Goal: Task Accomplishment & Management: Manage account settings

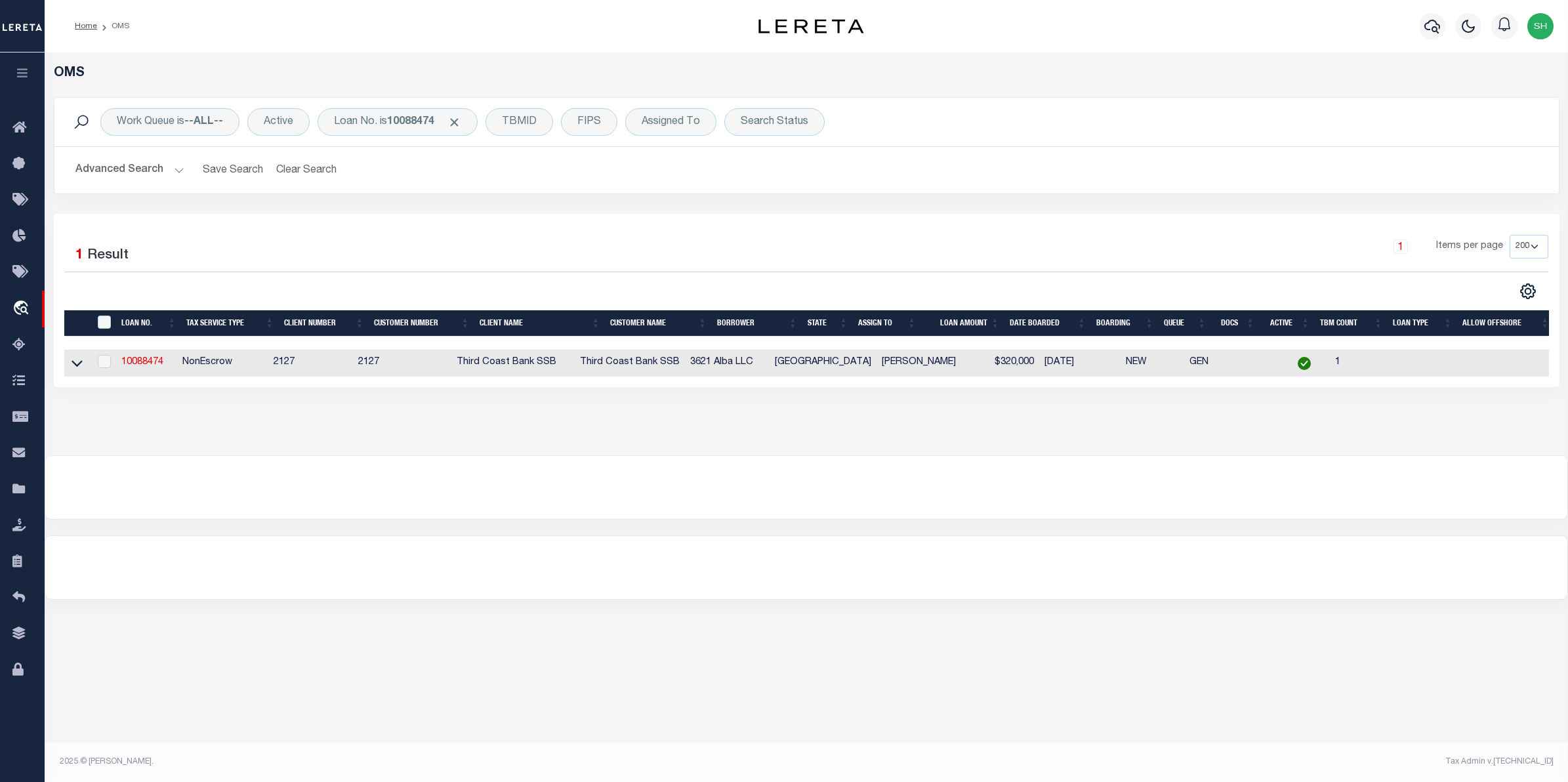
select select "200"
click at [359, 122] on div "Loan No. is 10088474" at bounding box center [397, 122] width 160 height 28
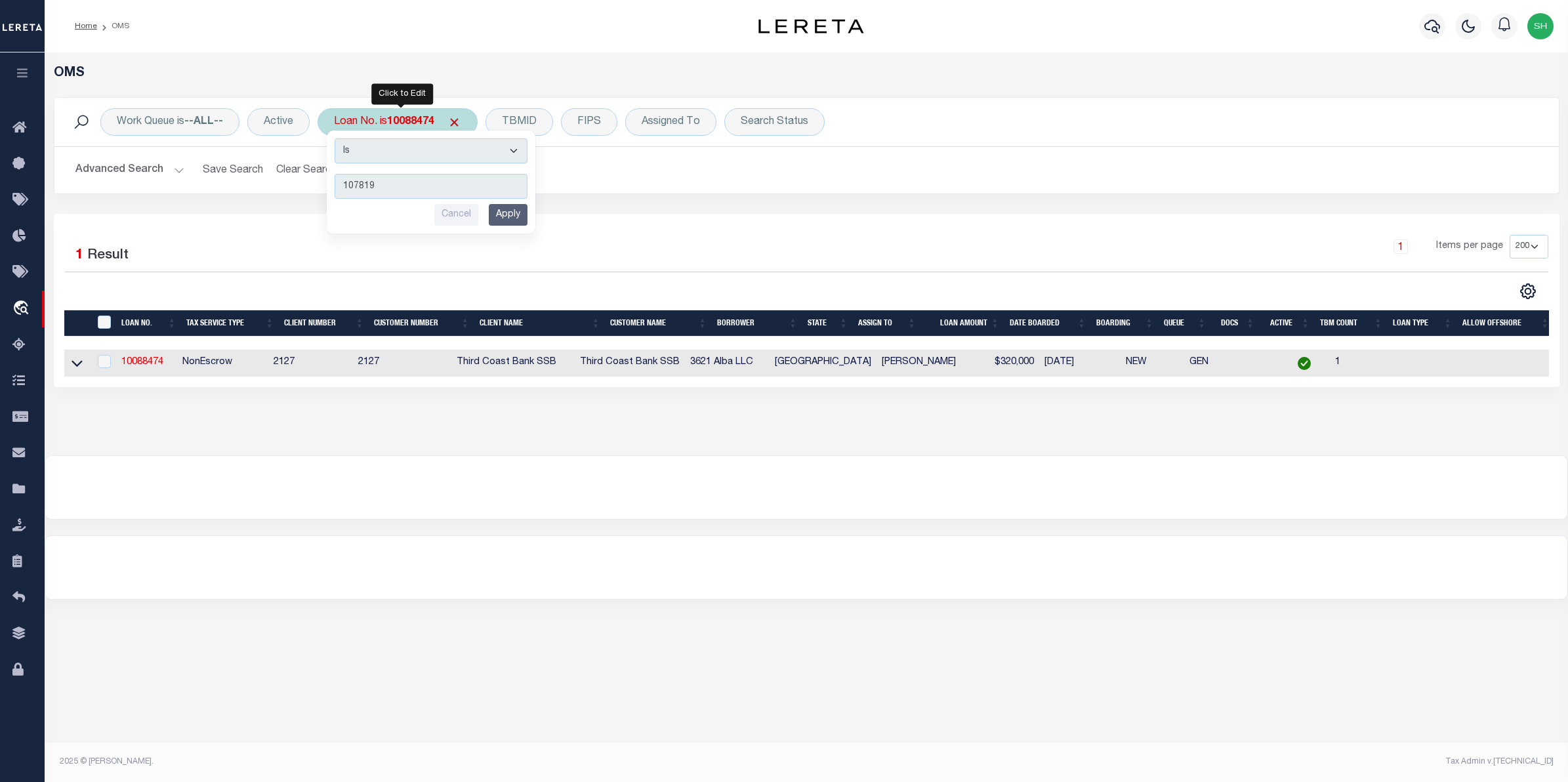
type input "107819"
click at [516, 214] on input "Apply" at bounding box center [507, 214] width 38 height 22
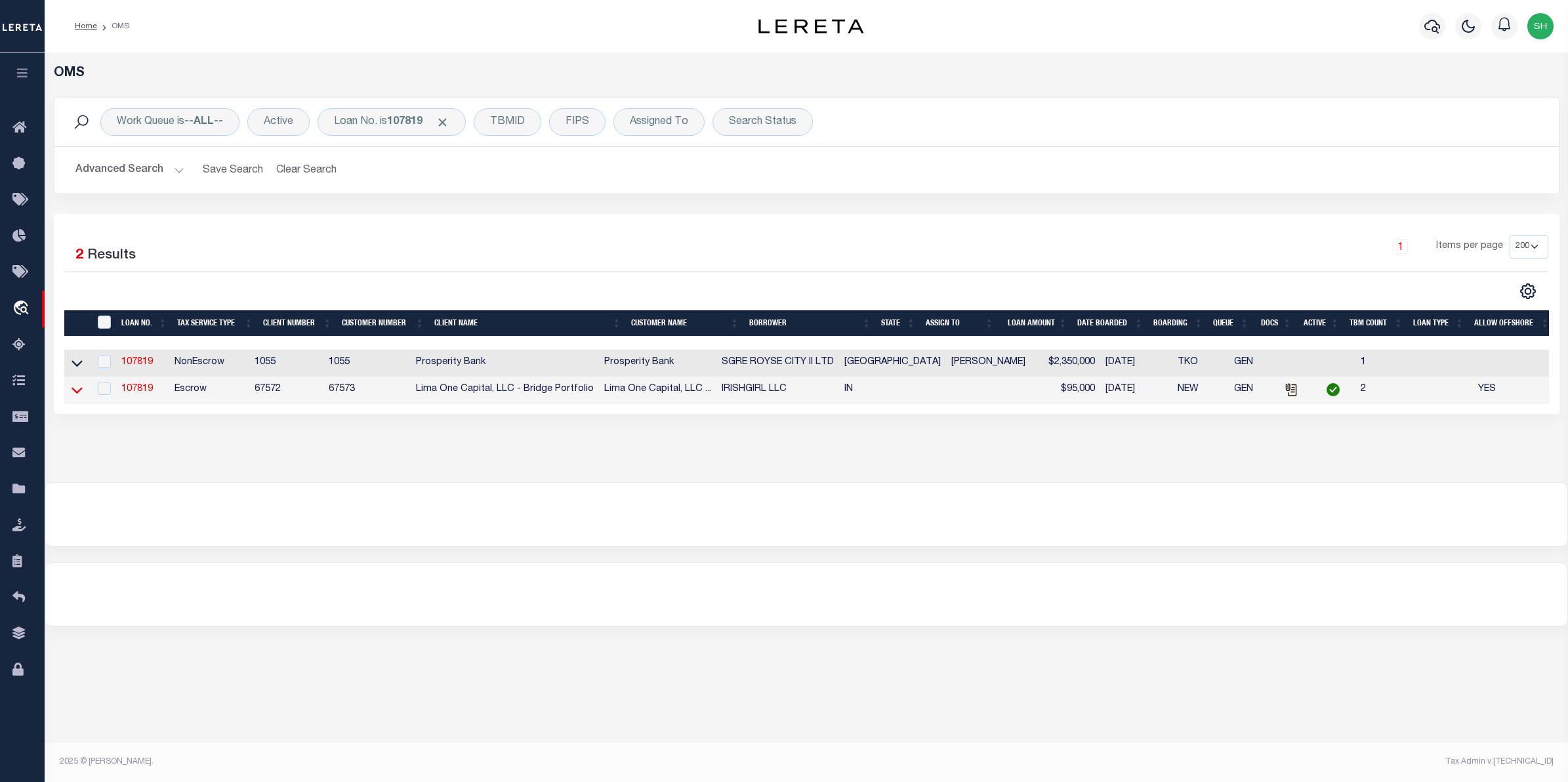
click at [75, 389] on icon at bounding box center [77, 390] width 11 height 14
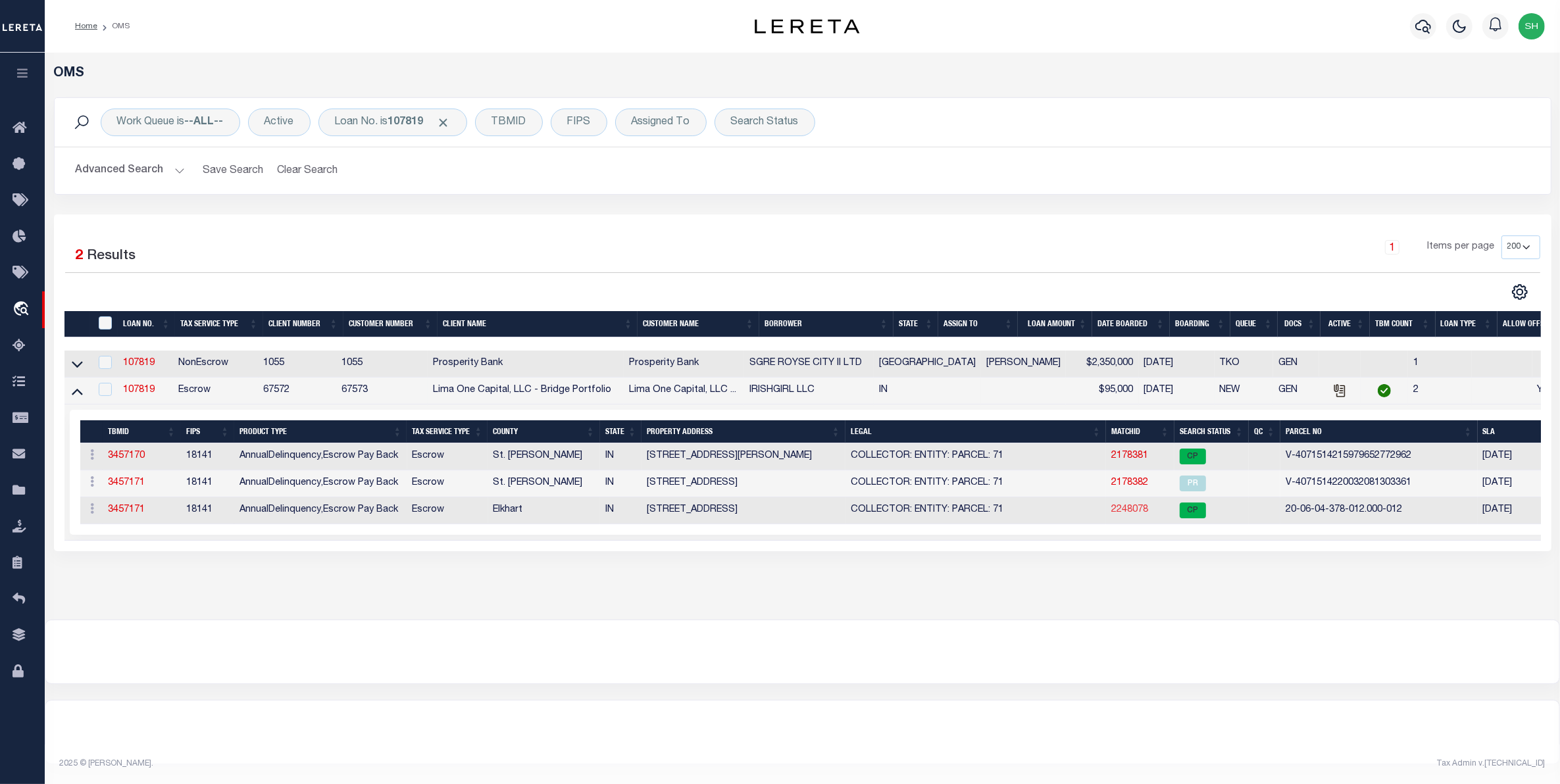
click at [1127, 515] on link "2248078" at bounding box center [1129, 510] width 37 height 9
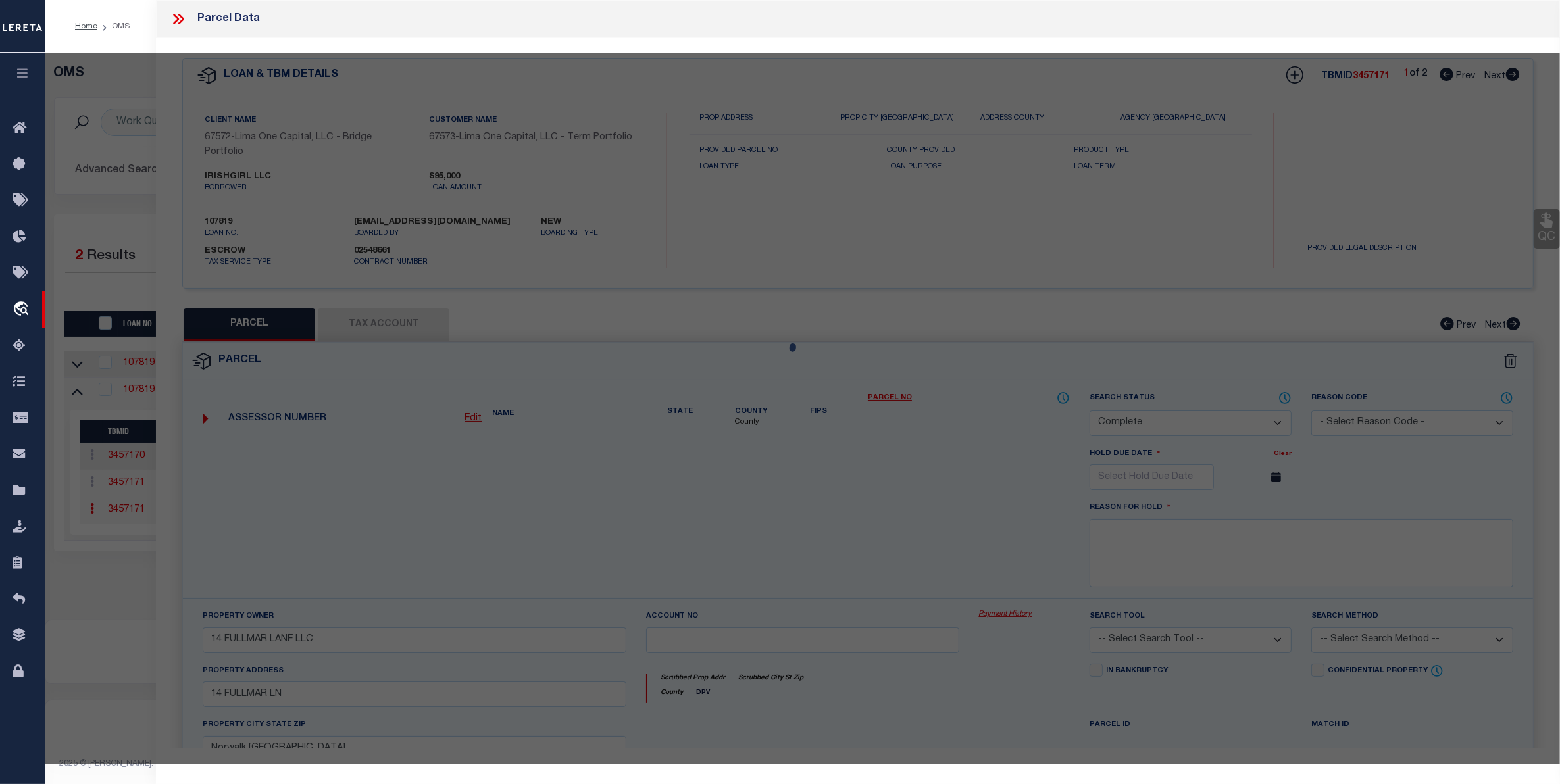
select select "AS"
checkbox input "false"
select select "CP"
select select "ADL"
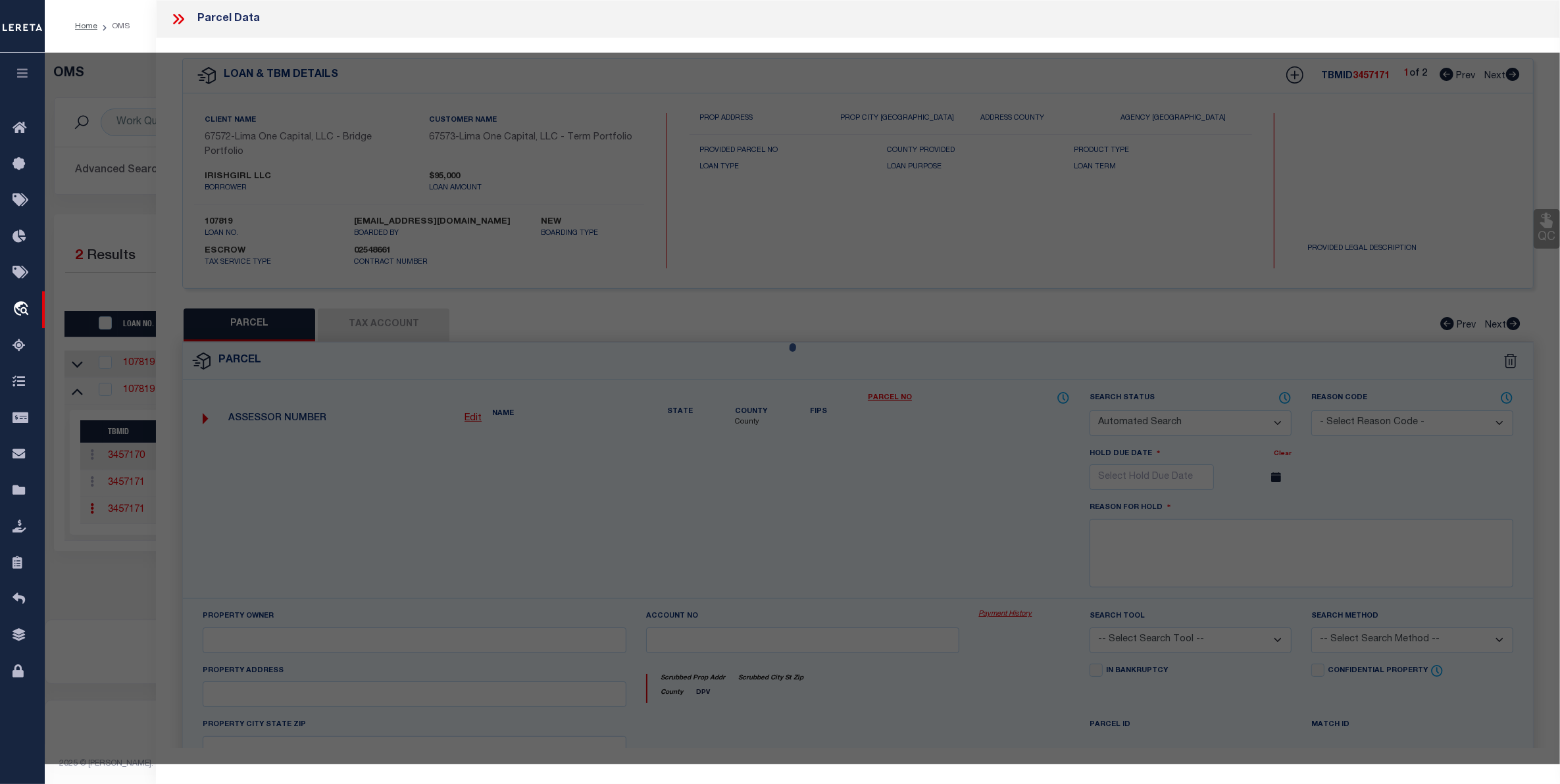
type input "IRISHGIRL LLC"
select select "AGW"
select select "LEG"
type input "704 MIDDLEBURY"
type textarea "BEESONS 4TH 25FT E SIDE LOT 100 & 18FT W SIDE LOT 101 (TIF 110"
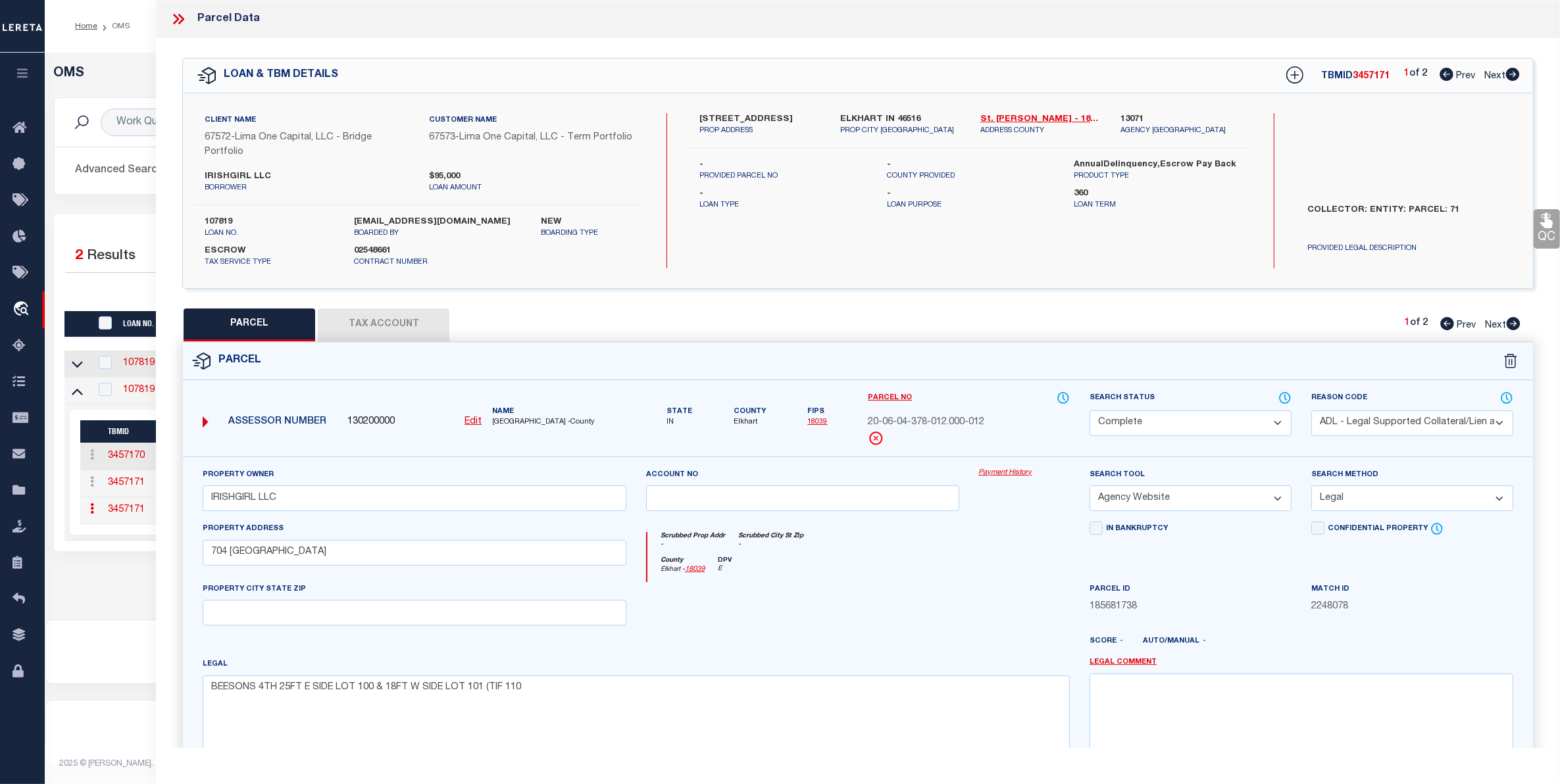
click at [1009, 470] on link "Payment History" at bounding box center [1025, 473] width 90 height 11
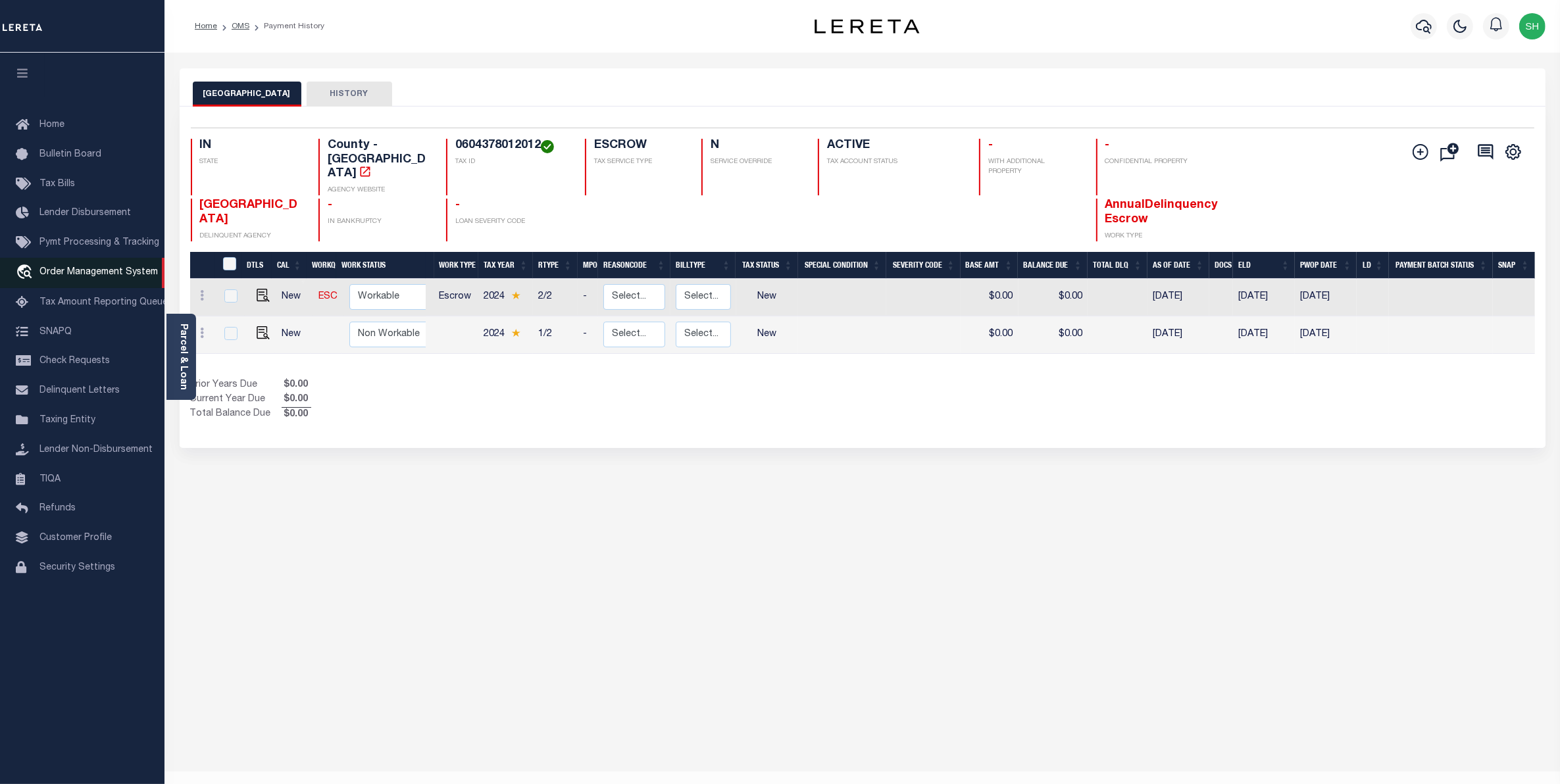
click at [64, 275] on span "Order Management System" at bounding box center [98, 272] width 118 height 9
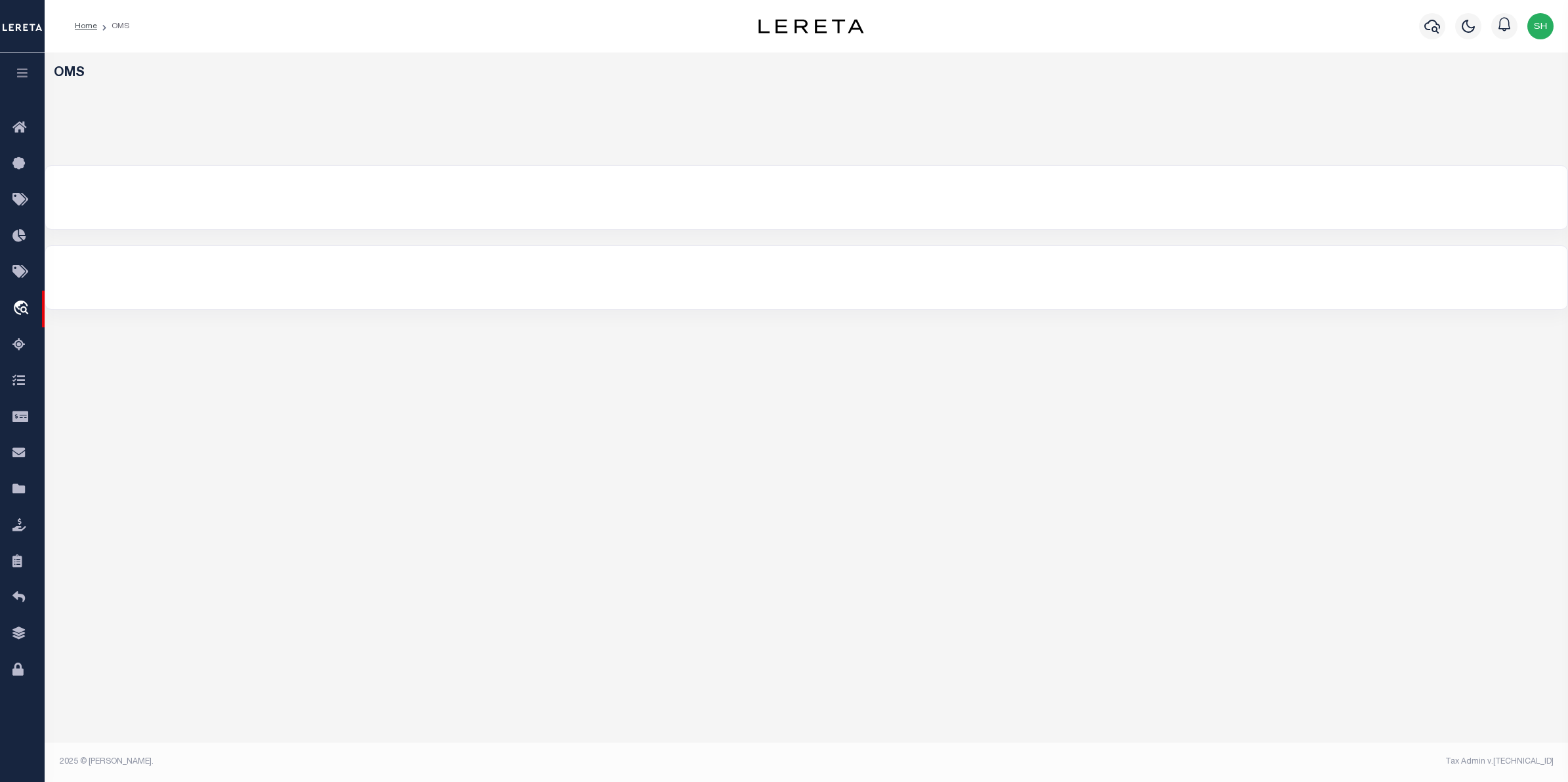
select select "200"
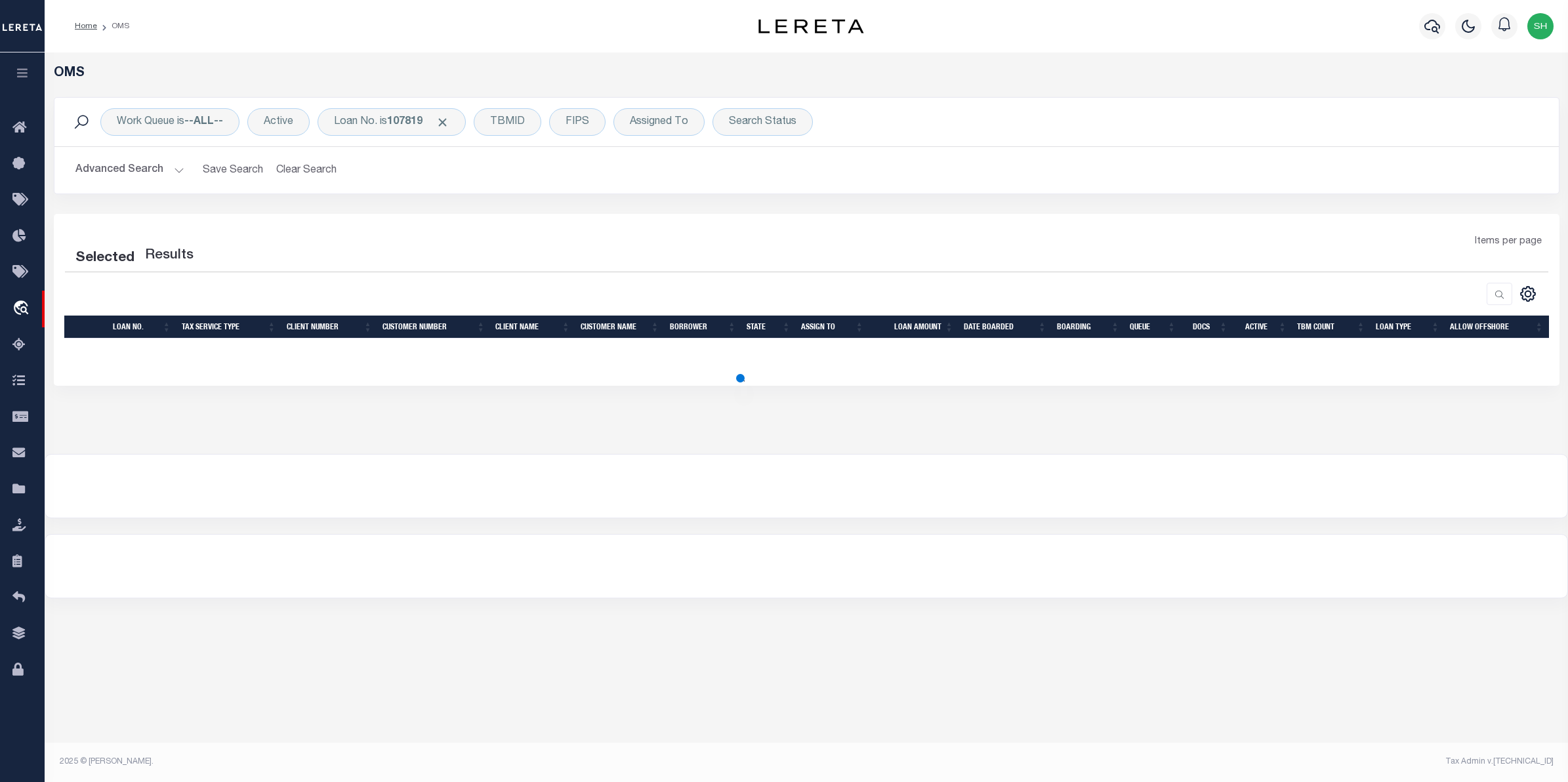
select select "200"
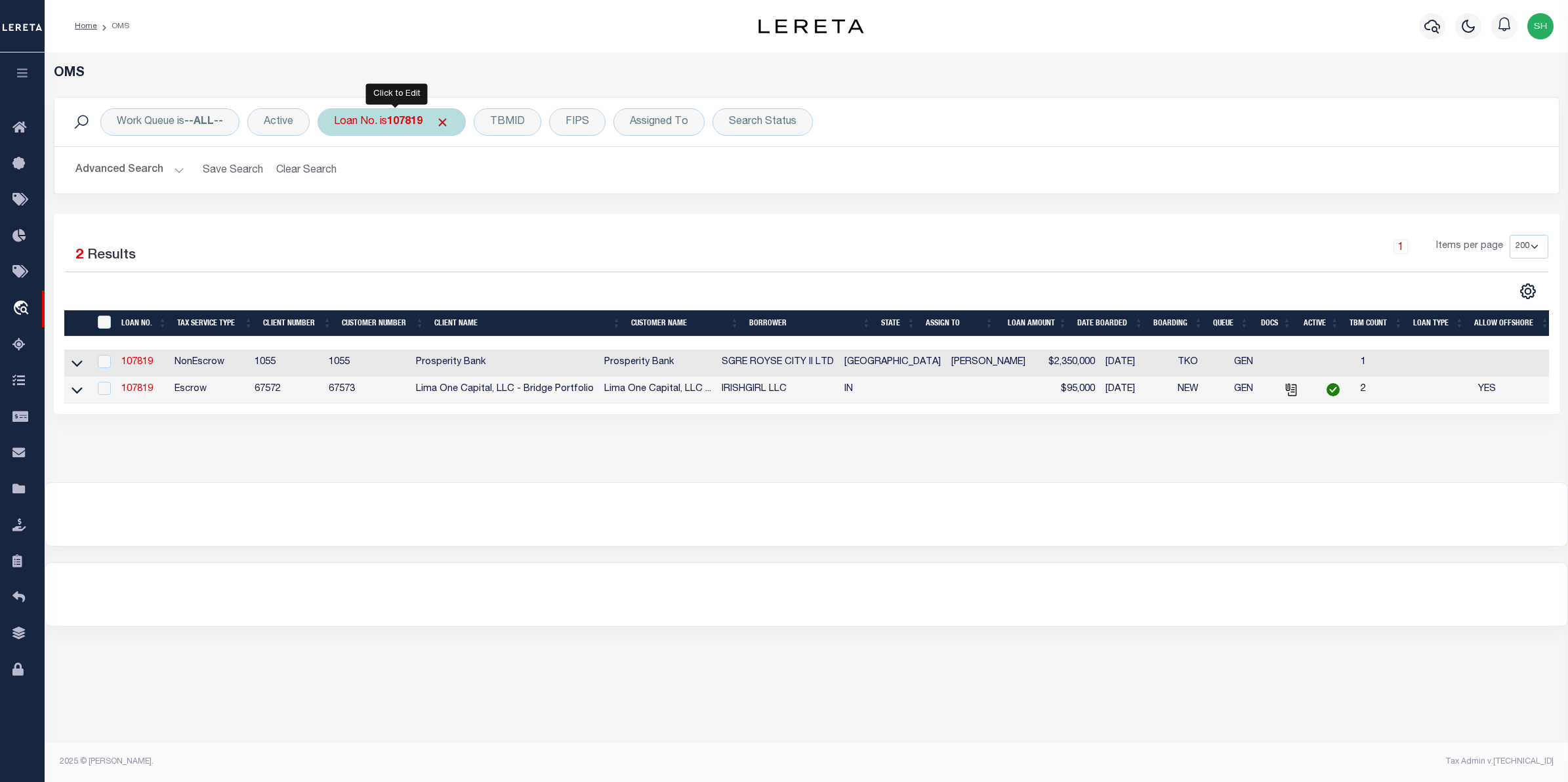
click at [398, 126] on b "107819" at bounding box center [404, 122] width 35 height 11
type input "40000102"
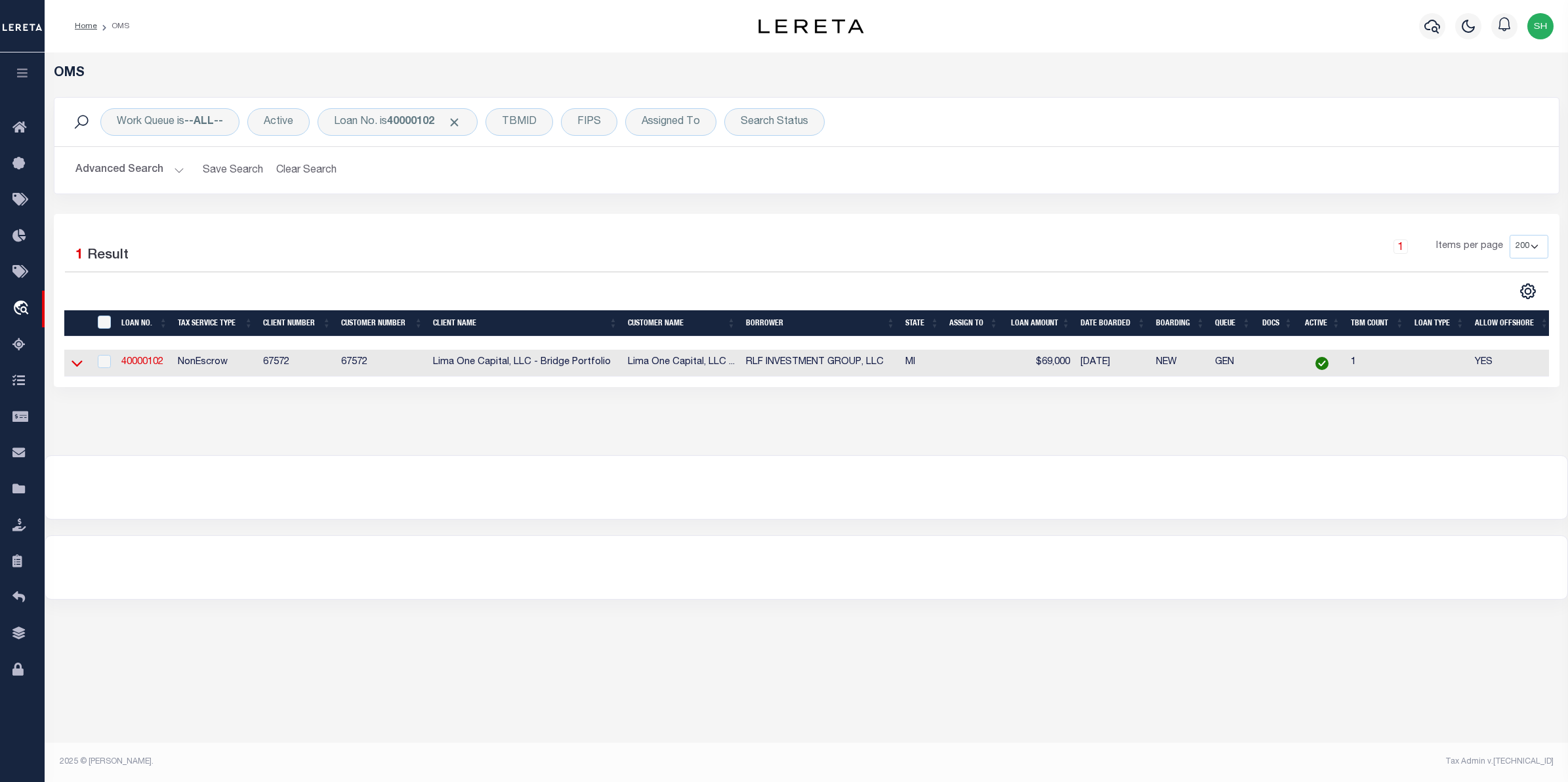
click at [79, 365] on icon at bounding box center [77, 363] width 11 height 14
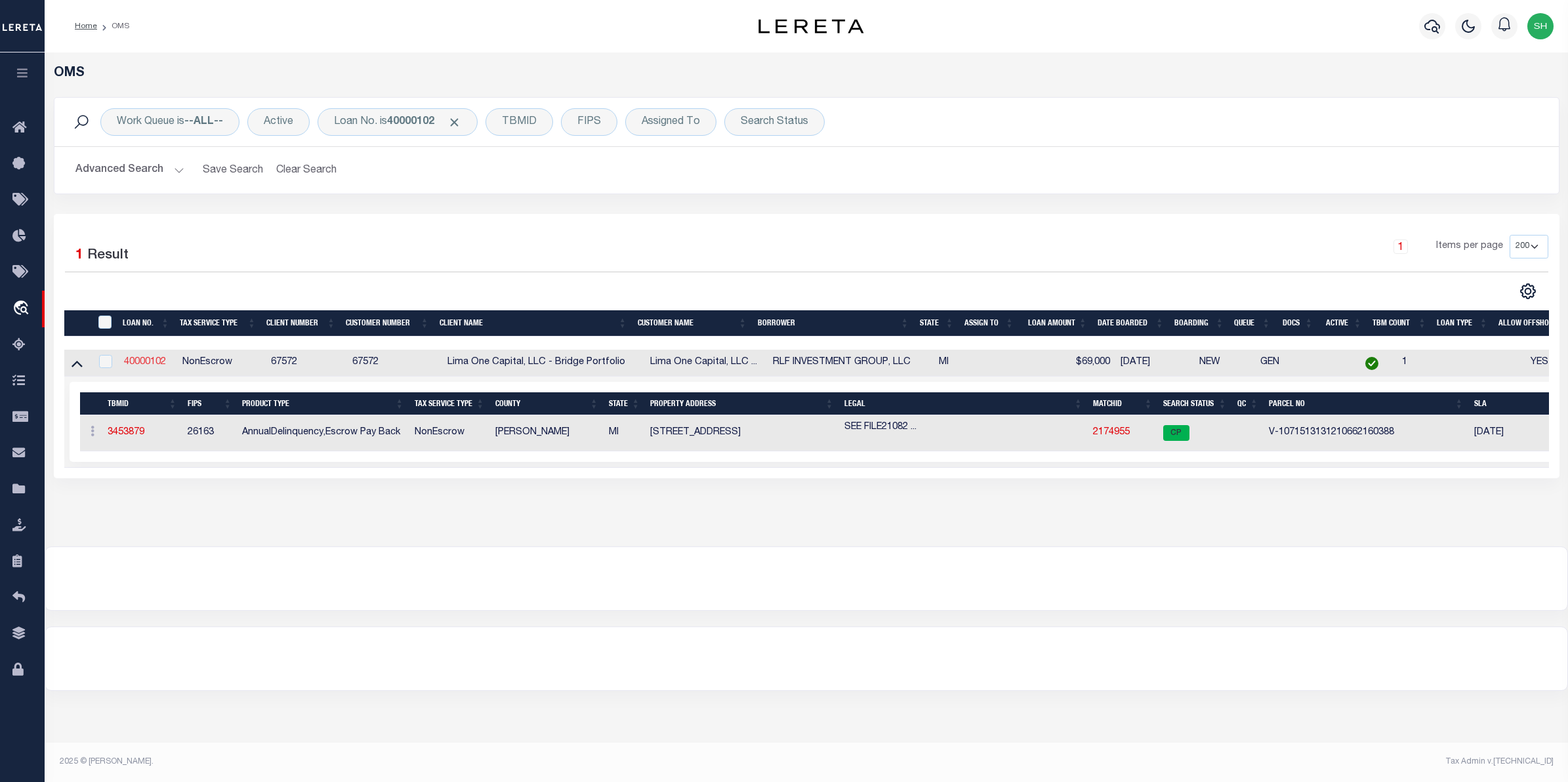
click at [152, 359] on link "40000102" at bounding box center [145, 362] width 42 height 9
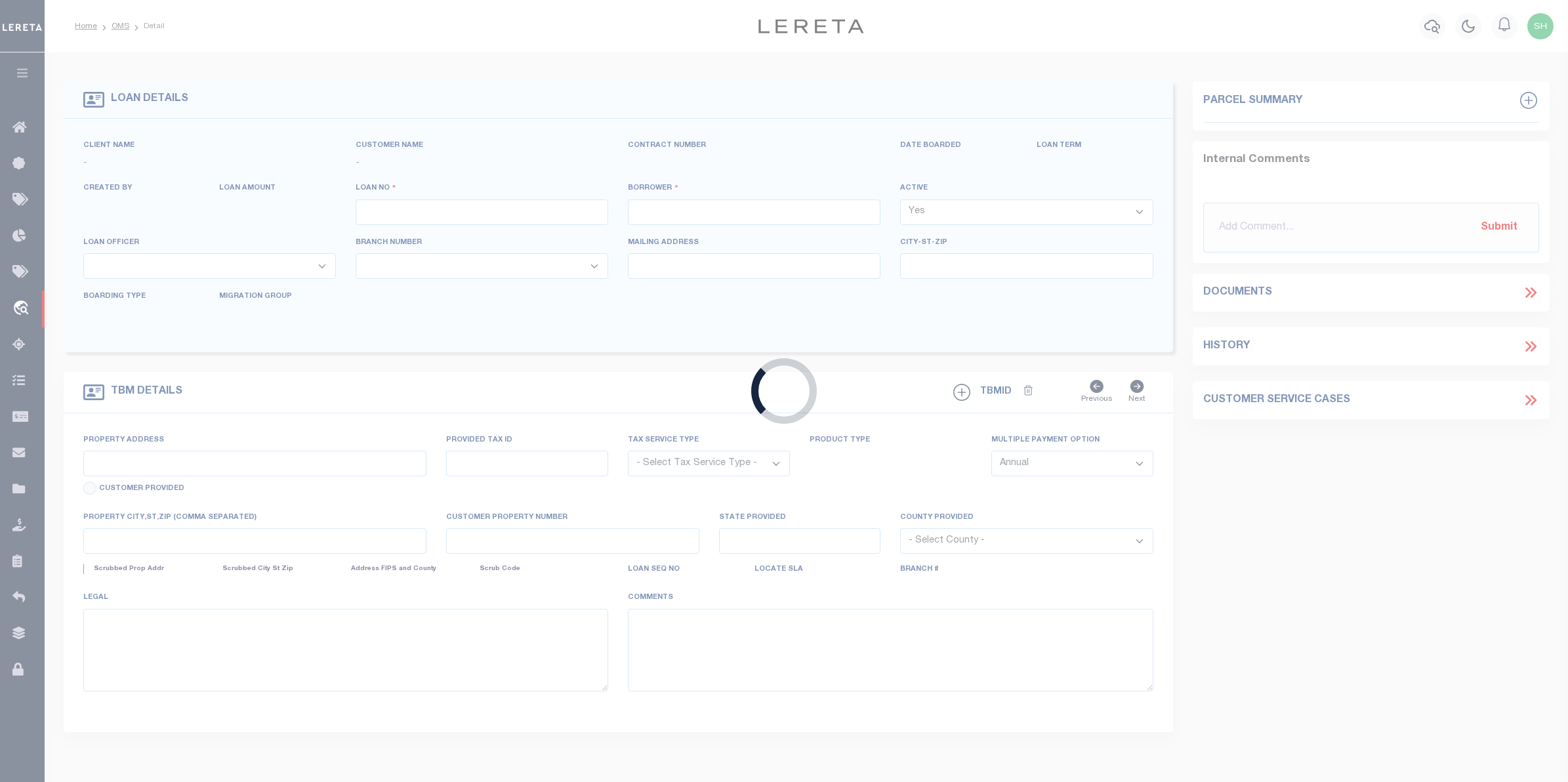
type input "40000102"
type input "RLF INVESTMENT GROUP, LLC"
select select
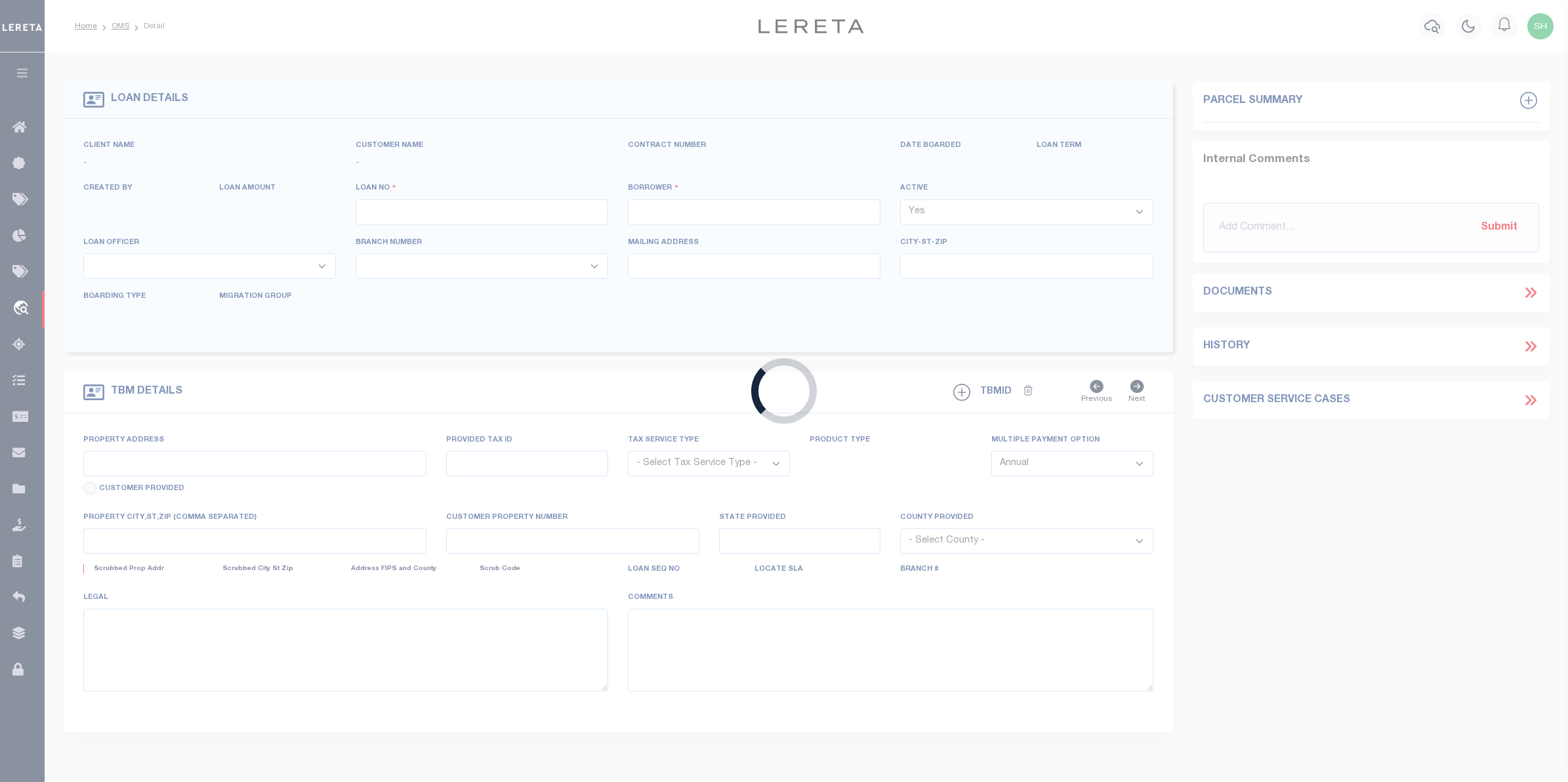
select select
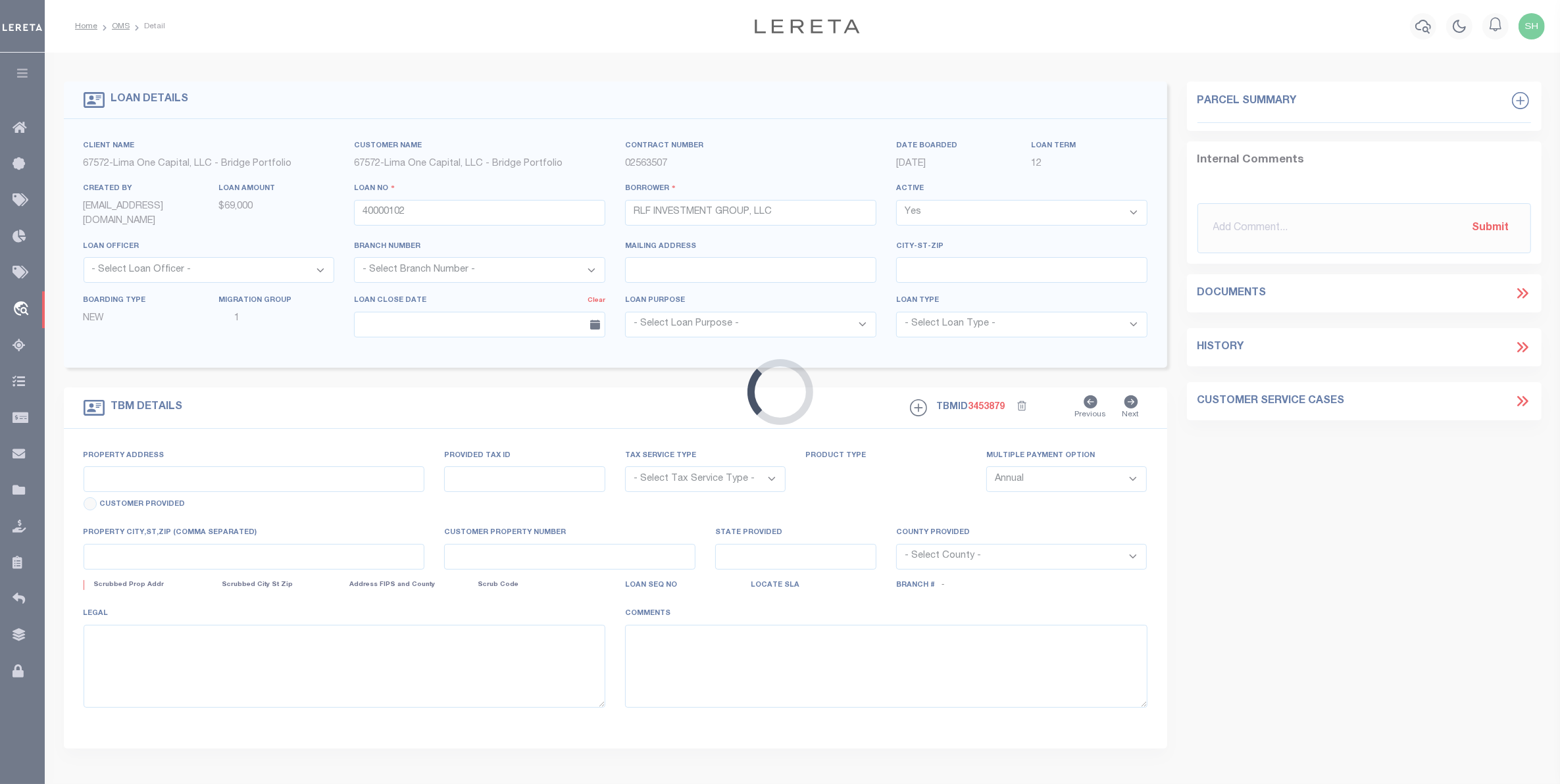
type input "[STREET_ADDRESS]"
radio input "true"
select select "NonEscrow"
type input "DETROIT MI 48202"
type input "40000102-1"
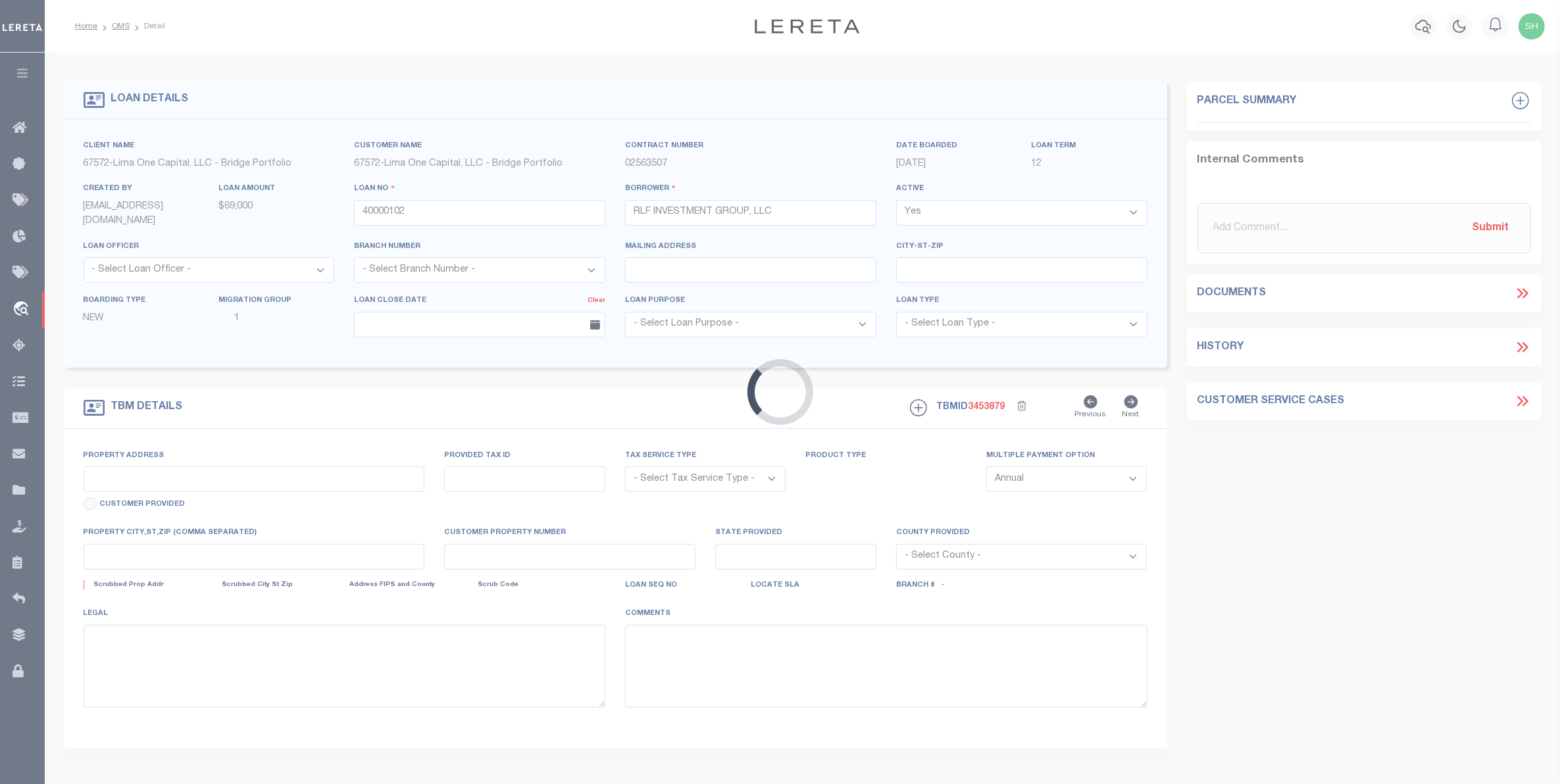
type input "MI"
type textarea "SEE FILE21082 1APL"
type textarea "Compare"
select select "2"
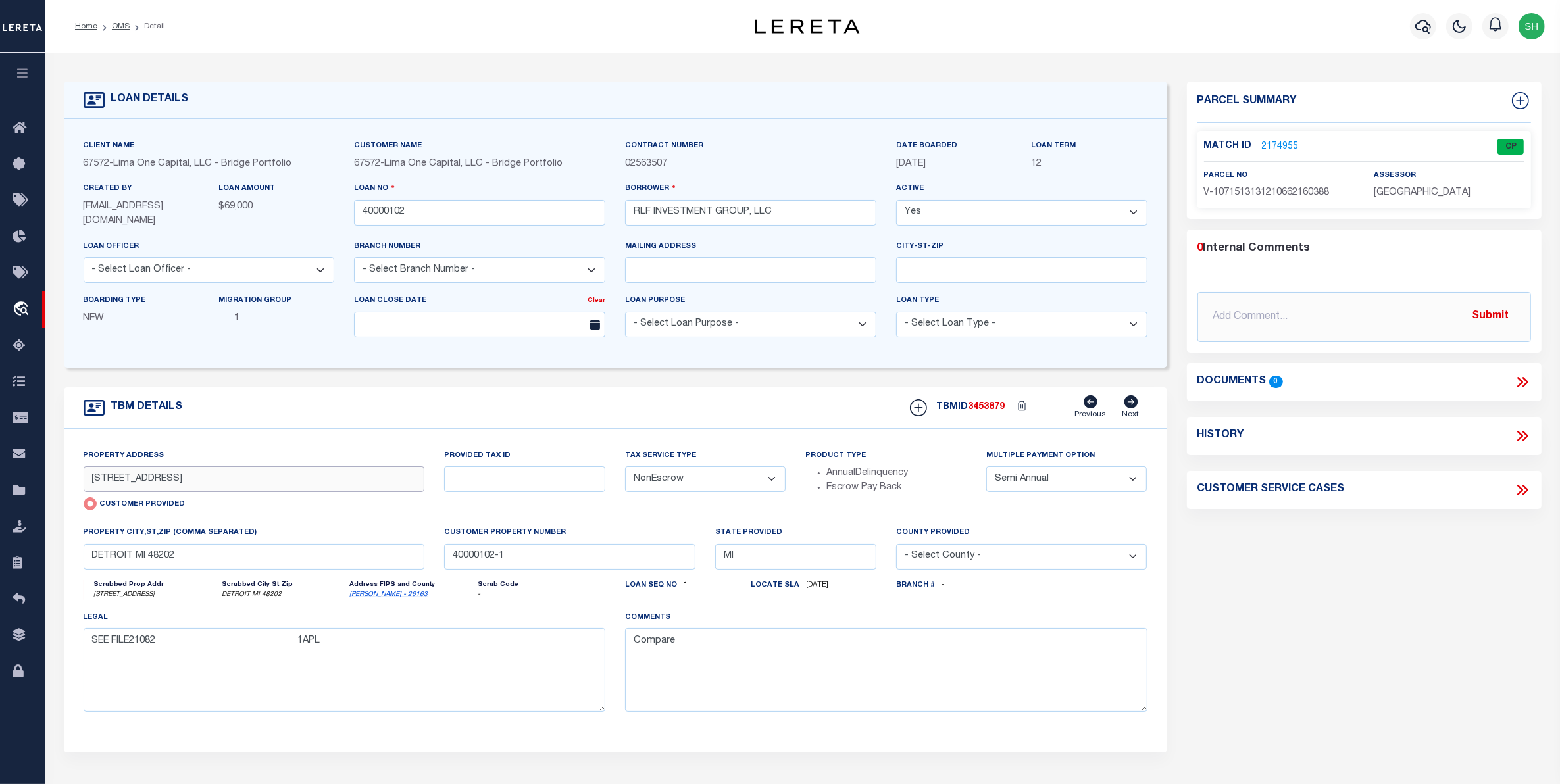
drag, startPoint x: 210, startPoint y: 482, endPoint x: 87, endPoint y: 468, distance: 123.8
click at [87, 468] on input "[STREET_ADDRESS]" at bounding box center [254, 479] width 342 height 26
click at [1287, 145] on link "2174955" at bounding box center [1280, 147] width 37 height 14
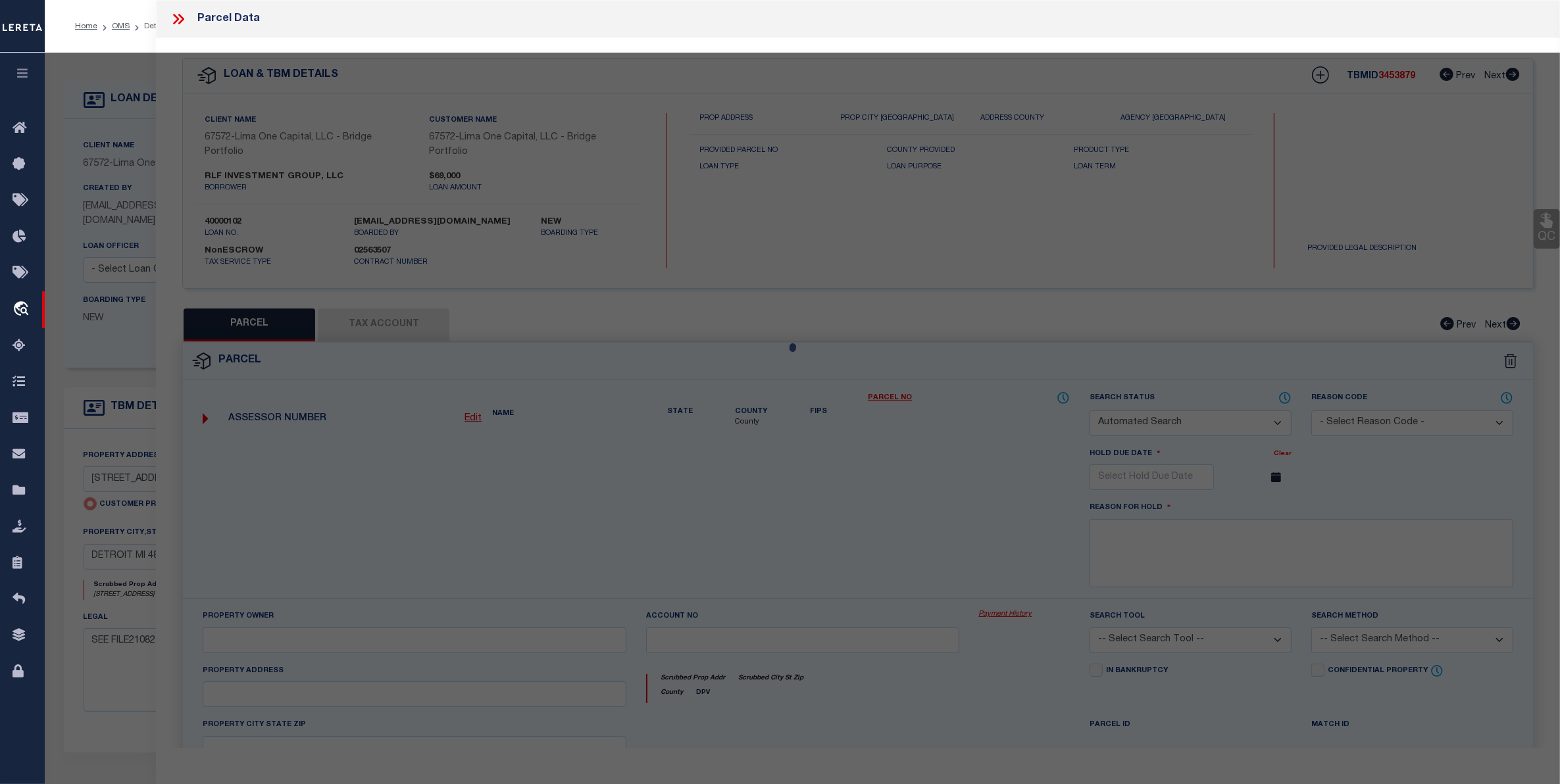
checkbox input "false"
select select "CP"
select select "AGW"
select select
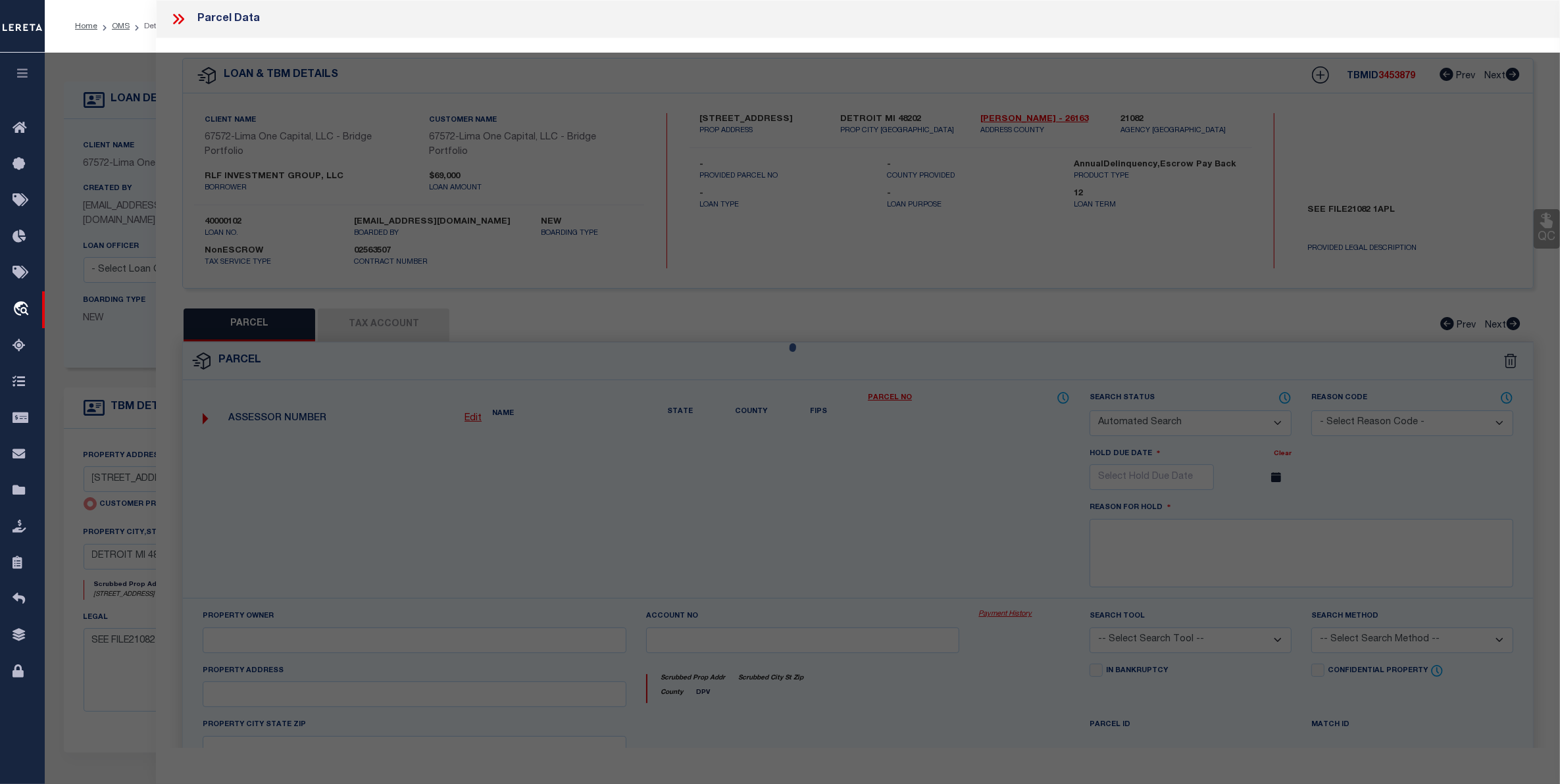
type input "[STREET_ADDRESS]"
checkbox input "false"
type input "DETROIT MI 48202"
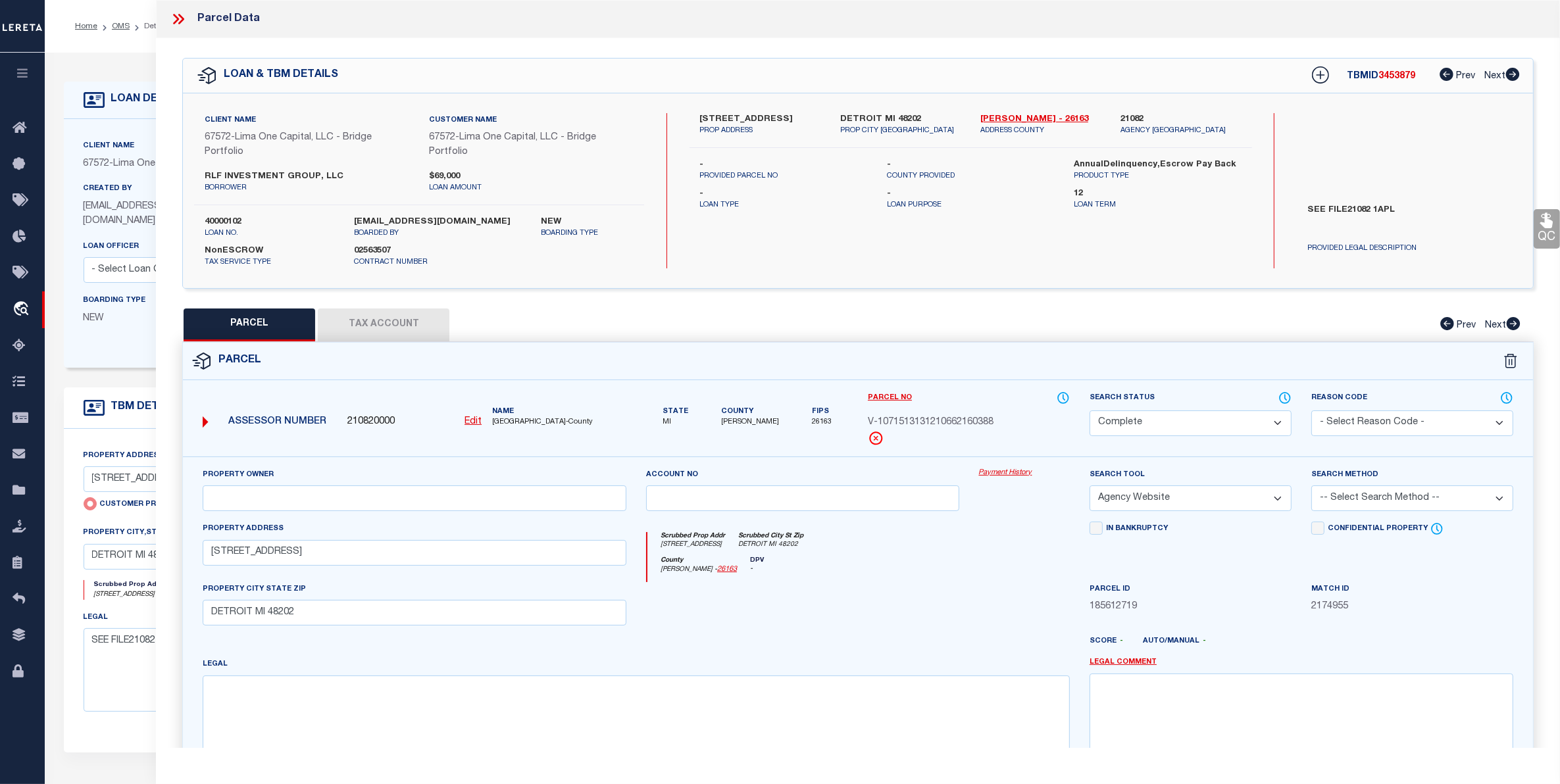
click at [988, 474] on link "Payment History" at bounding box center [1025, 473] width 90 height 11
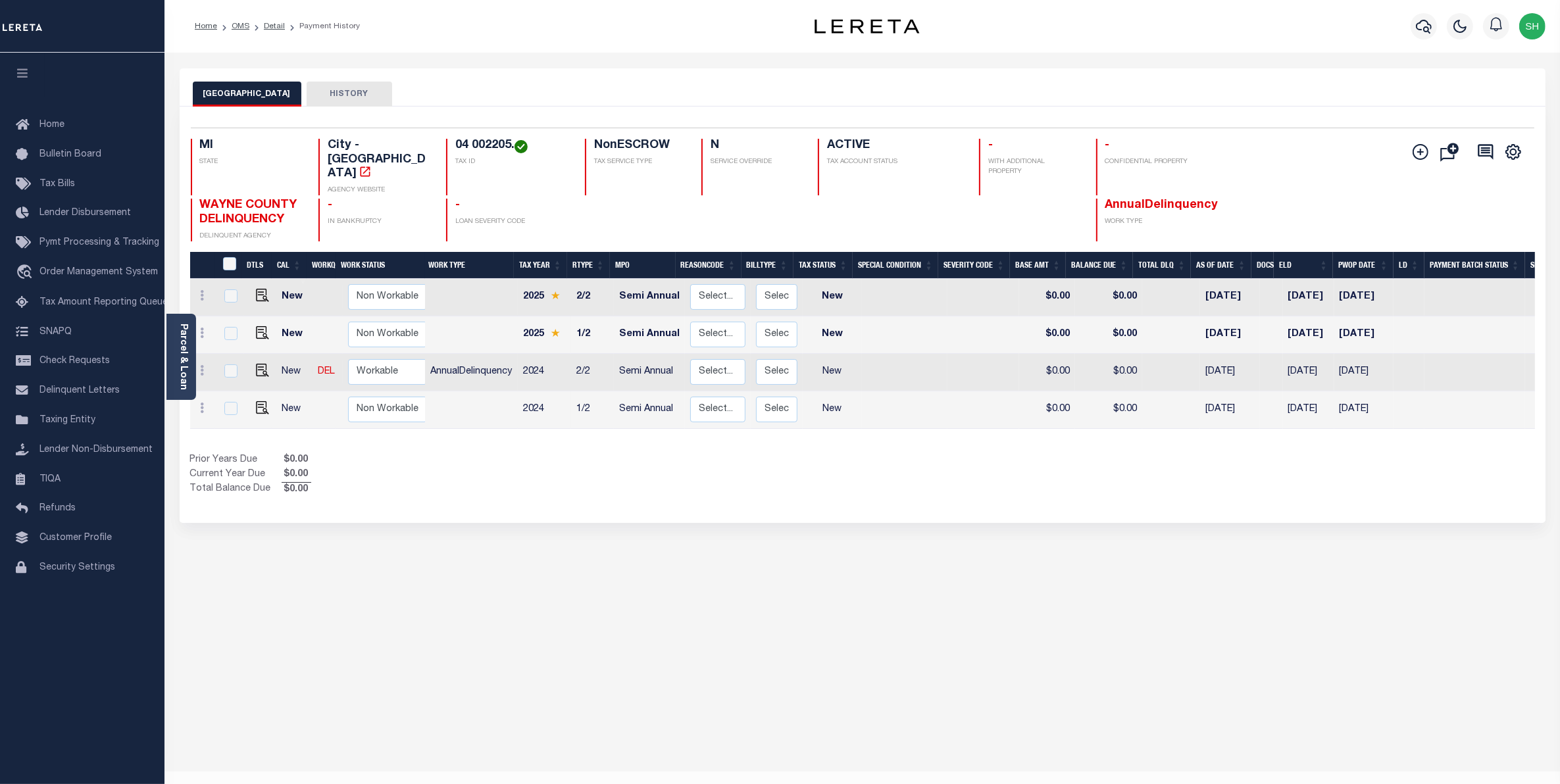
click at [1356, 121] on div "Selected 4 Results 1 Items per page 25 50 100 MI STATE City - MI" at bounding box center [863, 314] width 1366 height 416
drag, startPoint x: 513, startPoint y: 145, endPoint x: 444, endPoint y: 138, distance: 69.4
click at [444, 138] on div "Selected 4 Results 1 Items per page 25 50 100 MI STATE City - MI AGENCY WEBSITE…" at bounding box center [863, 184] width 1365 height 114
copy h4 "04 002205."
click at [264, 364] on img "" at bounding box center [262, 370] width 13 height 13
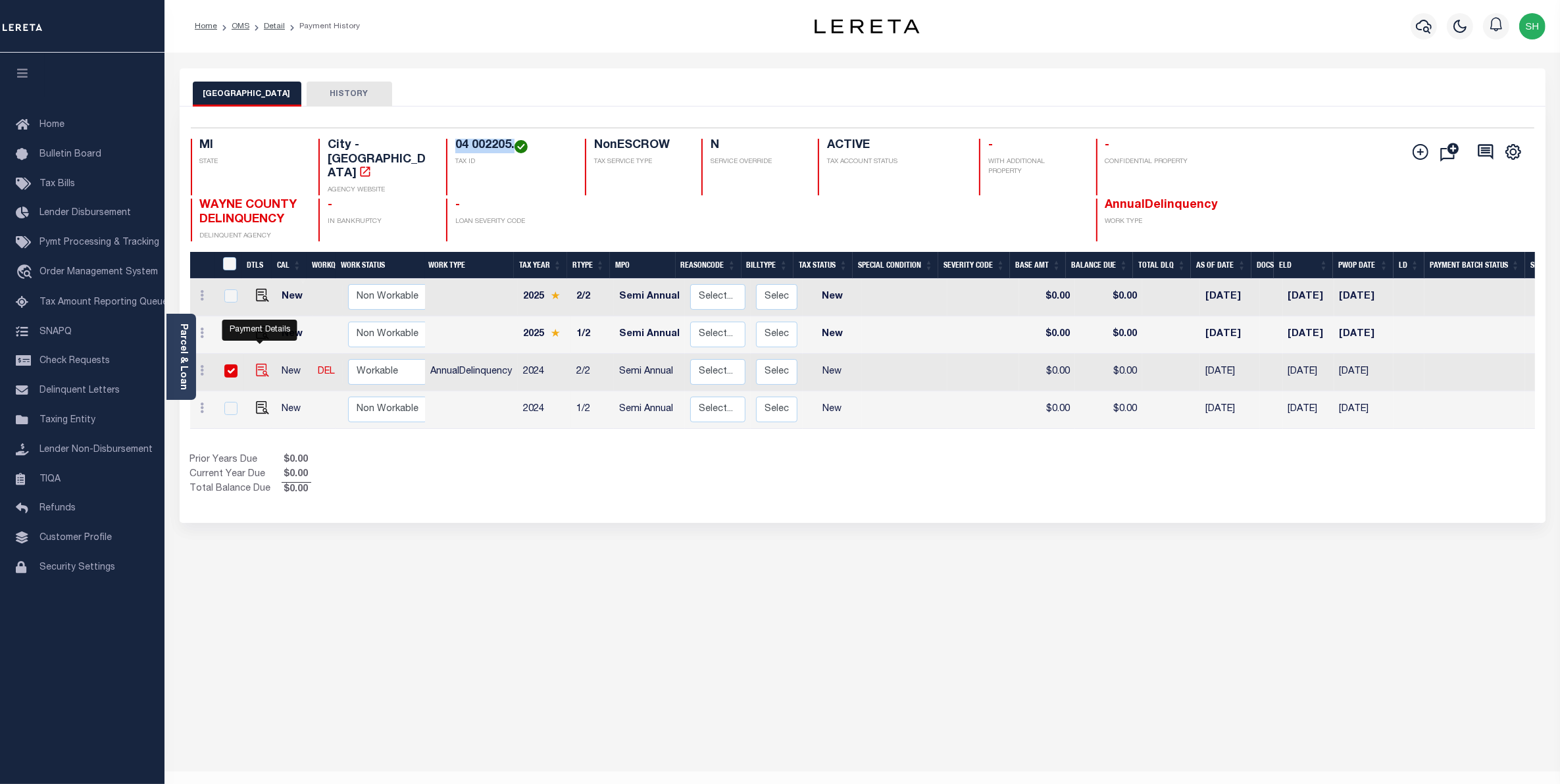
checkbox input "true"
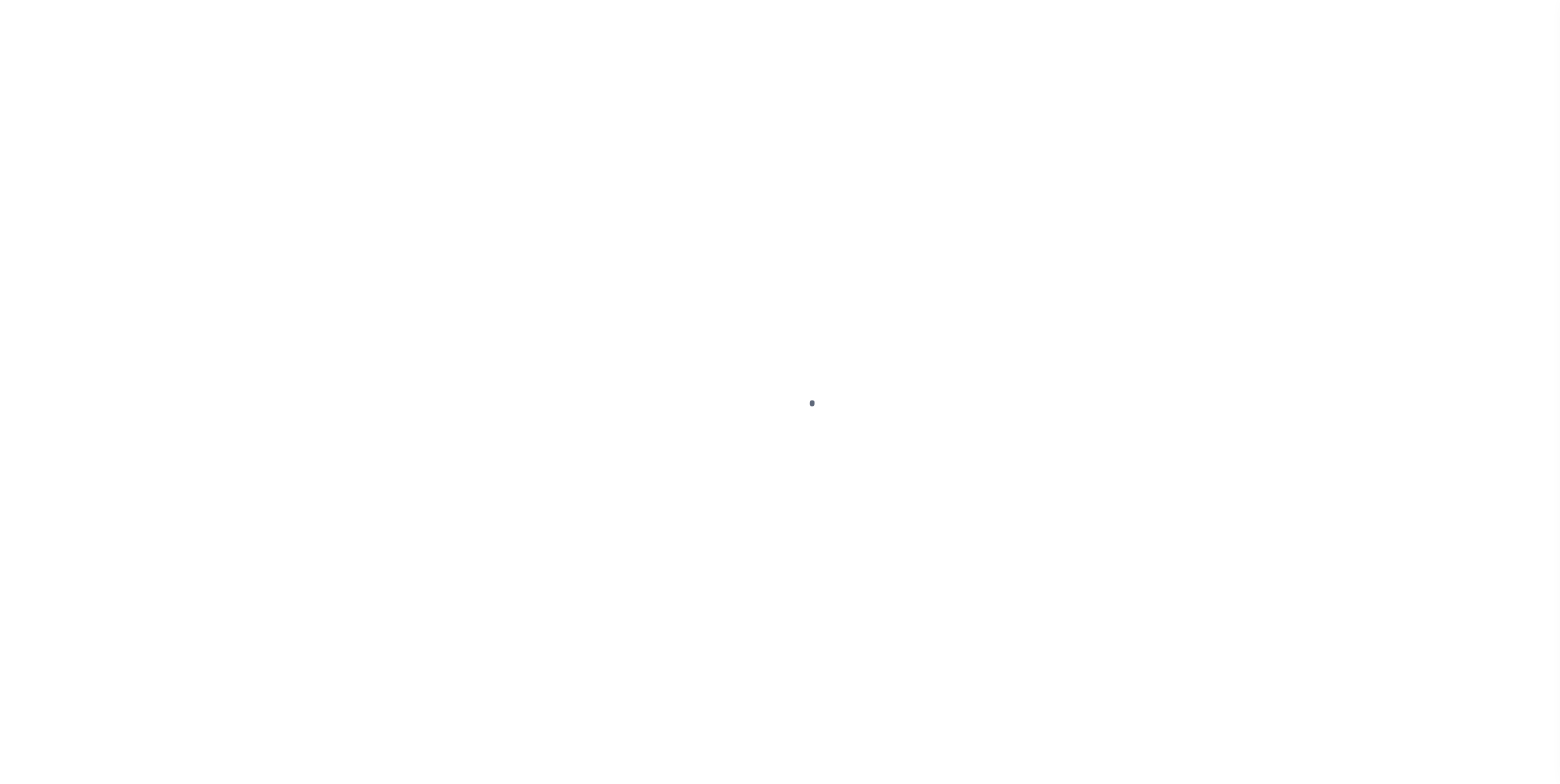
select select "NW2"
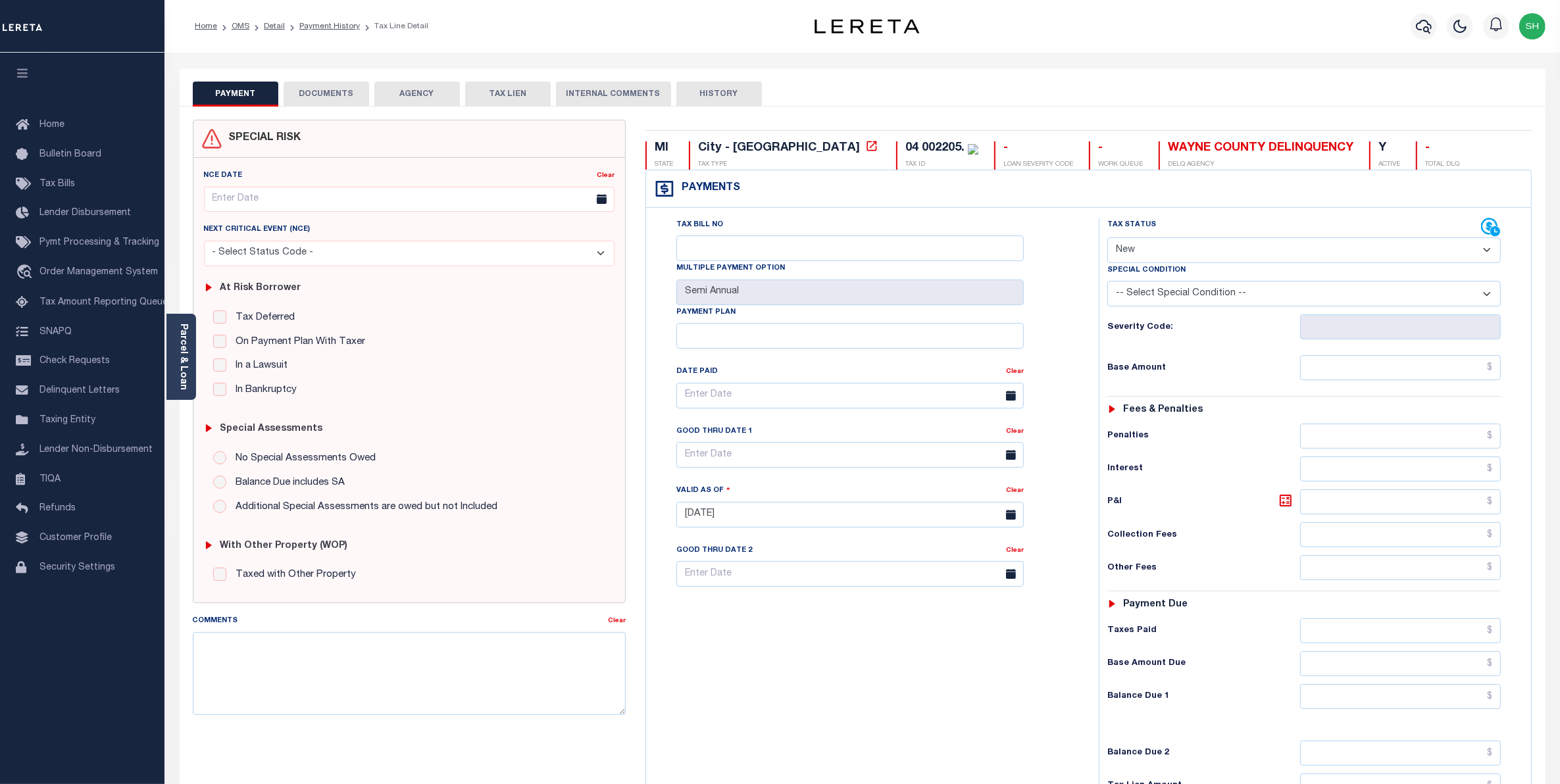
click at [347, 100] on button "DOCUMENTS" at bounding box center [326, 93] width 85 height 25
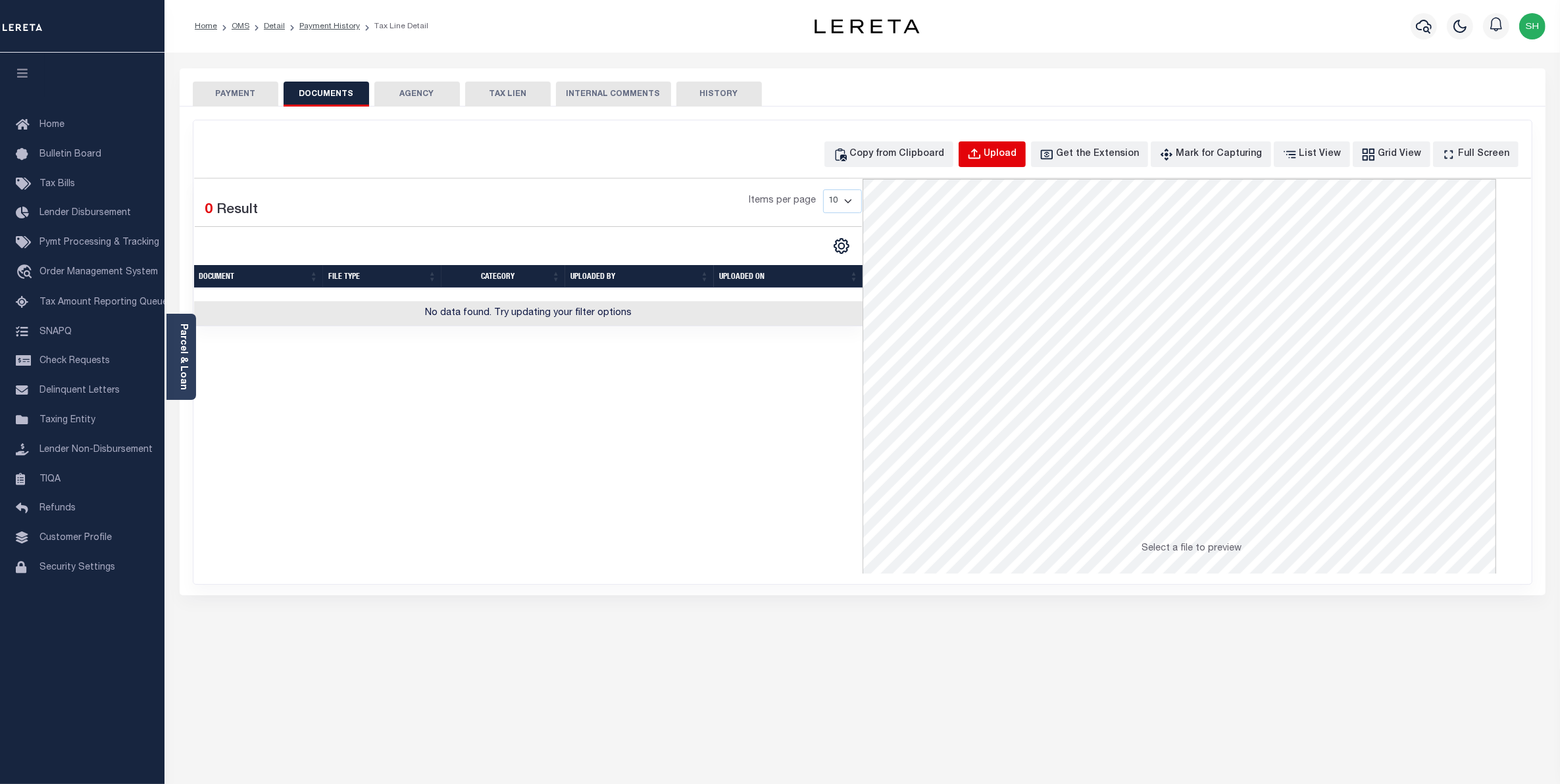
click at [1016, 148] on button "Upload" at bounding box center [992, 155] width 67 height 26
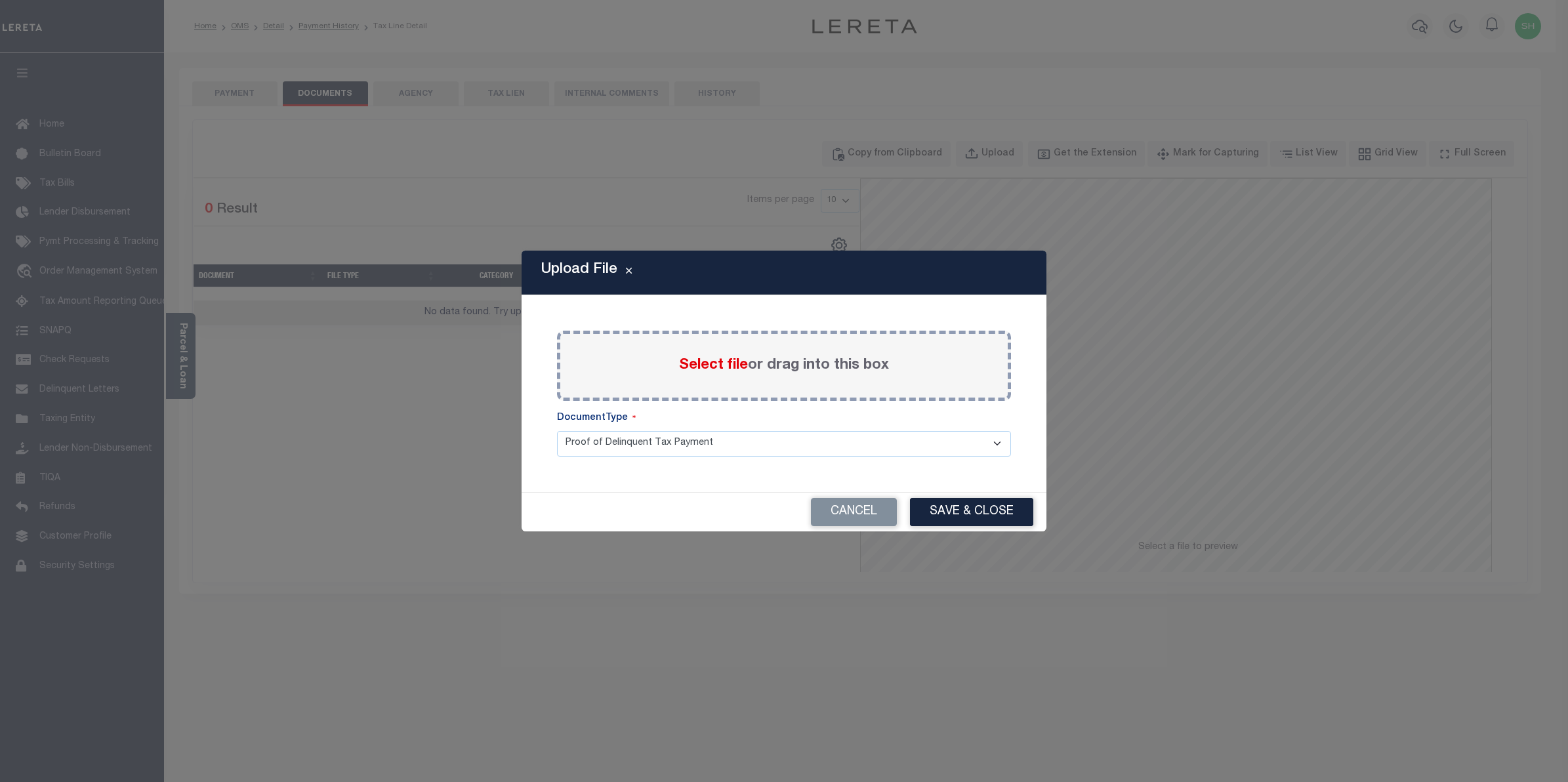
click at [729, 359] on span "Select file" at bounding box center [713, 365] width 69 height 14
click at [0, 0] on input "Select file or drag into this box" at bounding box center [0, 0] width 0 height 0
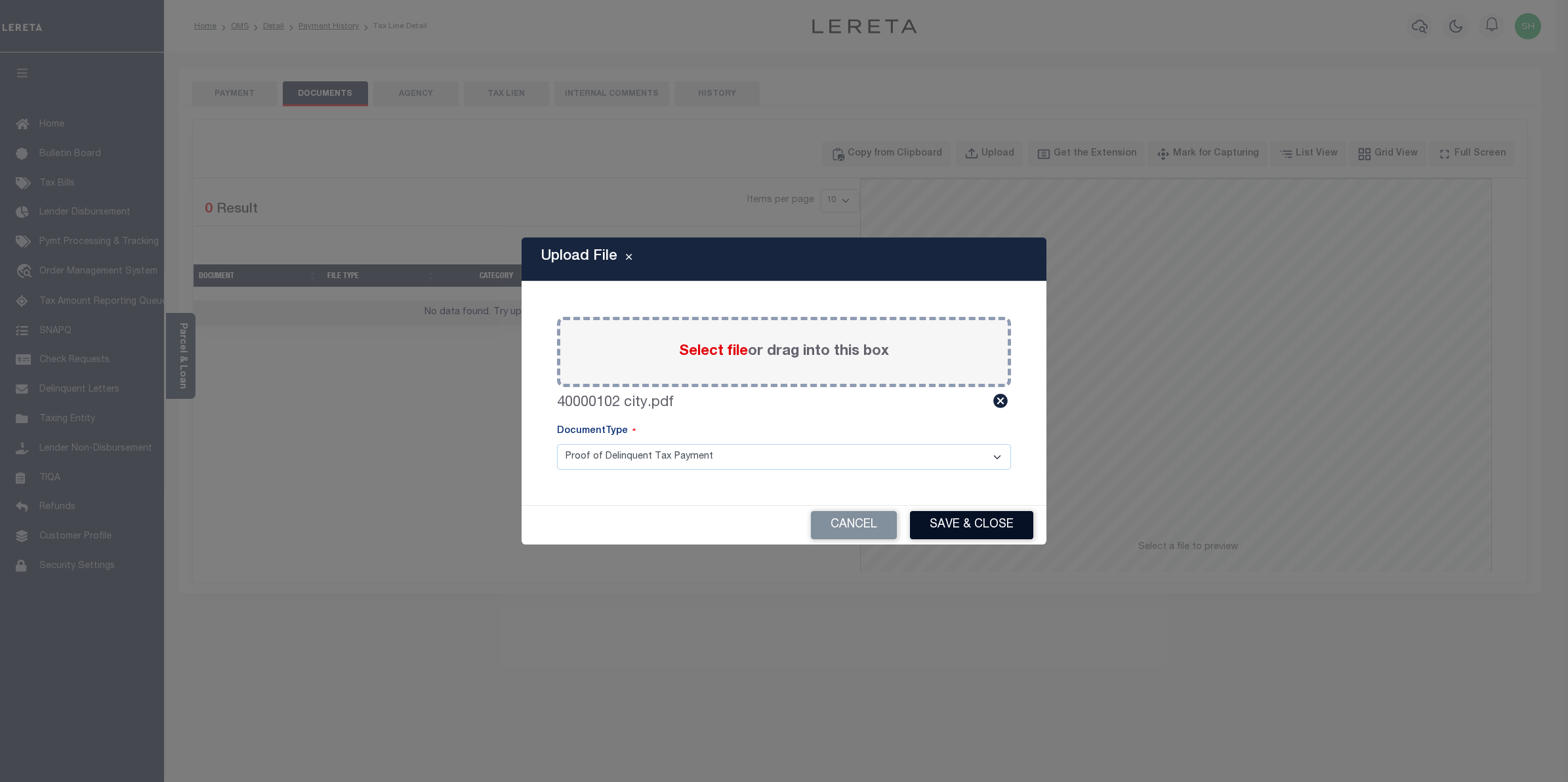
click at [964, 529] on button "Save & Close" at bounding box center [972, 526] width 123 height 29
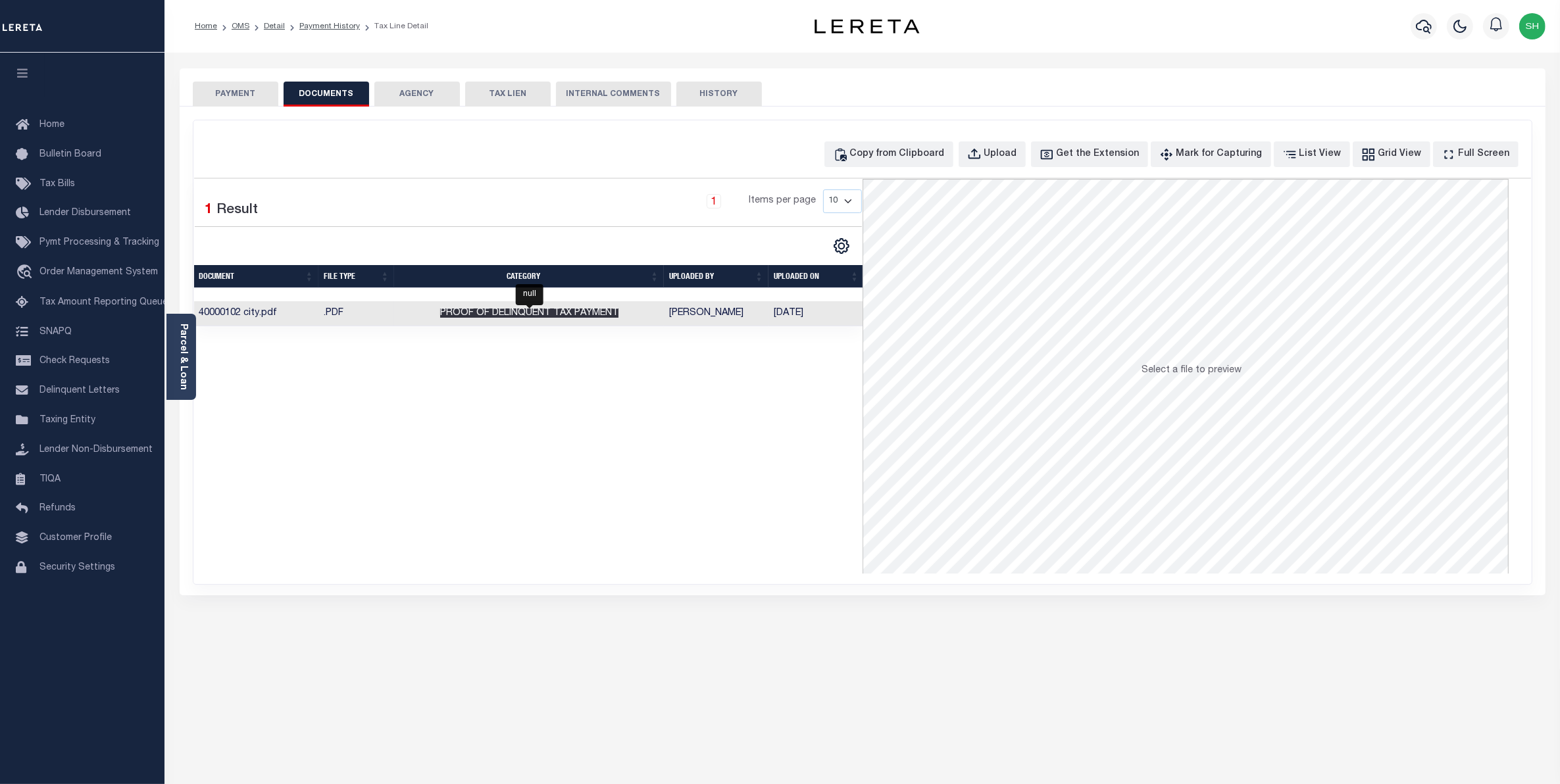
click at [577, 316] on span "Proof of Delinquent Tax Payment" at bounding box center [529, 313] width 179 height 9
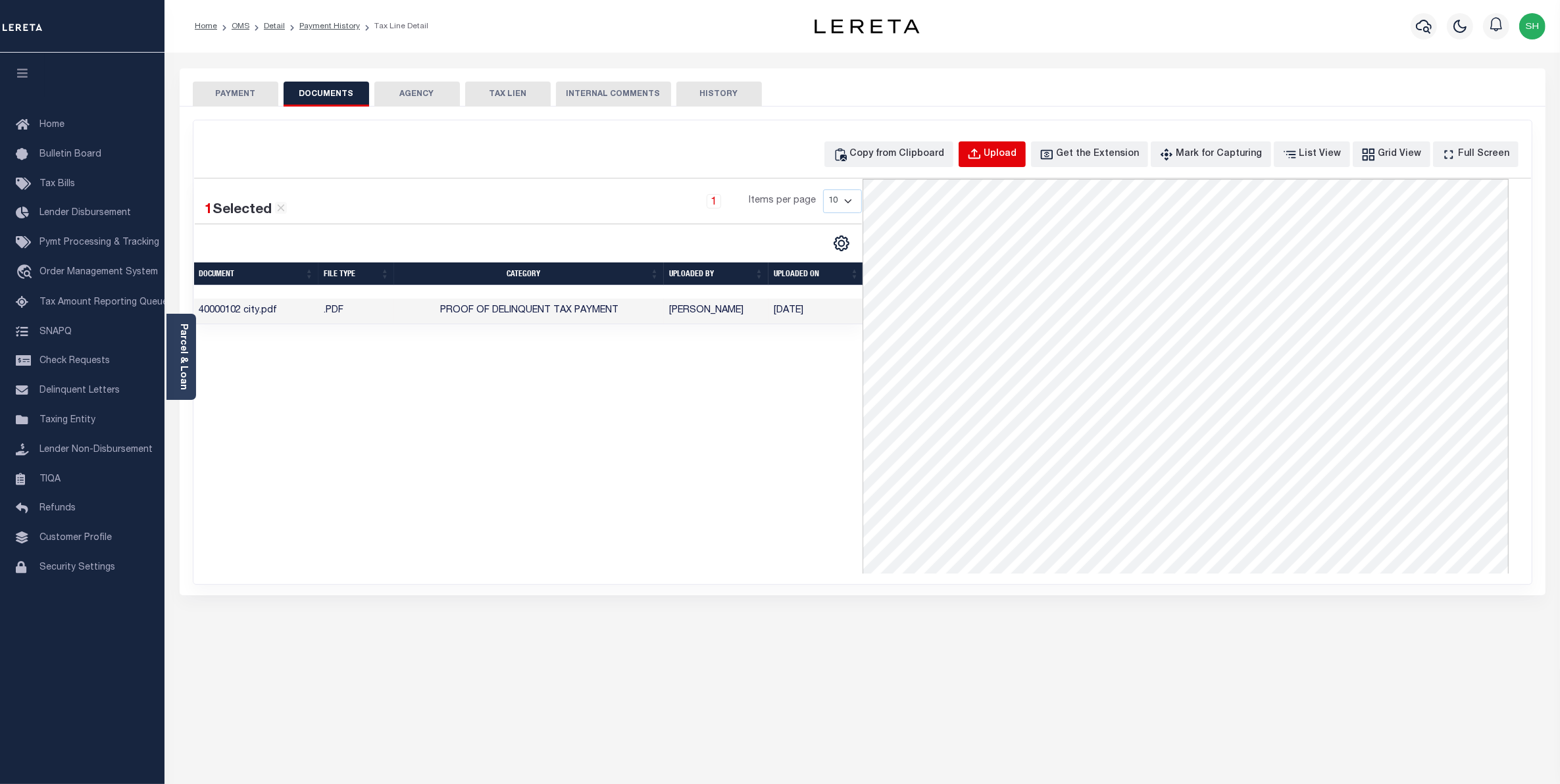
click at [1016, 157] on div "Upload" at bounding box center [1001, 154] width 33 height 14
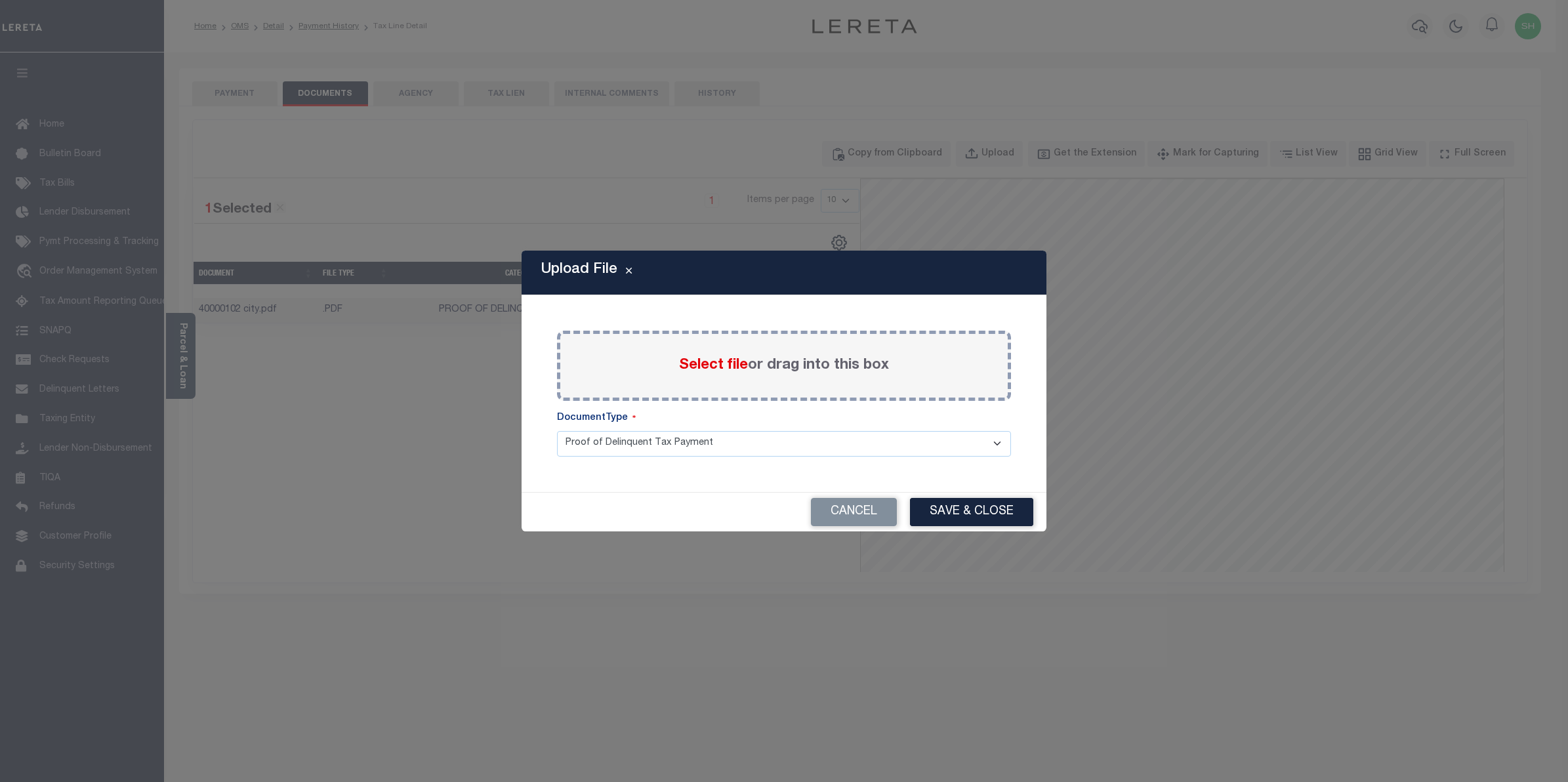
click at [722, 368] on span "Select file" at bounding box center [713, 365] width 69 height 14
click at [0, 0] on input "Select file or drag into this box" at bounding box center [0, 0] width 0 height 0
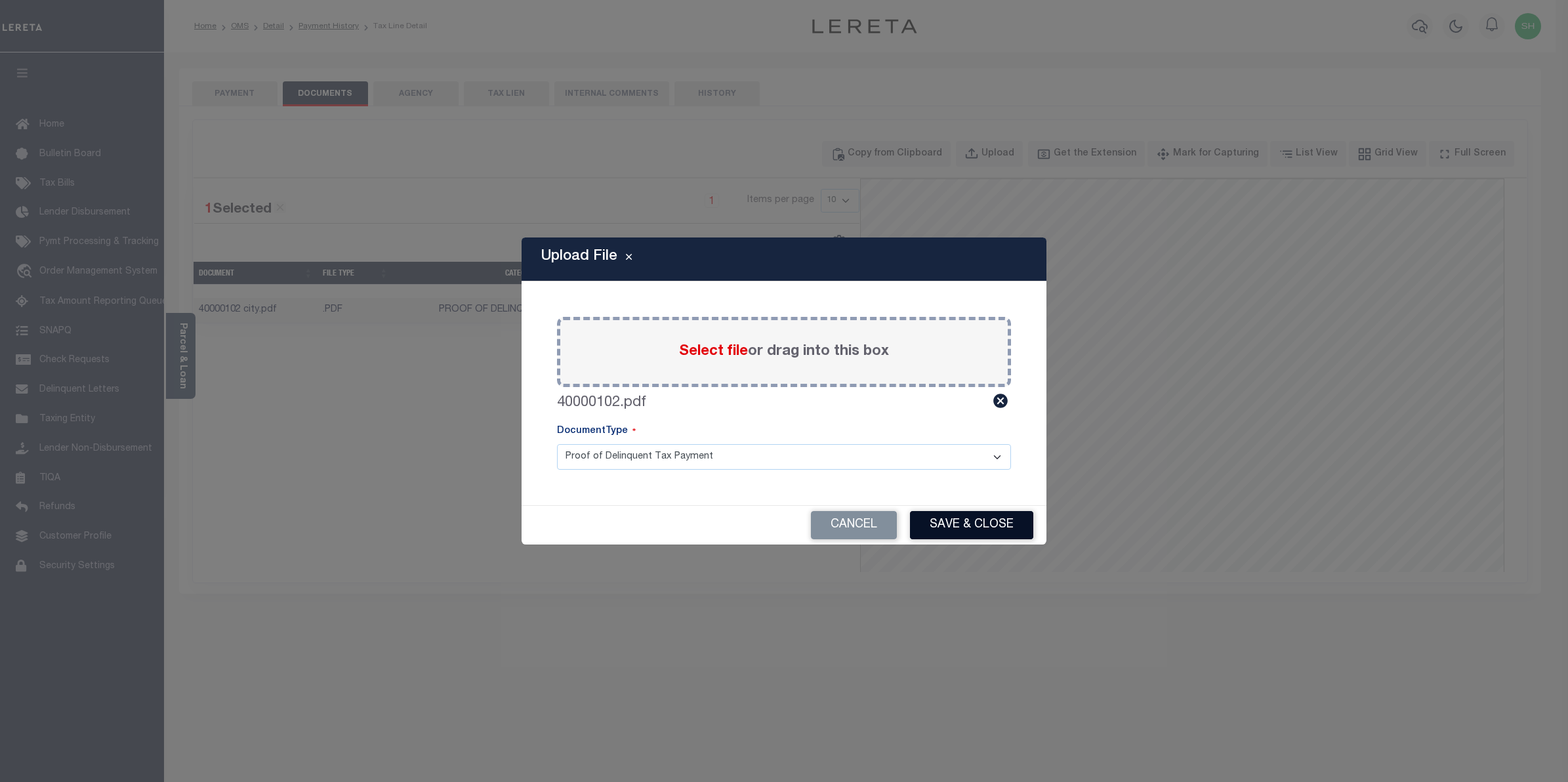
click at [920, 523] on button "Save & Close" at bounding box center [972, 526] width 123 height 29
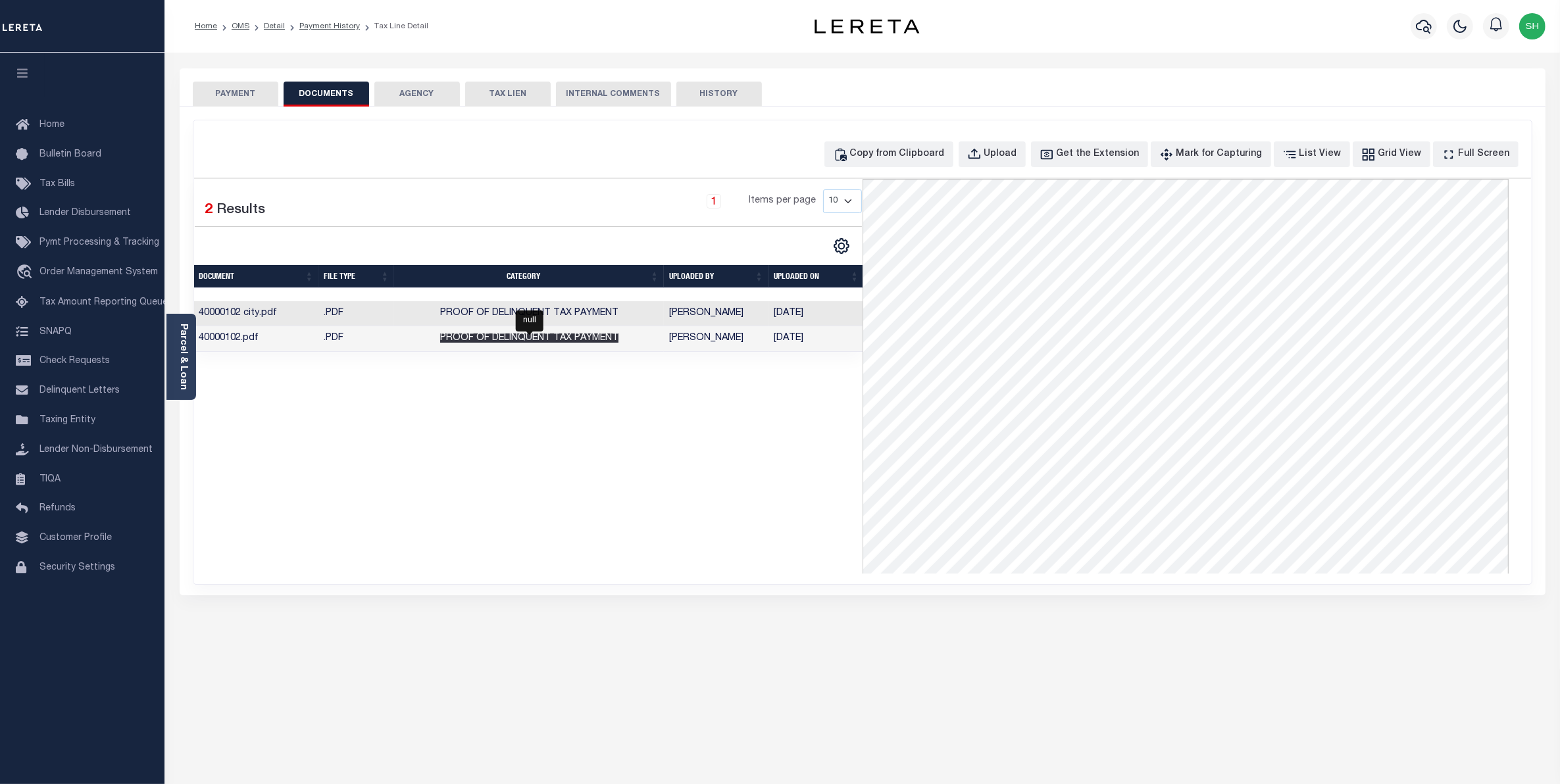
click at [593, 342] on span "Proof of Delinquent Tax Payment" at bounding box center [529, 338] width 179 height 9
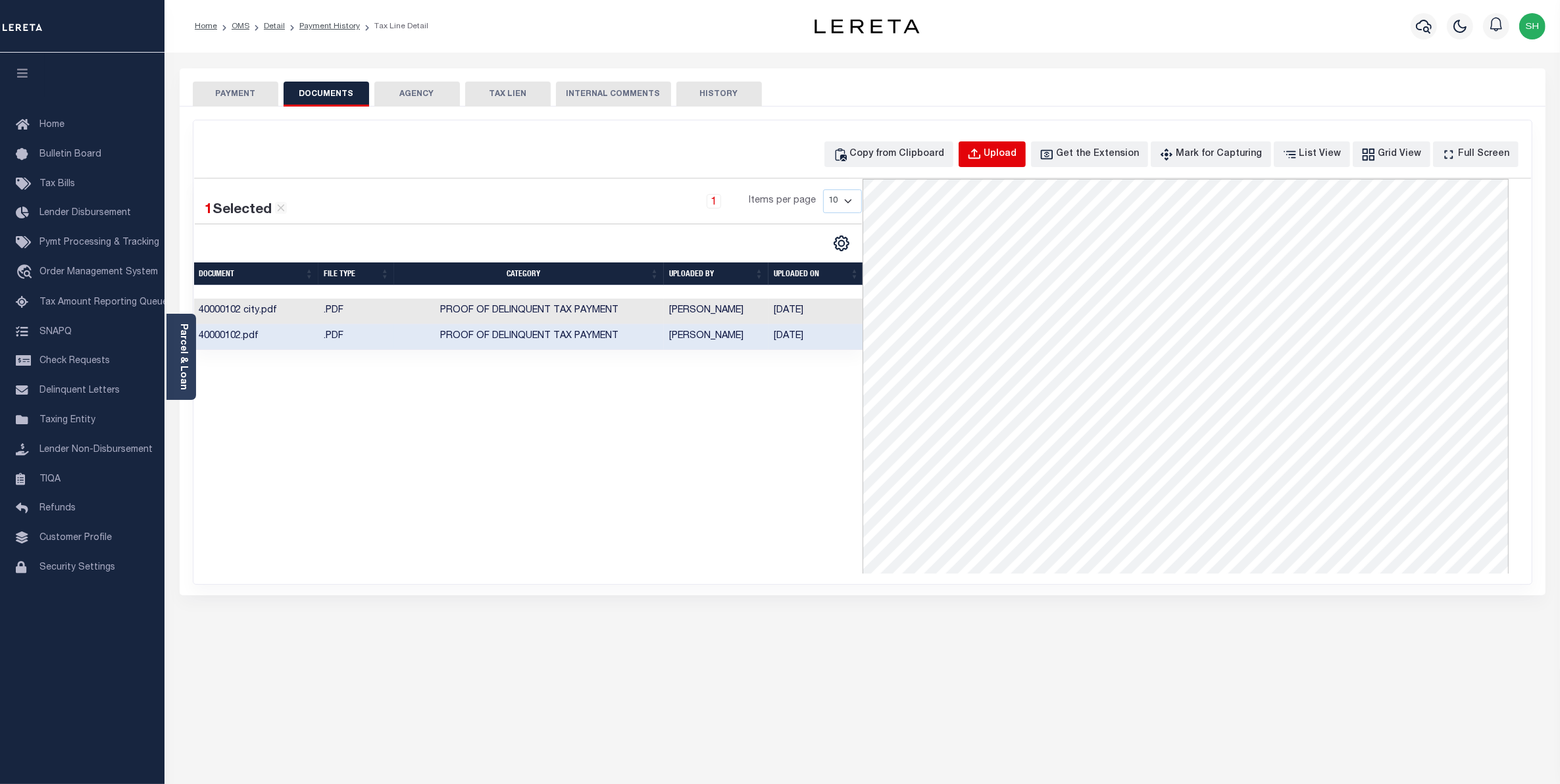
click at [1008, 152] on div "Upload" at bounding box center [1001, 154] width 33 height 14
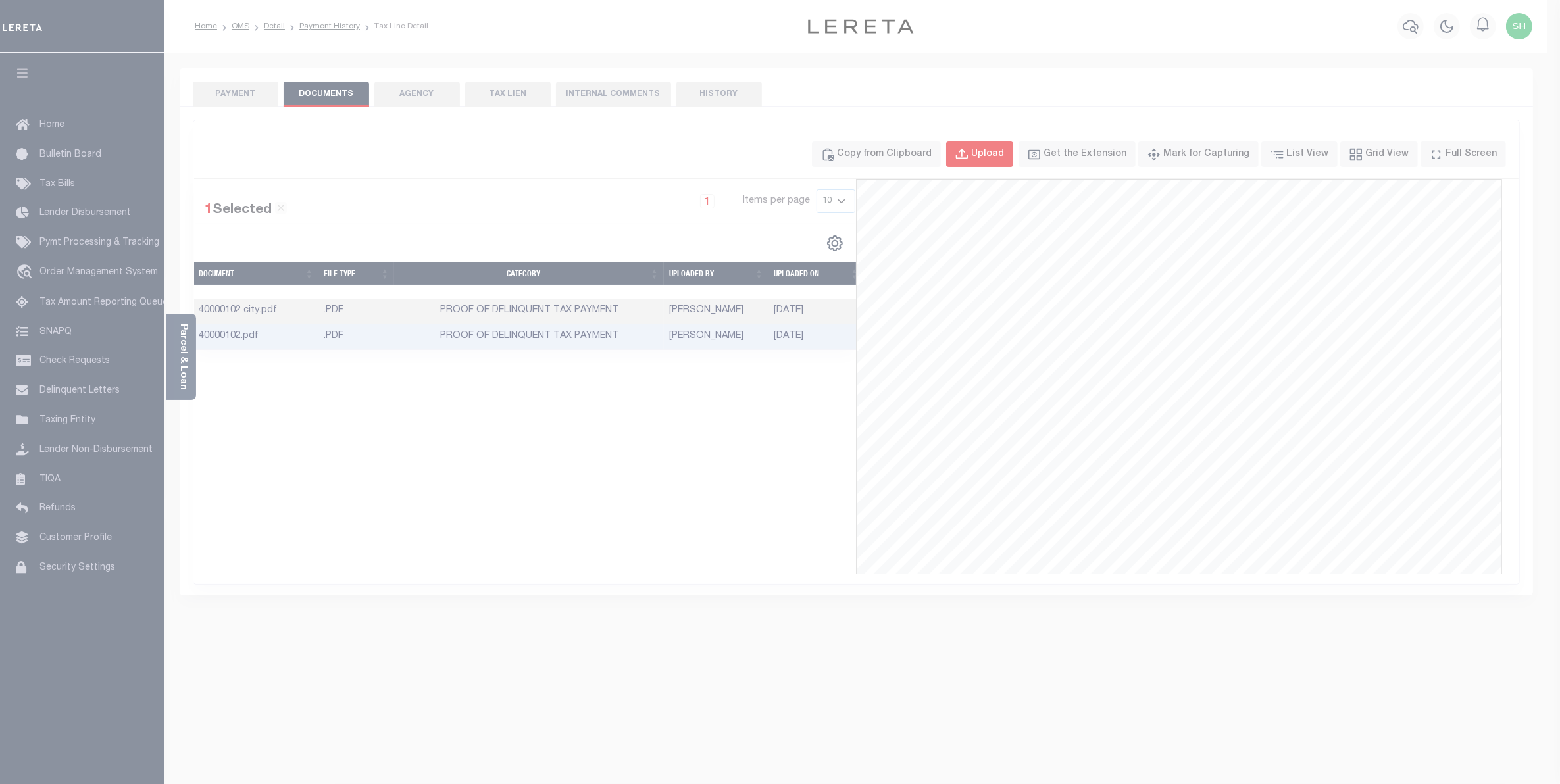
select select "POP"
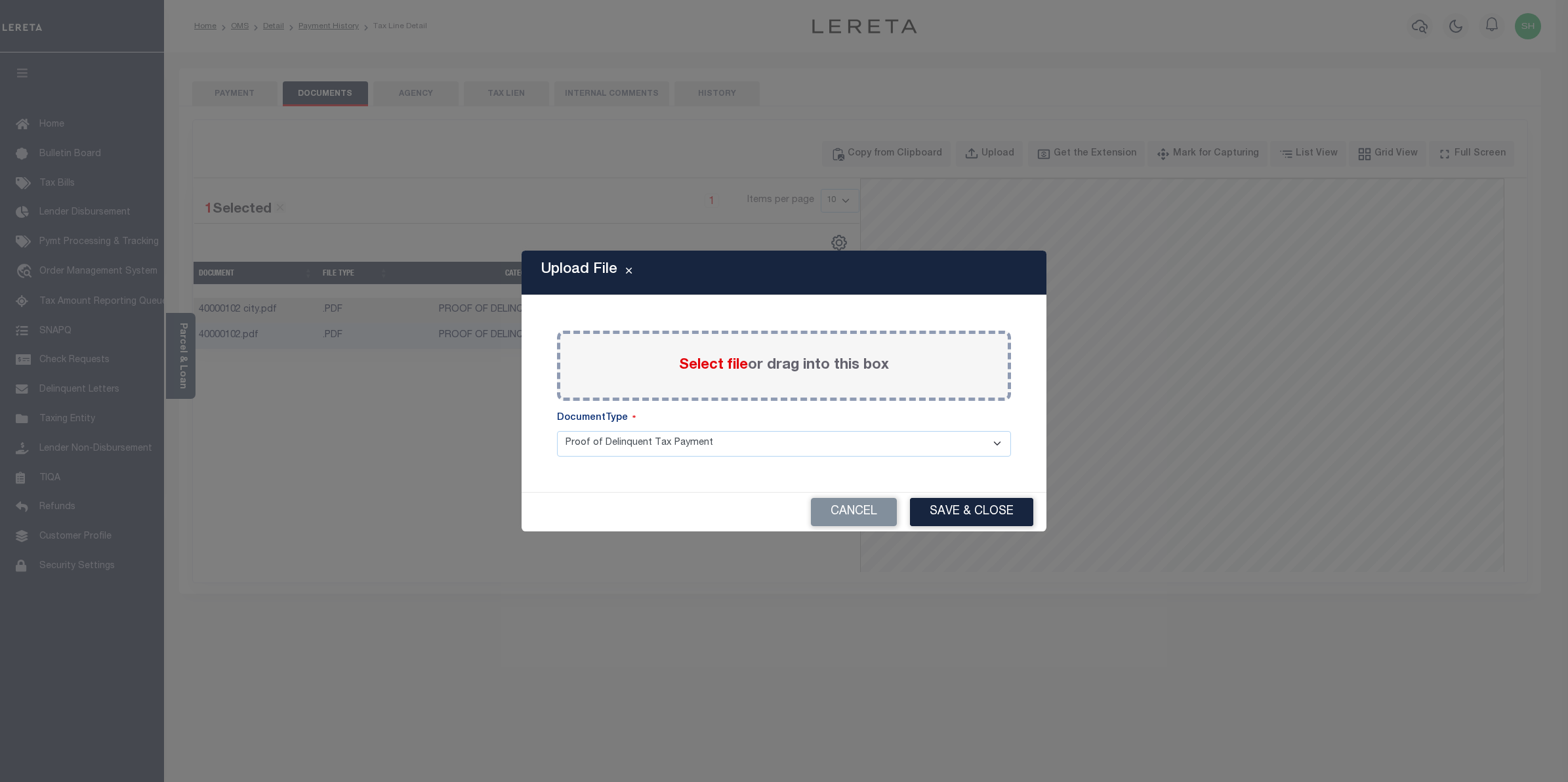
click at [703, 361] on span "Select file" at bounding box center [713, 365] width 69 height 14
click at [0, 0] on input "Select file or drag into this box" at bounding box center [0, 0] width 0 height 0
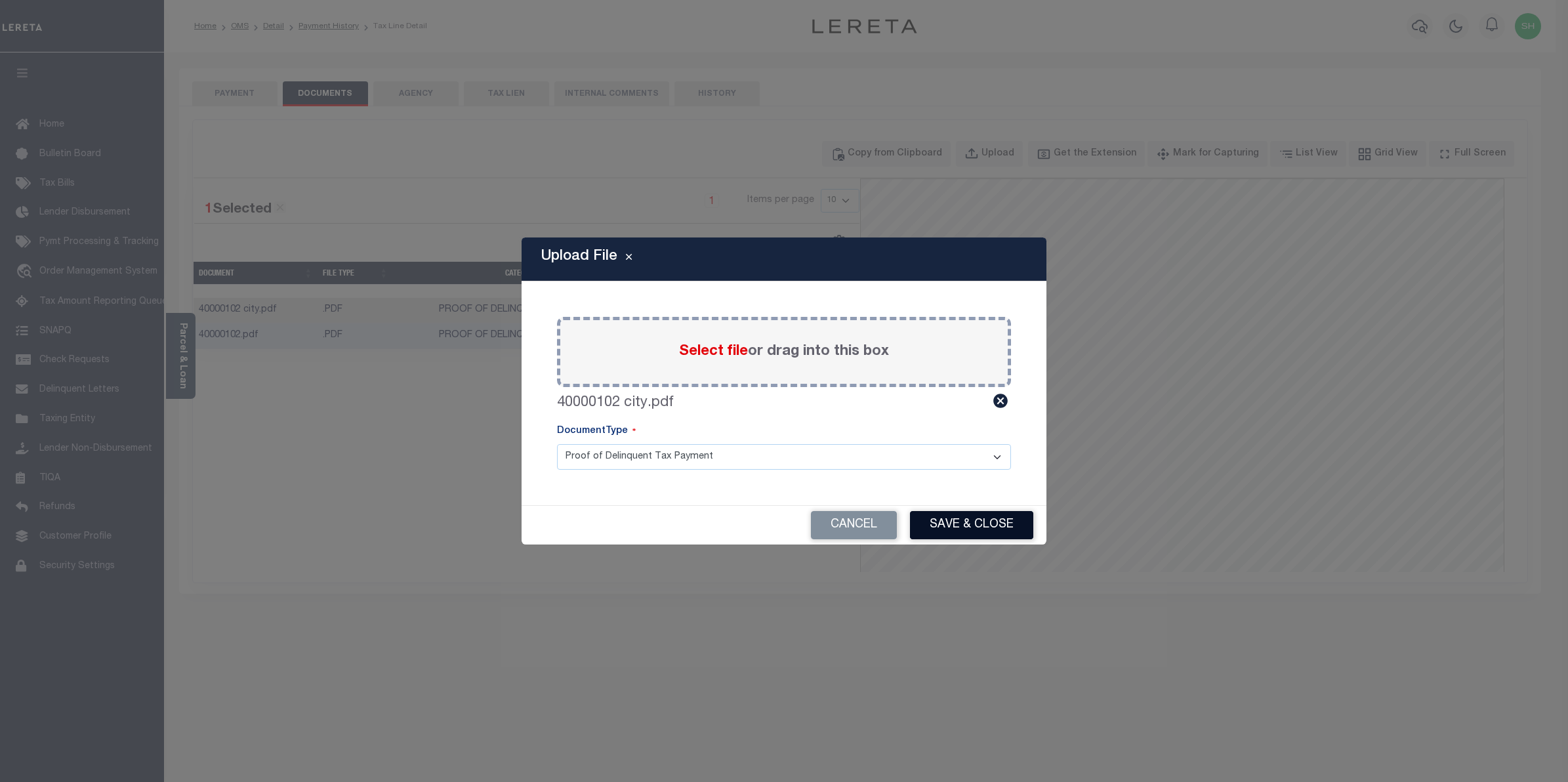
click at [952, 533] on button "Save & Close" at bounding box center [972, 526] width 123 height 29
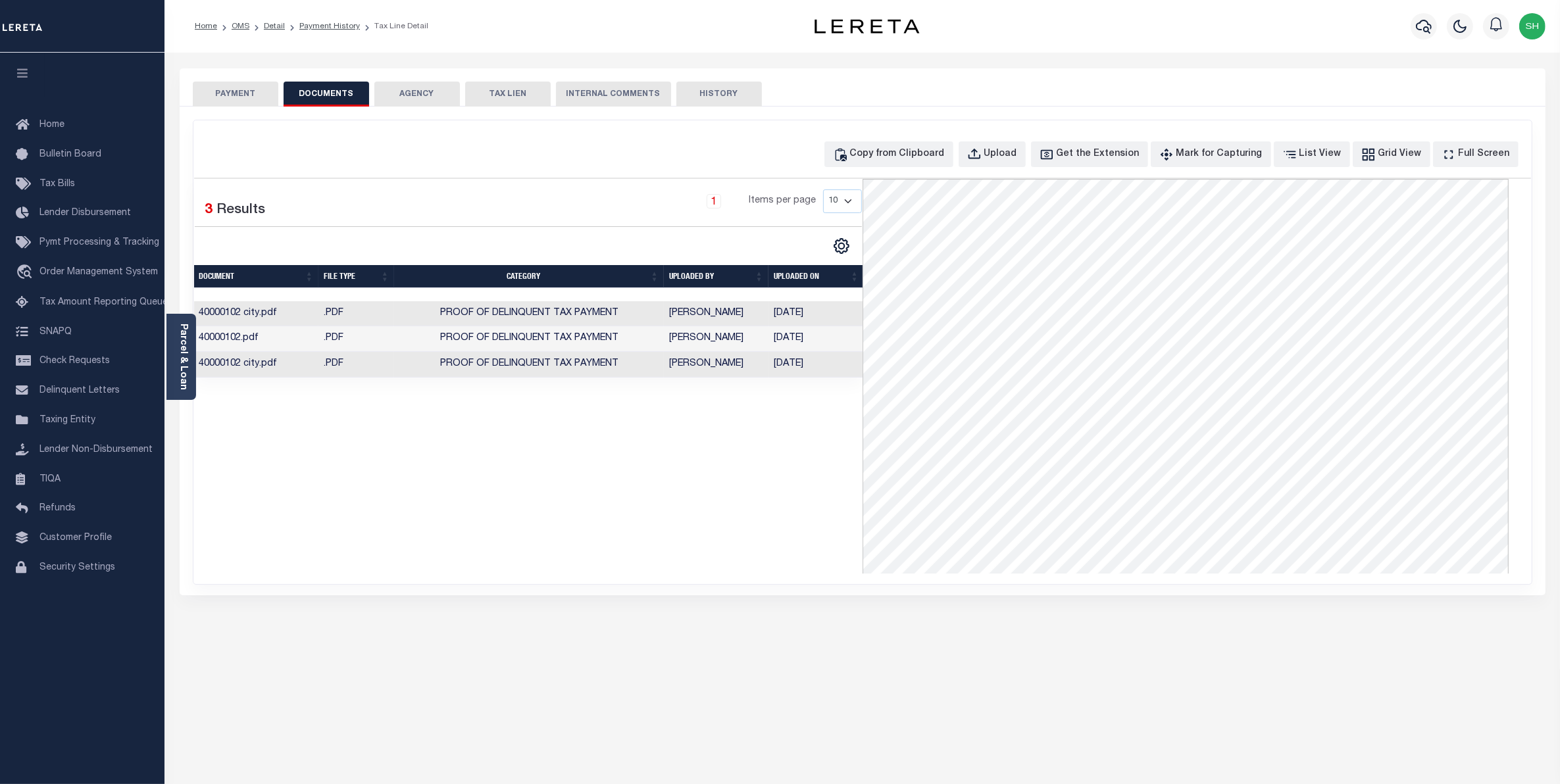
click at [428, 352] on td "Proof of Delinquent Tax Payment" at bounding box center [529, 339] width 270 height 26
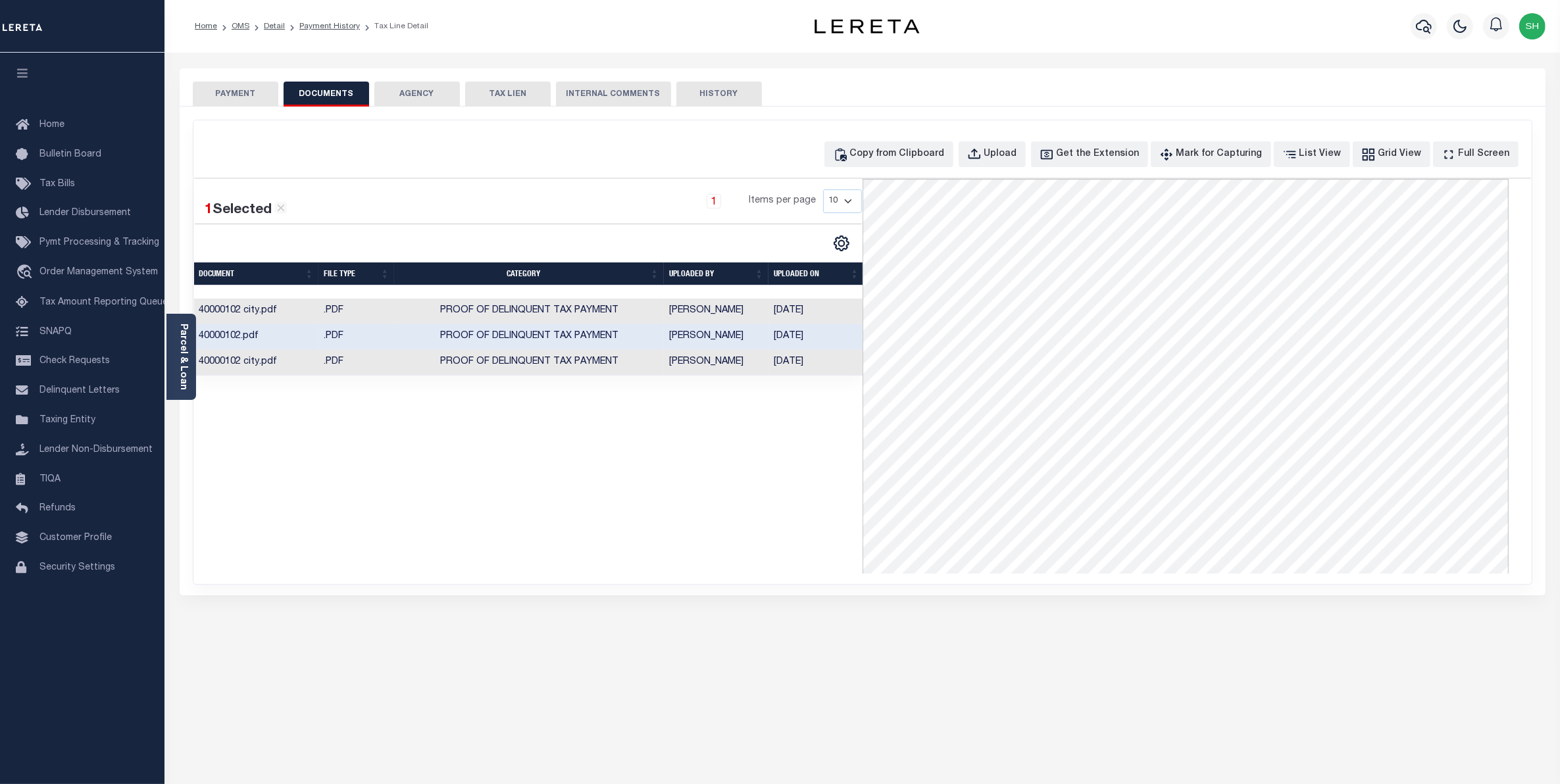
click at [428, 369] on td "Proof of Delinquent Tax Payment" at bounding box center [529, 363] width 270 height 26
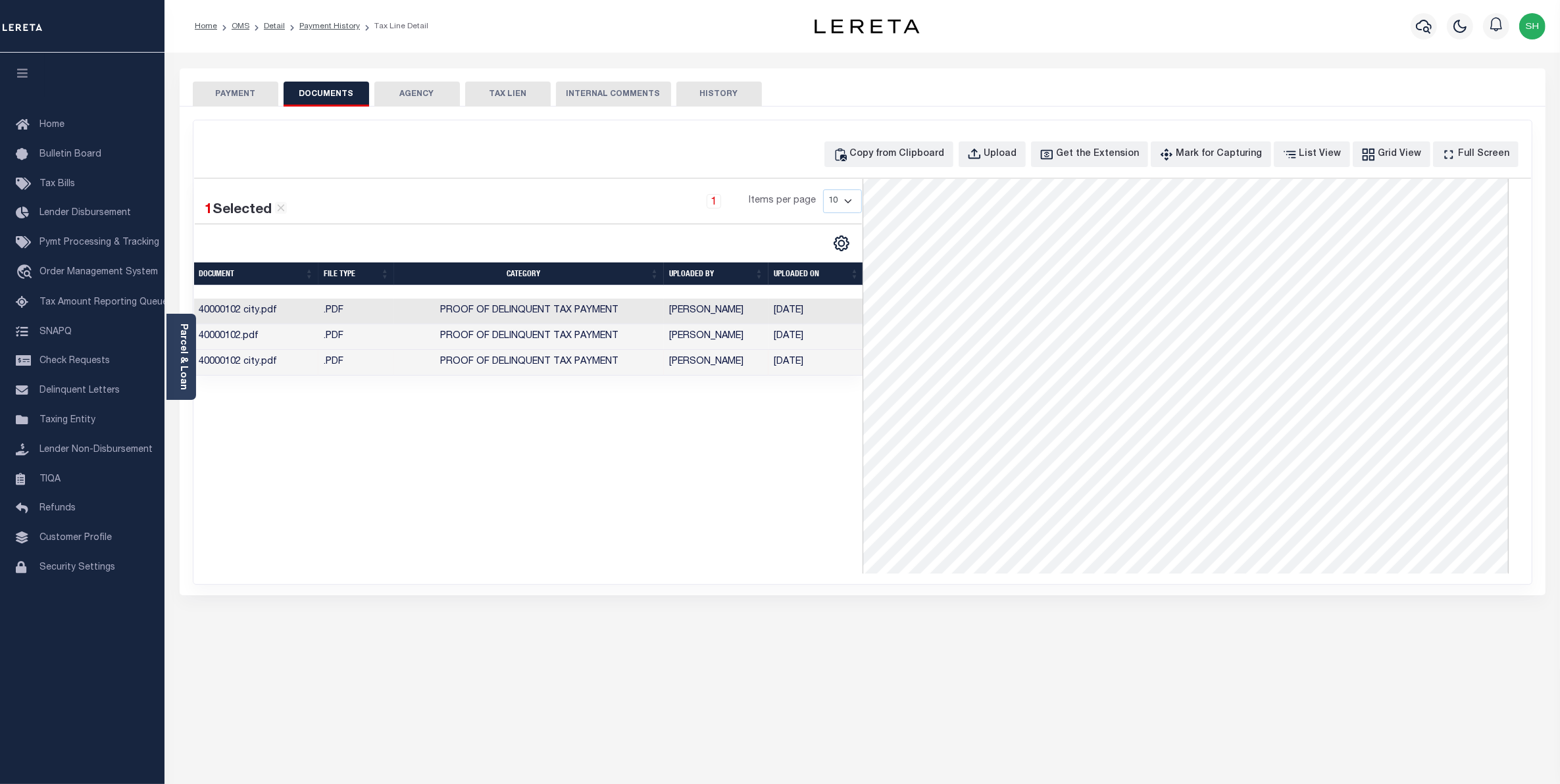
scroll to position [82, 0]
click at [592, 339] on span "Proof of Delinquent Tax Payment" at bounding box center [529, 336] width 179 height 9
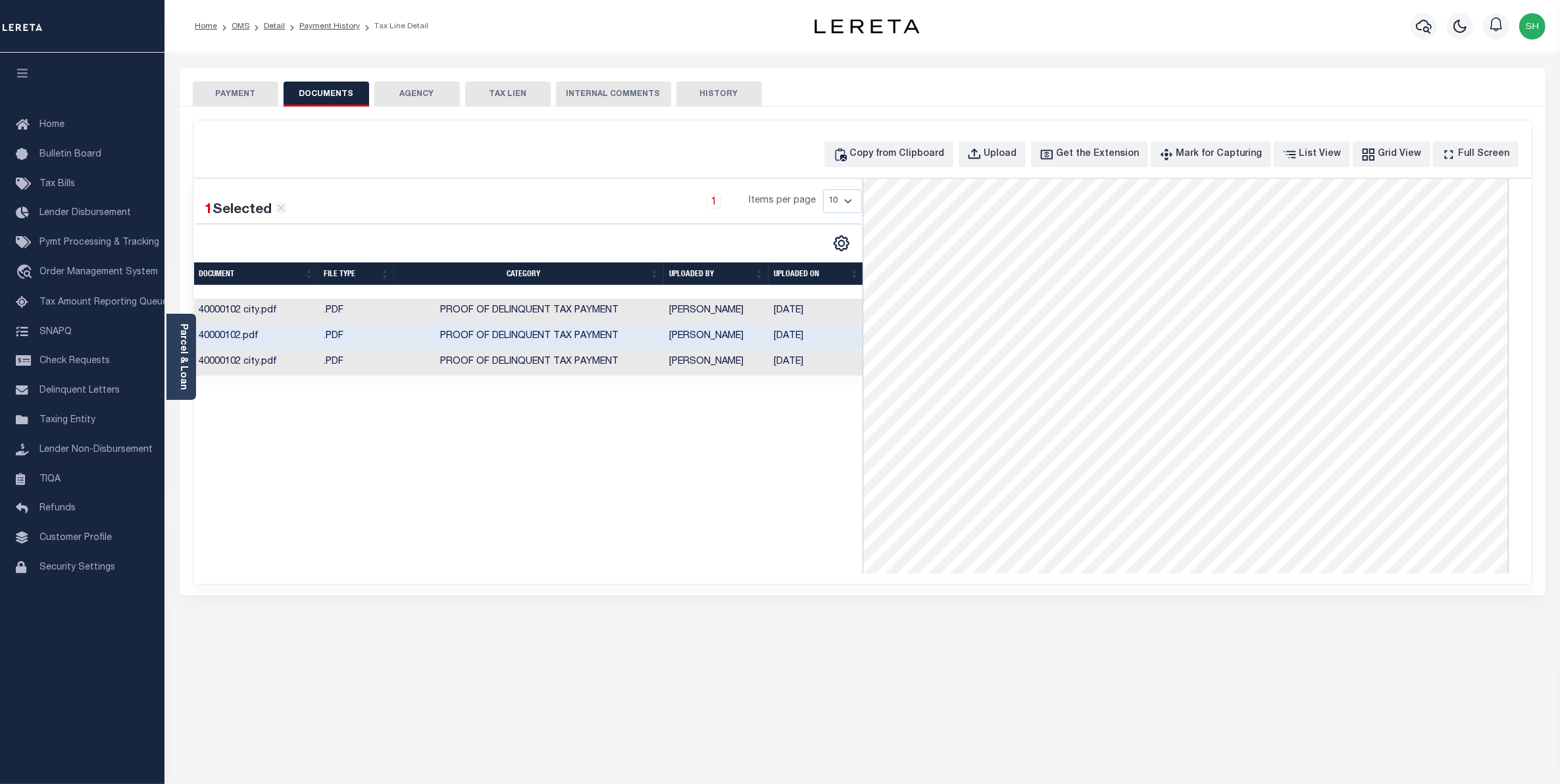
scroll to position [0, 0]
click at [563, 313] on span "Proof of Delinquent Tax Payment" at bounding box center [529, 311] width 179 height 9
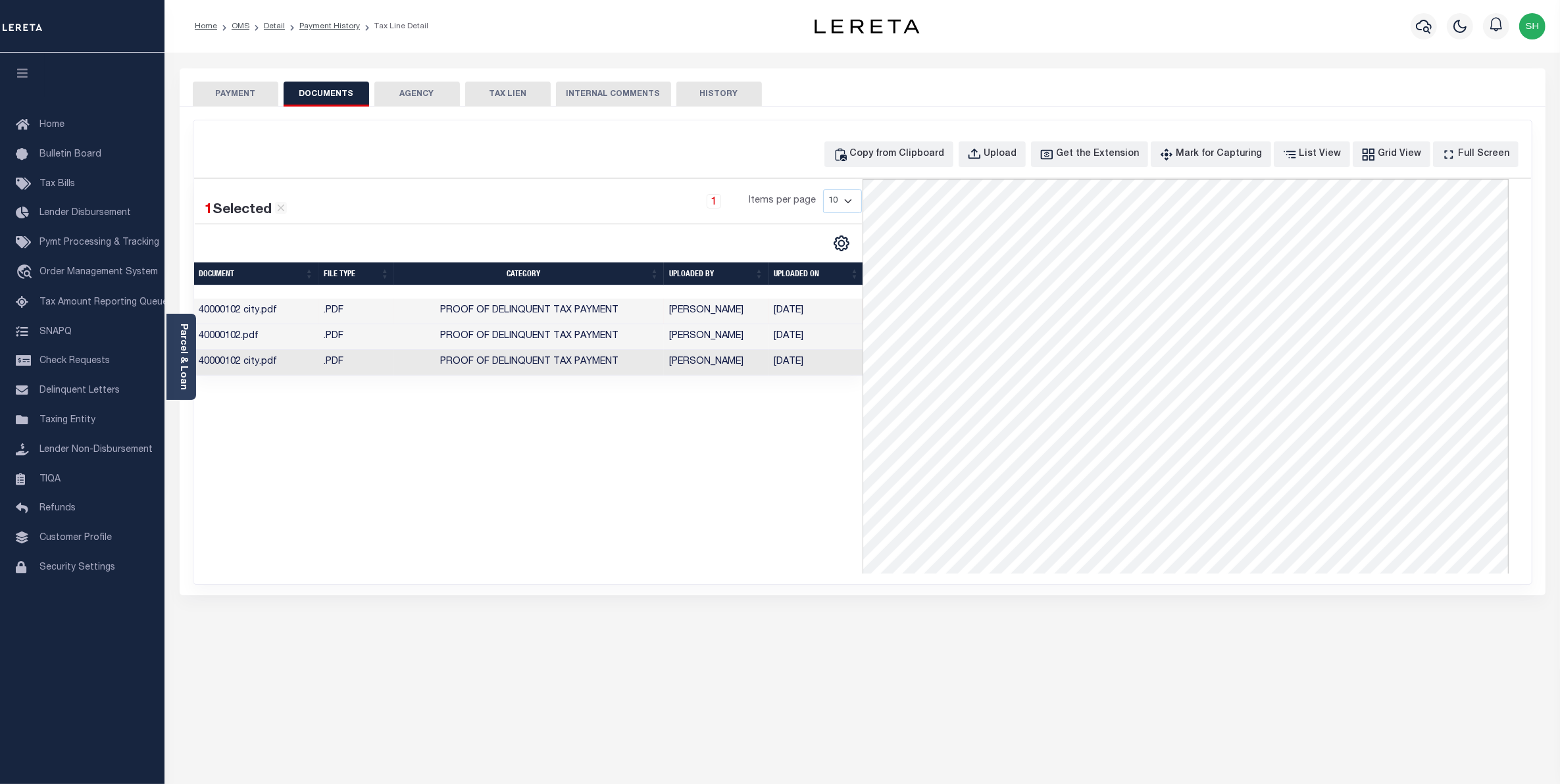
click at [247, 96] on button "PAYMENT" at bounding box center [235, 93] width 85 height 25
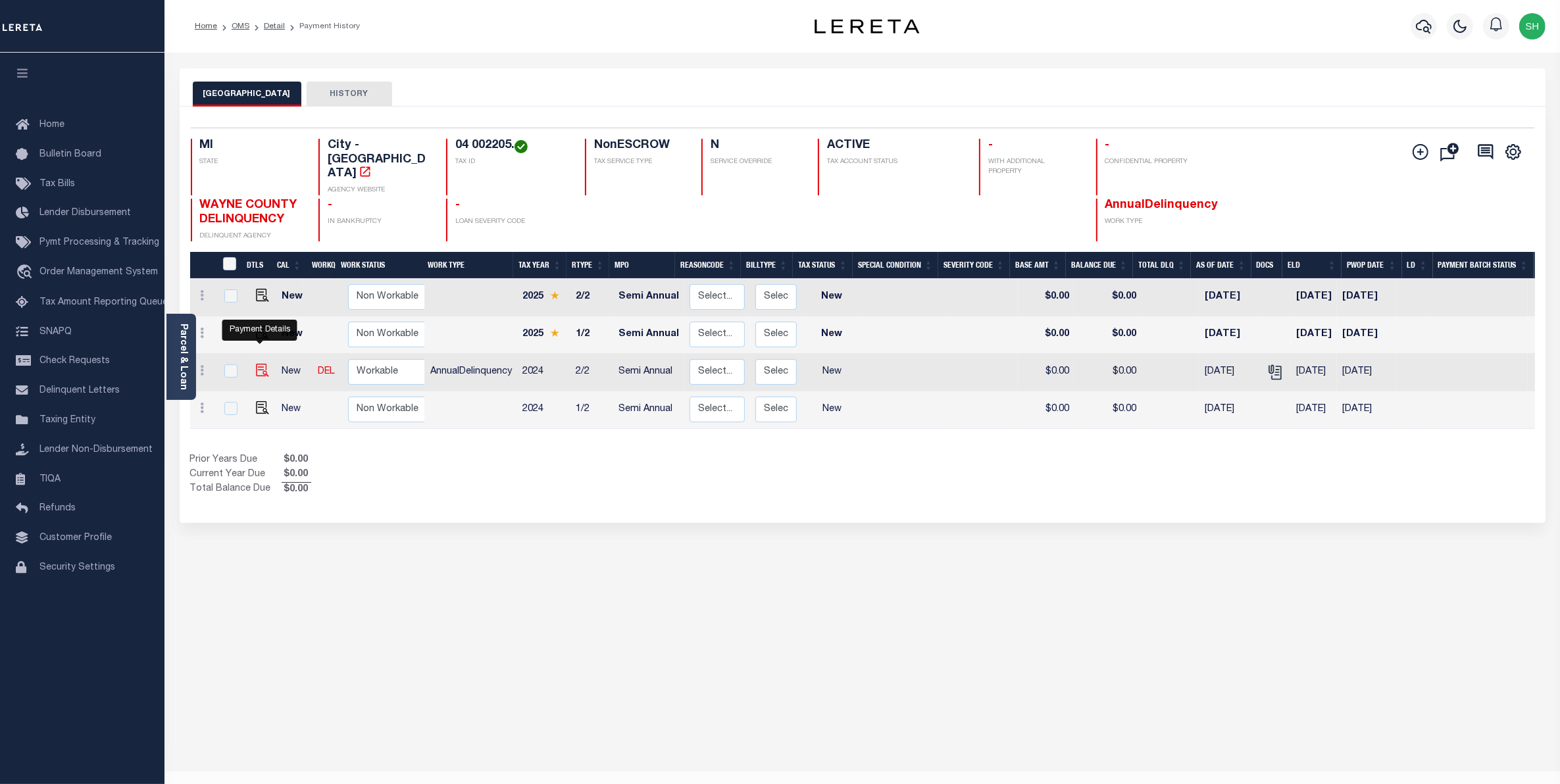
click at [264, 364] on img "" at bounding box center [262, 370] width 13 height 13
checkbox input "true"
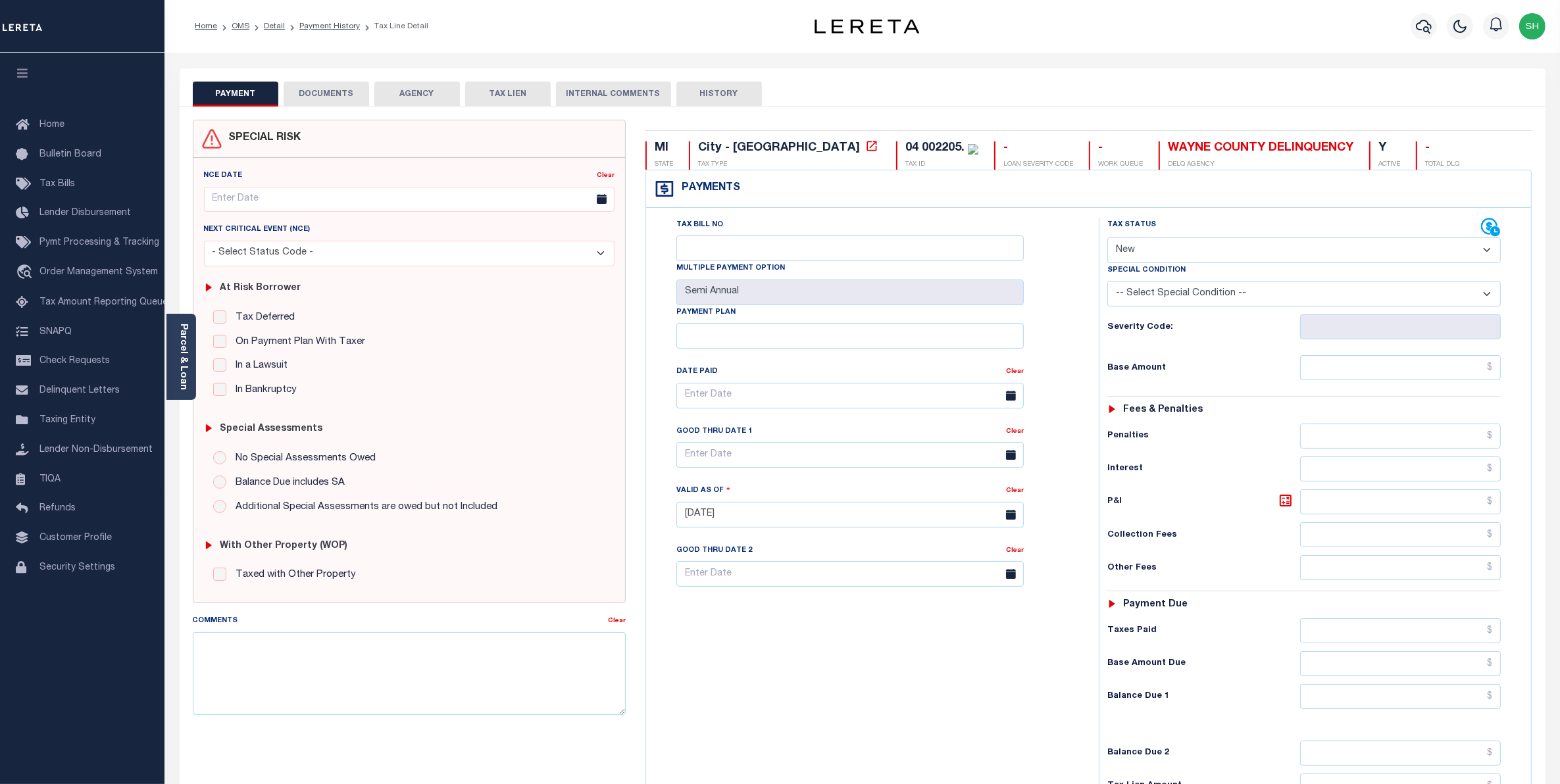
click at [1486, 254] on select "- Select Status Code - Open Due/Unpaid Paid Incomplete No Tax Due Internal Refu…" at bounding box center [1304, 250] width 394 height 26
select select "PYD"
click at [1108, 239] on select "- Select Status Code - Open Due/Unpaid Paid Incomplete No Tax Due Internal Refu…" at bounding box center [1304, 250] width 394 height 26
type input "[DATE]"
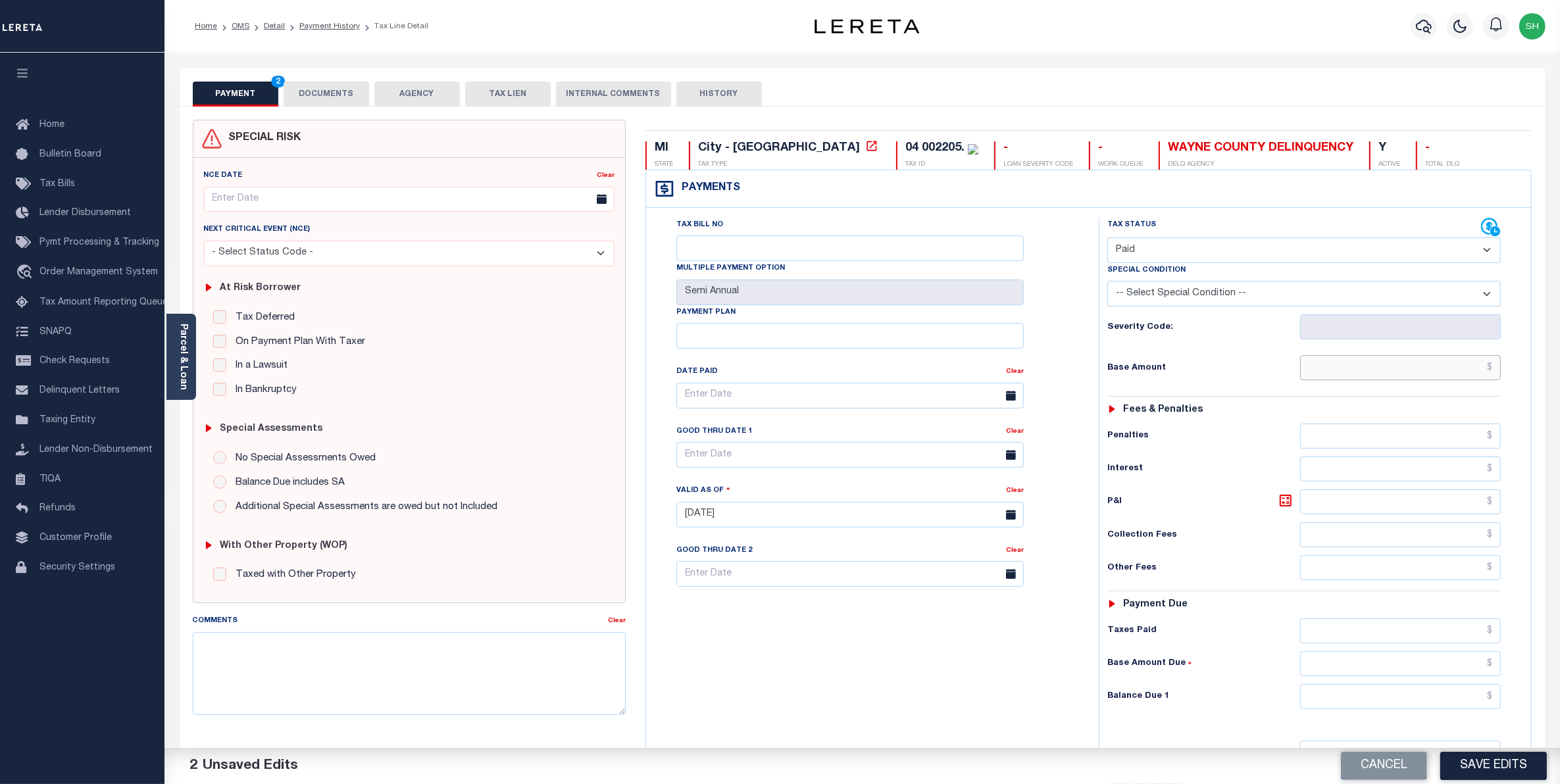
click at [1455, 377] on input "text" at bounding box center [1401, 367] width 201 height 25
type input "$0.00"
click at [1454, 703] on input "text" at bounding box center [1401, 697] width 201 height 25
type input "$0.00"
click at [1461, 770] on button "Save Edits" at bounding box center [1493, 767] width 106 height 29
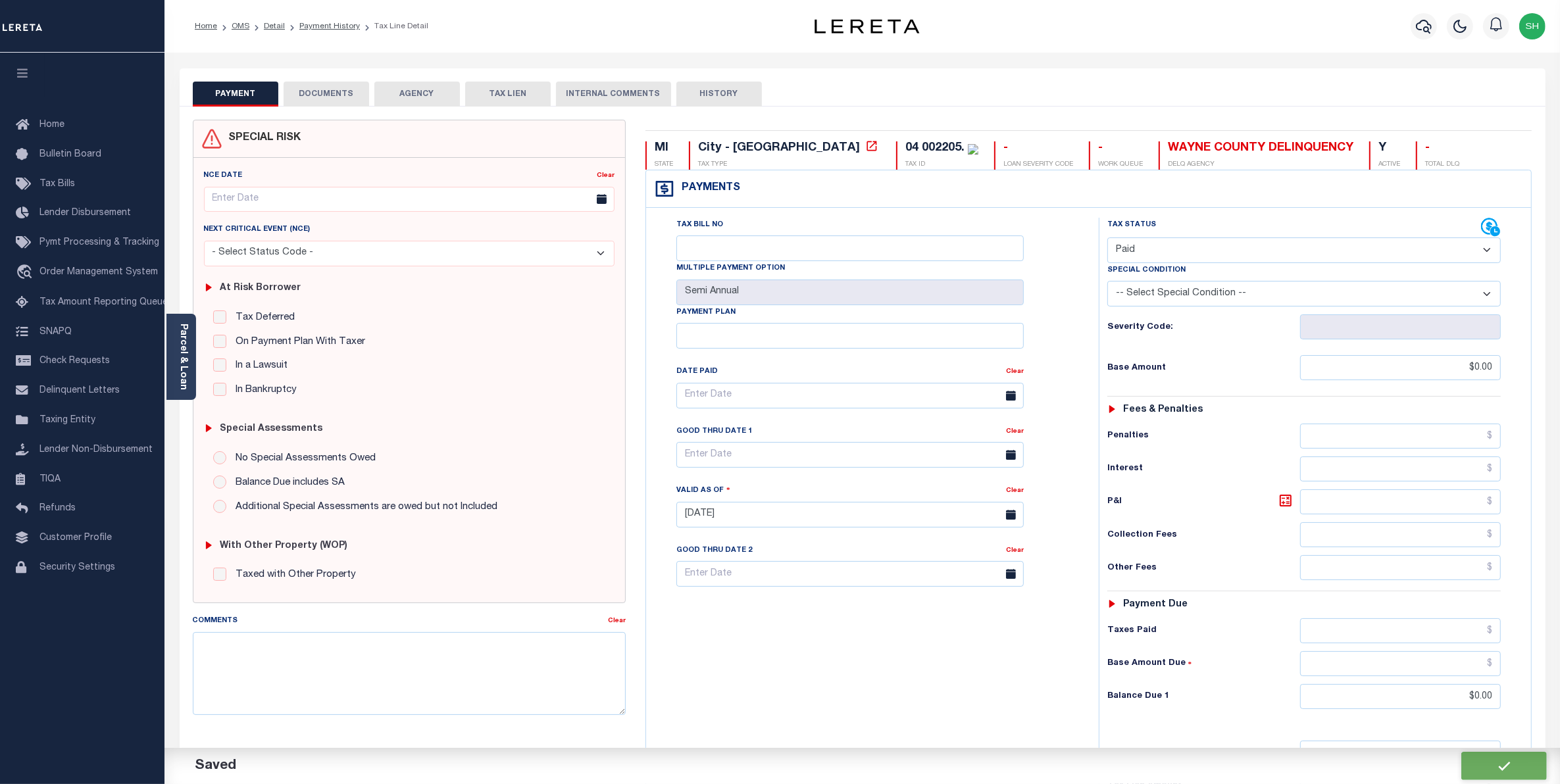
checkbox input "false"
type input "$0"
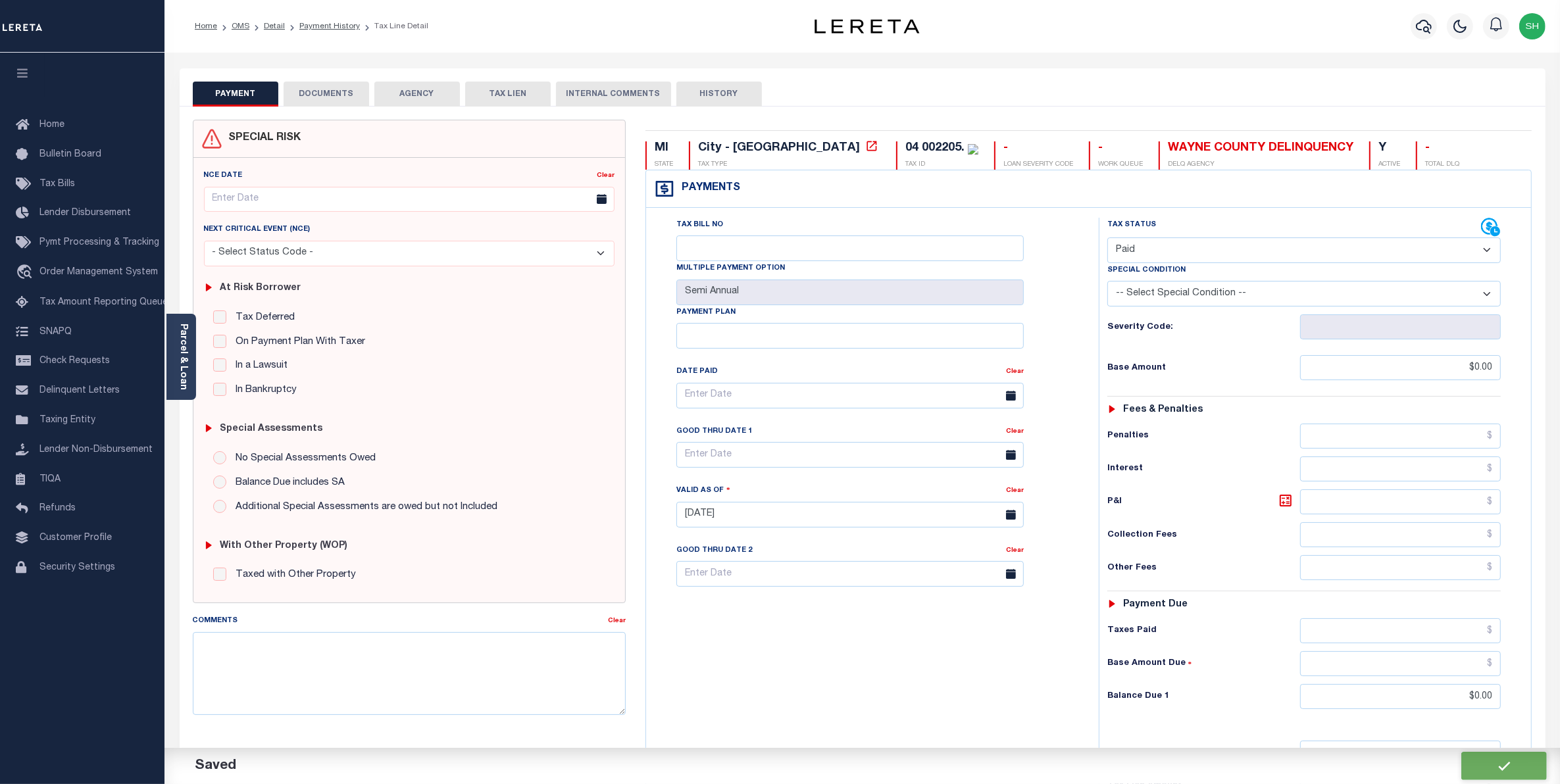
type input "$0"
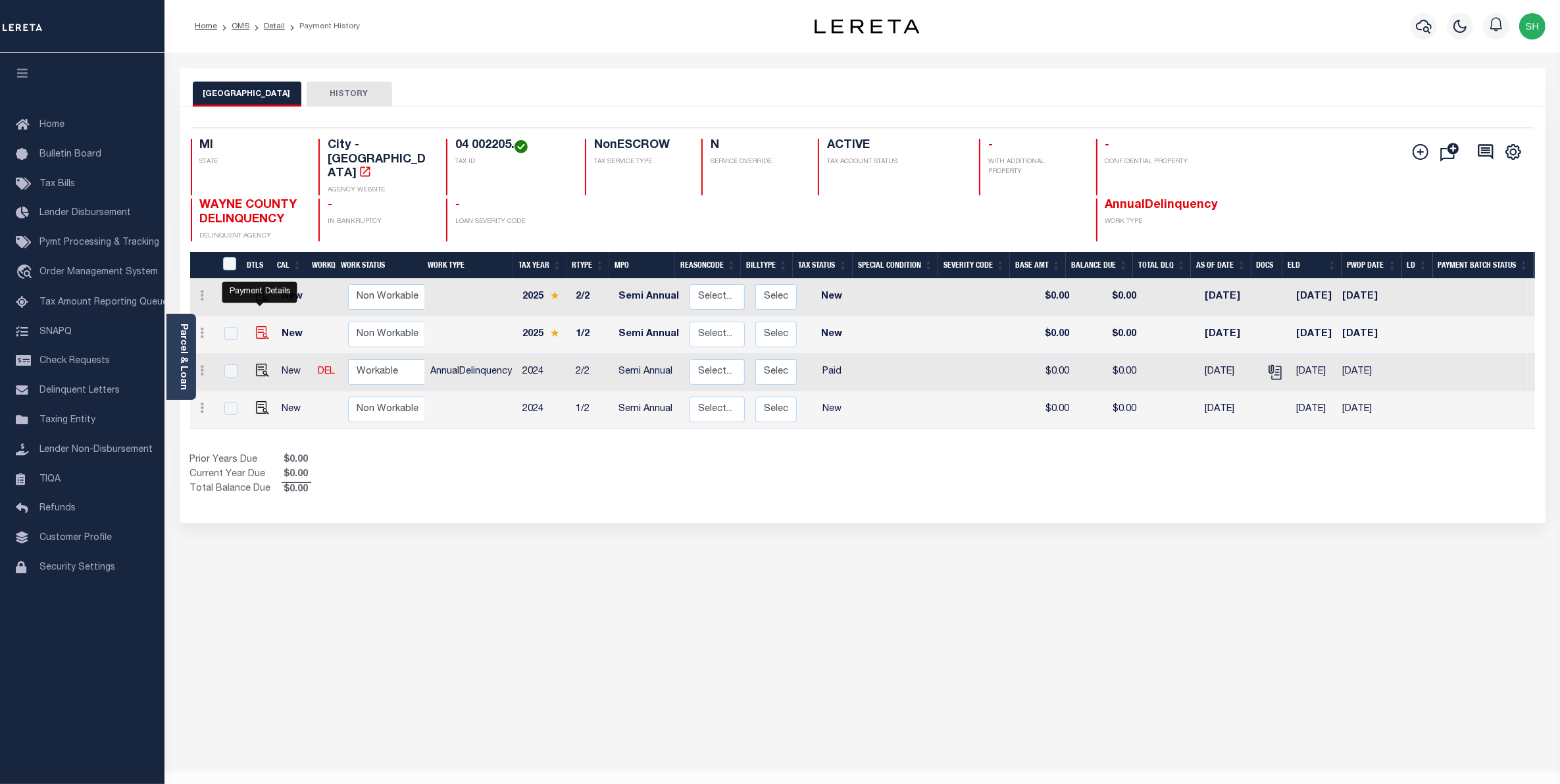
click at [258, 326] on img "" at bounding box center [262, 332] width 13 height 13
checkbox input "true"
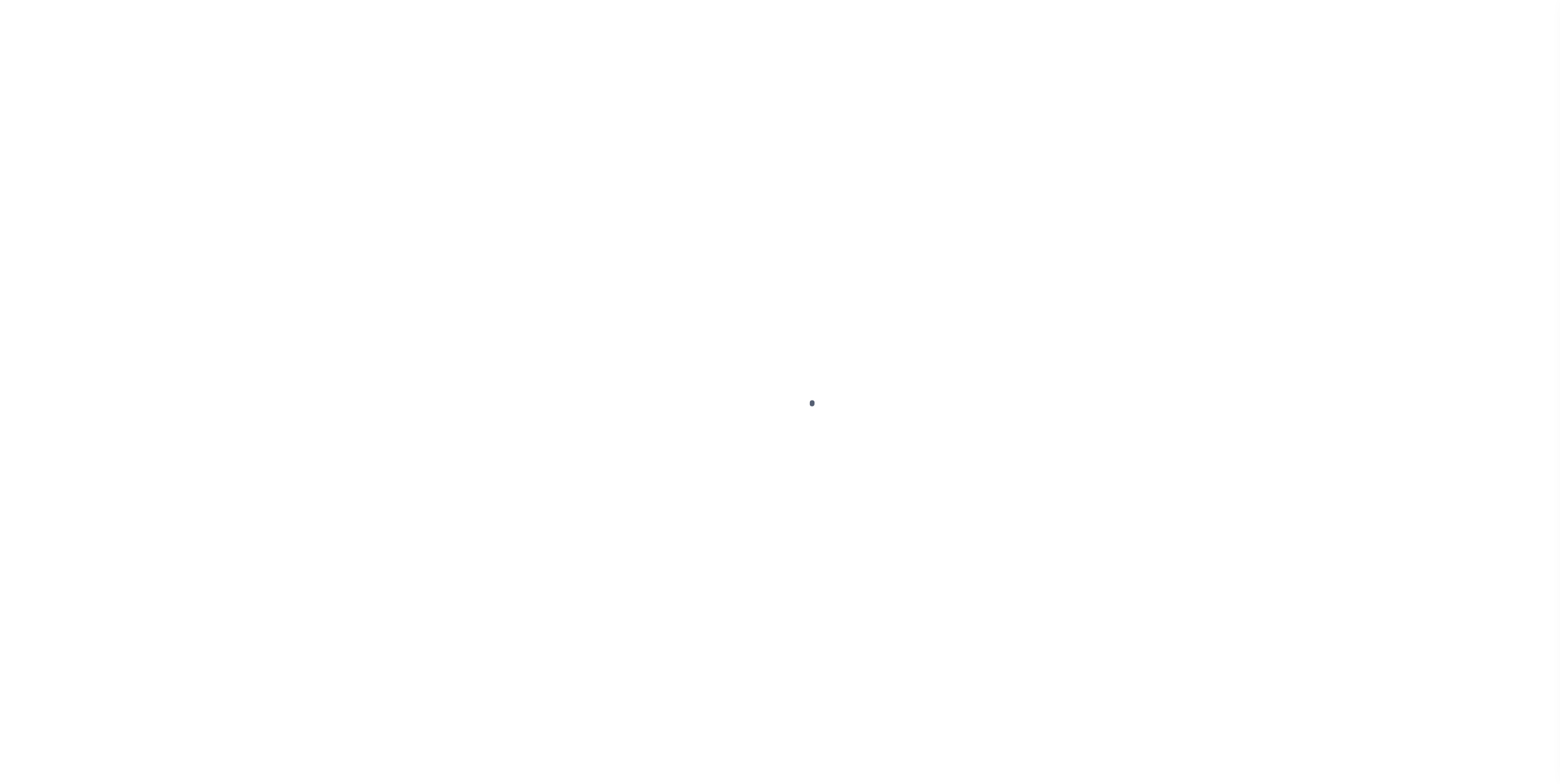
select select "NW2"
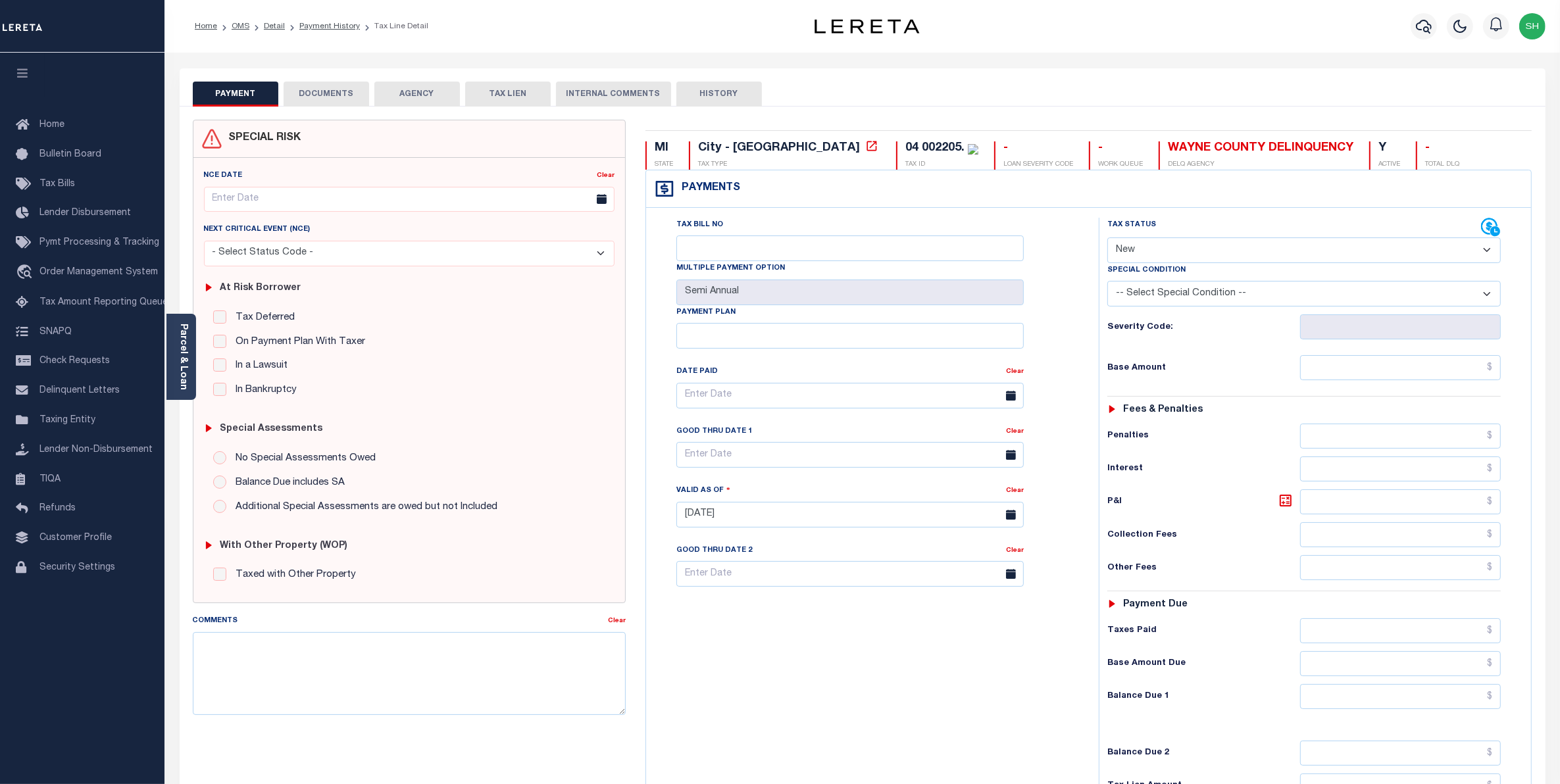
click at [339, 96] on button "DOCUMENTS" at bounding box center [326, 93] width 85 height 25
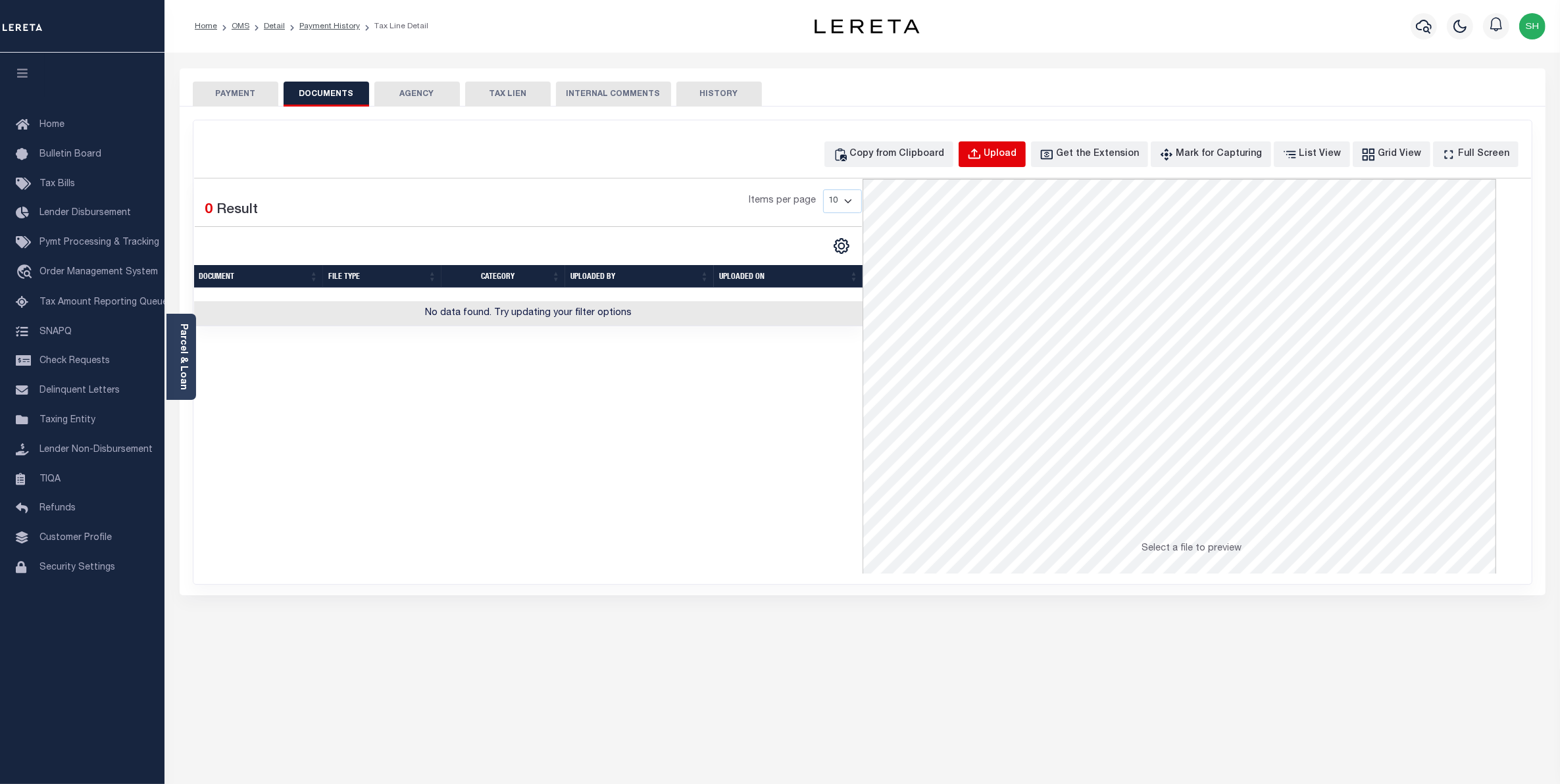
click at [1007, 158] on button "Upload" at bounding box center [992, 155] width 67 height 26
select select "POP"
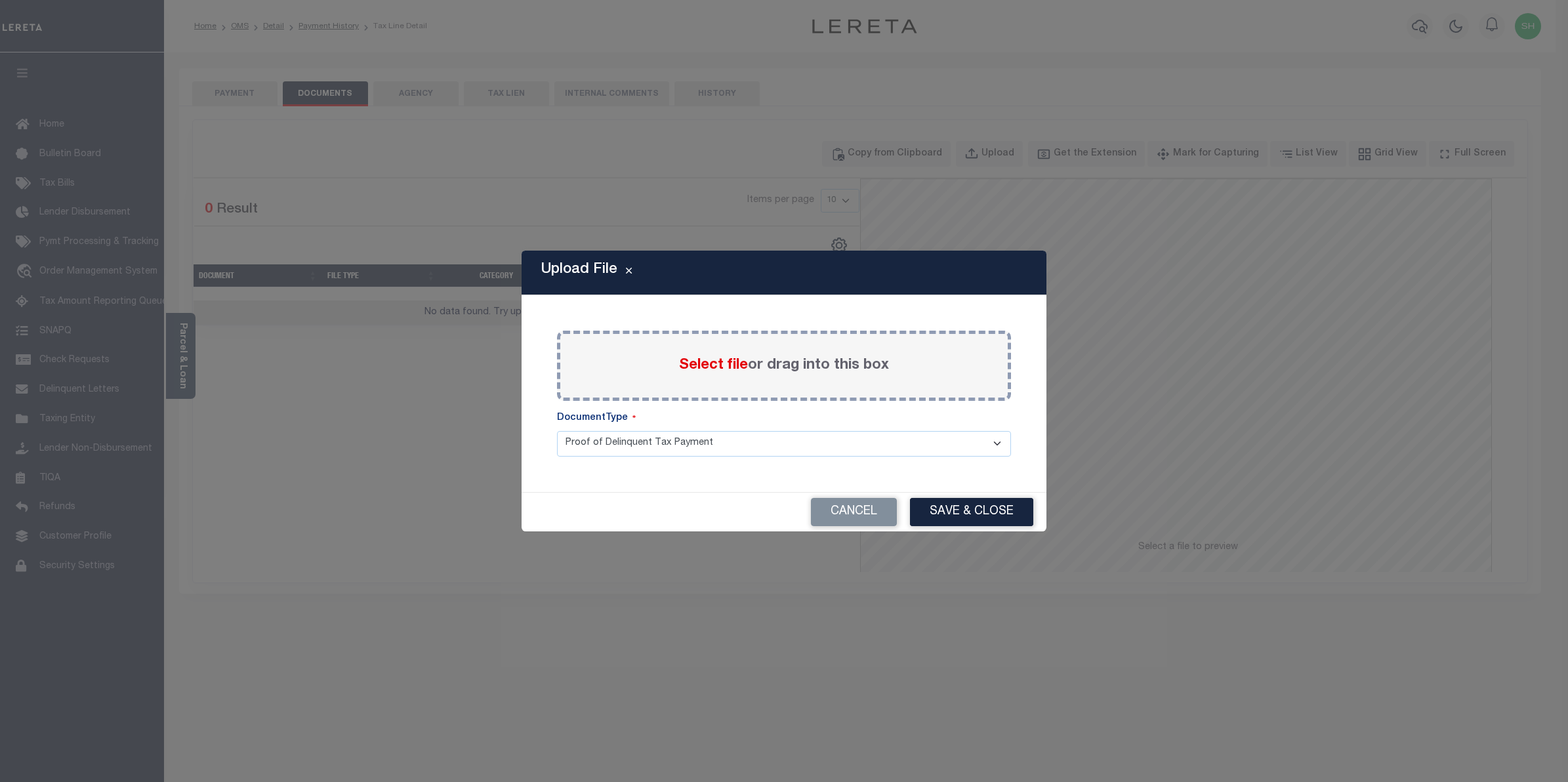
click at [696, 368] on span "Select file" at bounding box center [713, 365] width 69 height 14
click at [0, 0] on input "Select file or drag into this box" at bounding box center [0, 0] width 0 height 0
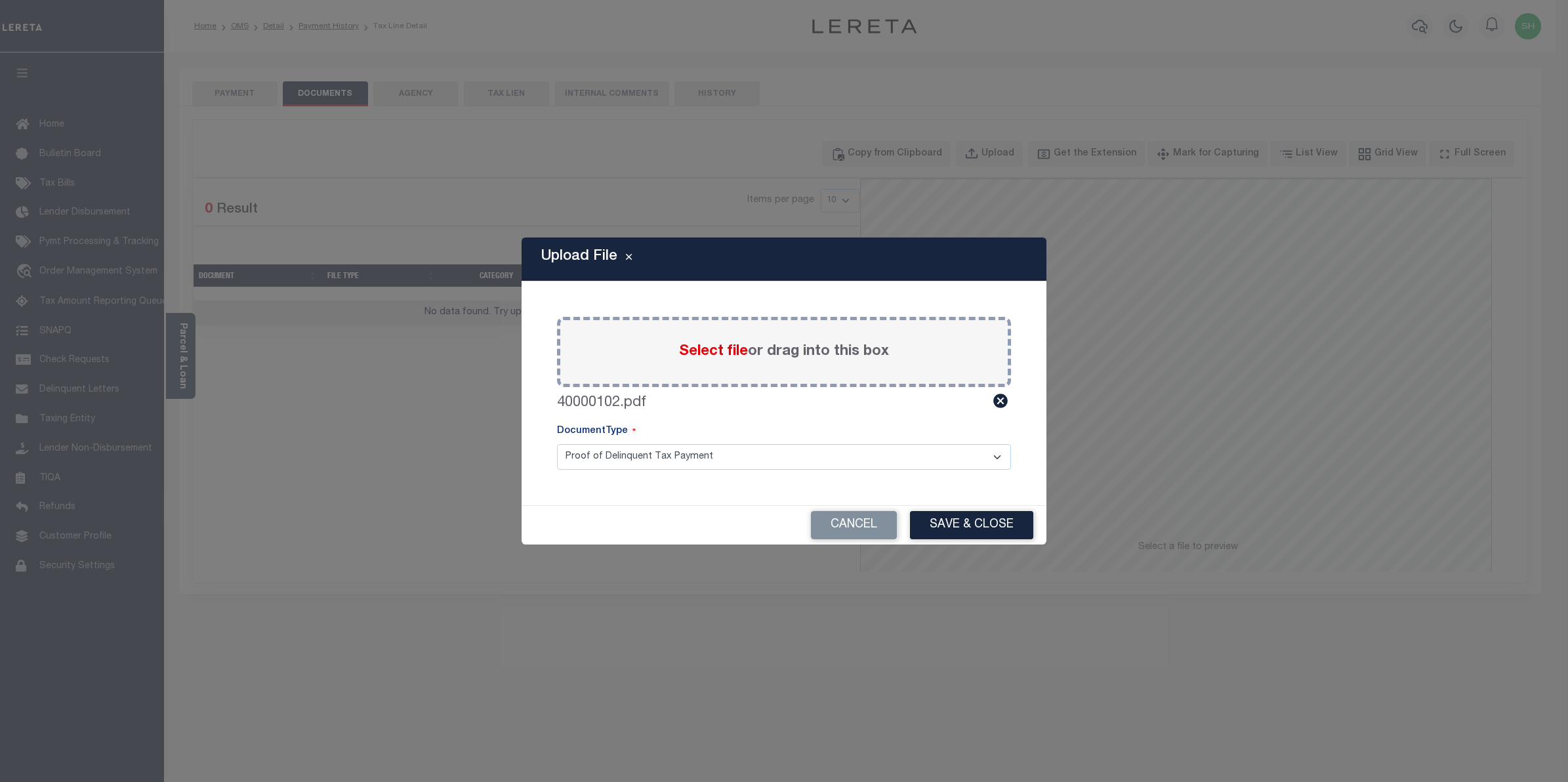
click at [998, 456] on select "Proof of Delinquent Tax Payment" at bounding box center [784, 457] width 454 height 26
click at [970, 529] on button "Save & Close" at bounding box center [972, 526] width 123 height 29
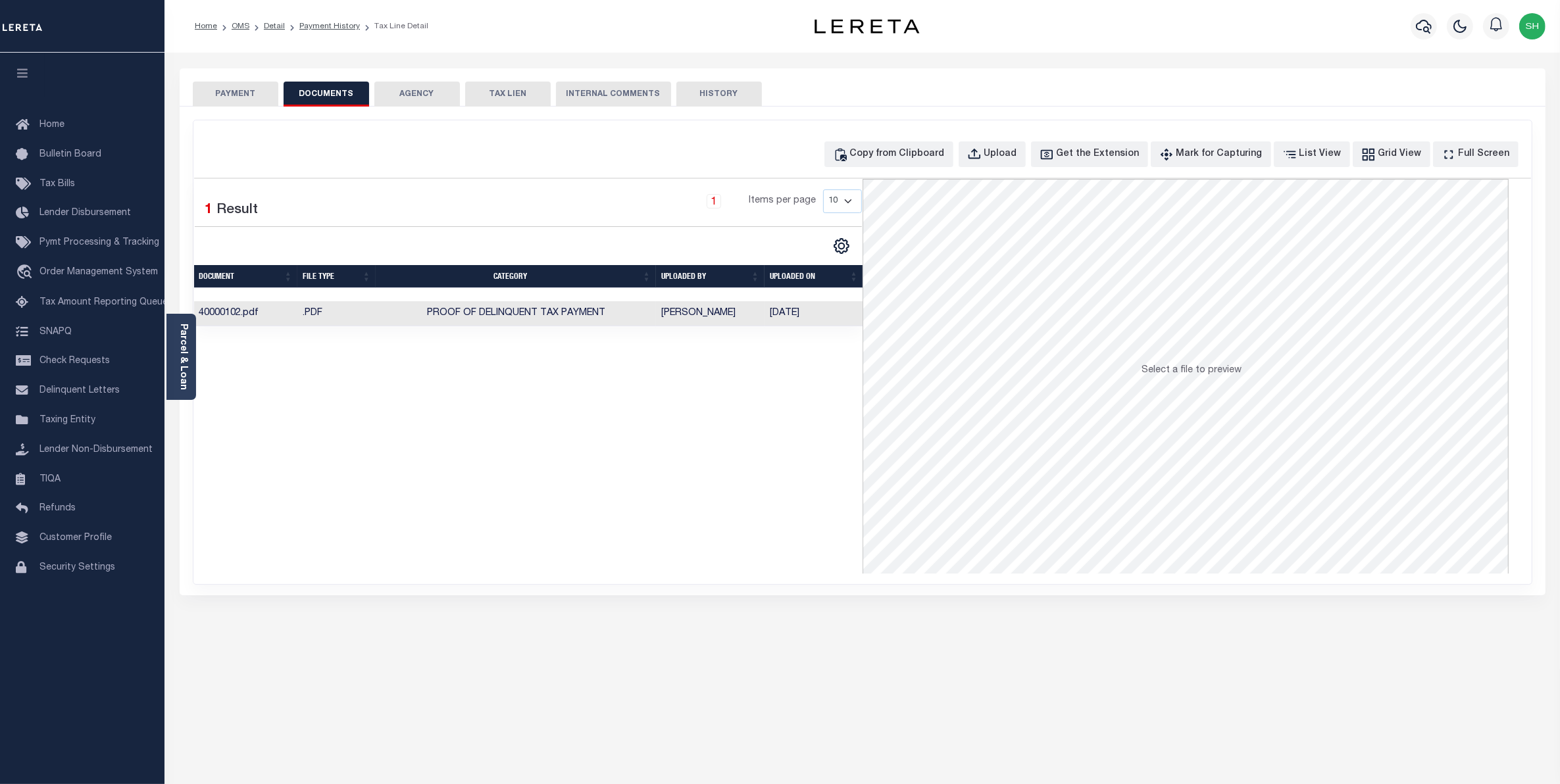
click at [242, 102] on button "PAYMENT" at bounding box center [235, 93] width 85 height 25
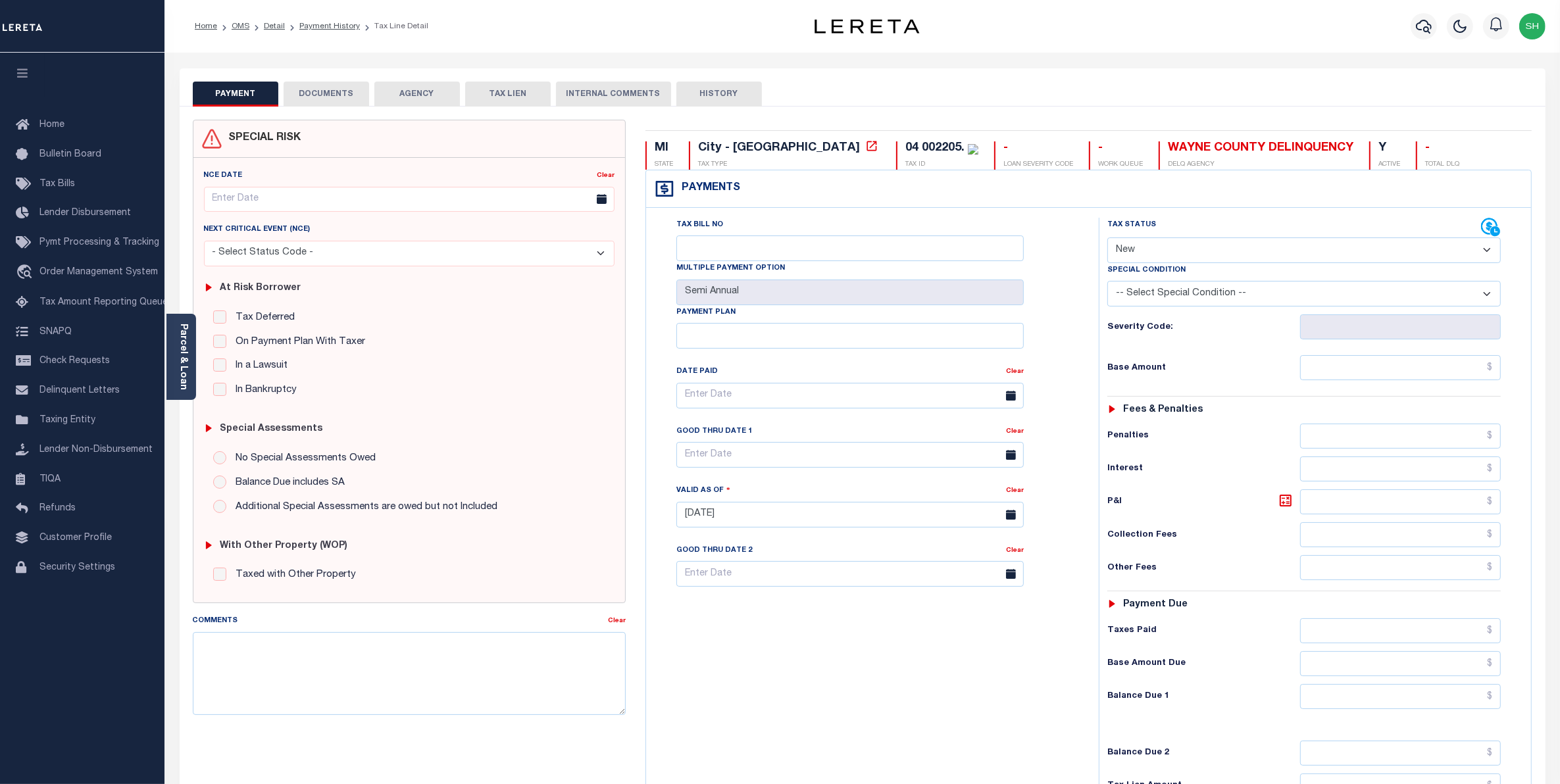
click at [1488, 251] on select "- Select Status Code - Open Due/Unpaid Paid Incomplete No Tax Due Internal Refu…" at bounding box center [1304, 250] width 394 height 26
select select "DUE"
click at [1108, 239] on select "- Select Status Code - Open Due/Unpaid Paid Incomplete No Tax Due Internal Refu…" at bounding box center [1304, 250] width 394 height 26
type input "[DATE]"
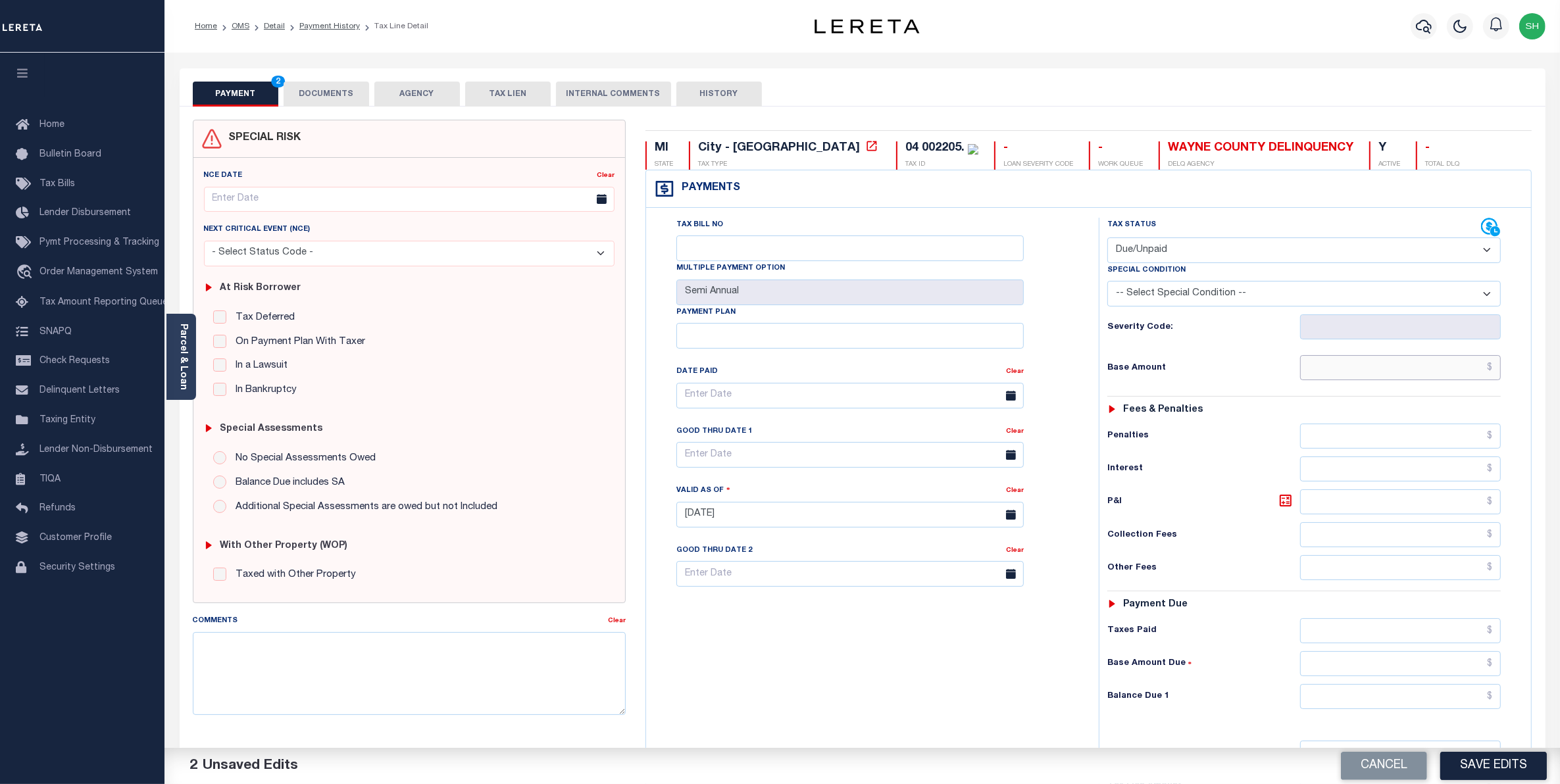
click at [1467, 366] on input "text" at bounding box center [1401, 367] width 201 height 25
type input "$3,064.44"
click at [1429, 701] on input "text" at bounding box center [1401, 697] width 201 height 25
type input "$3,064.44"
click at [1463, 760] on button "Save Edits" at bounding box center [1493, 767] width 106 height 29
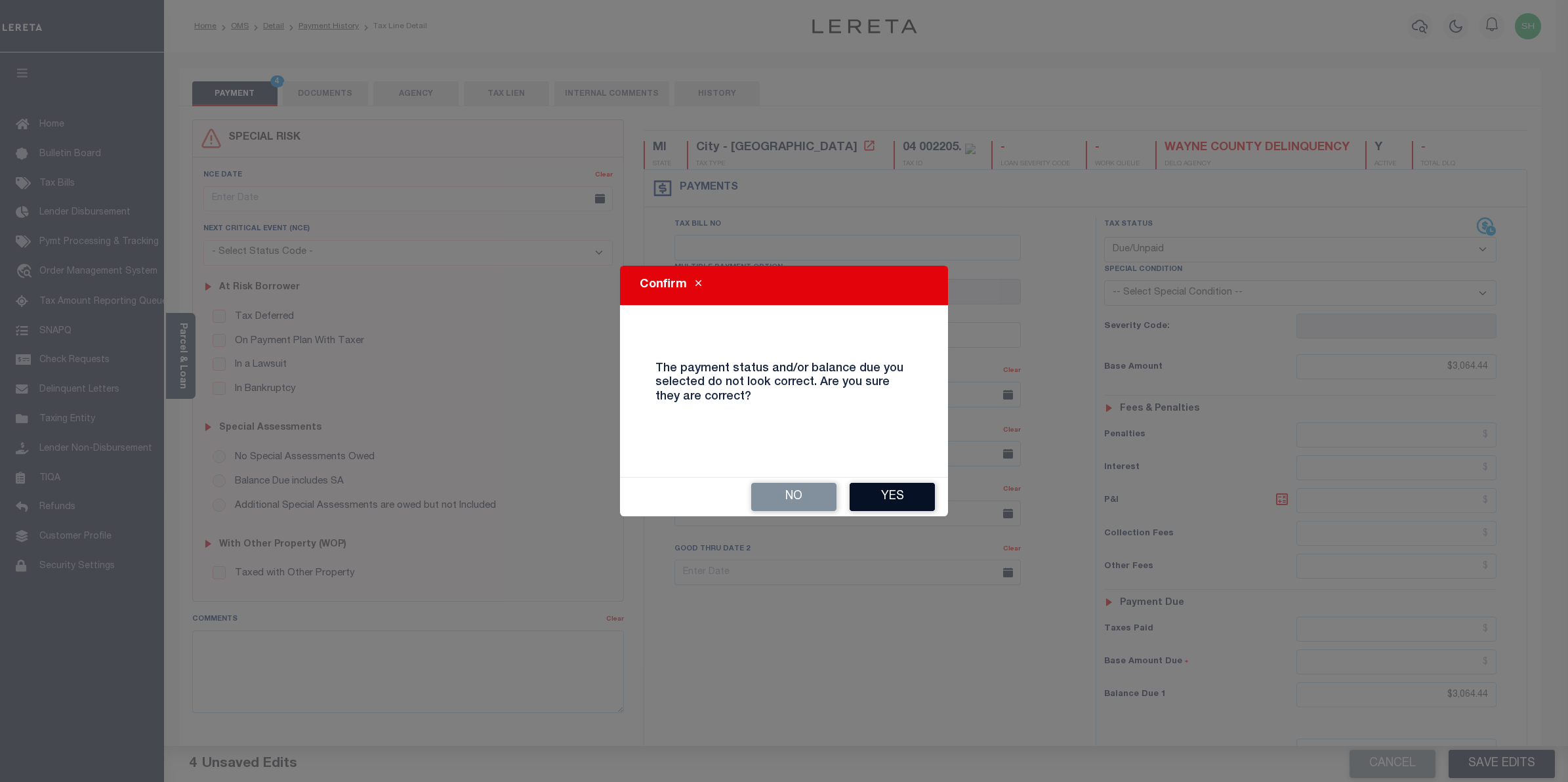
click at [909, 494] on button "Yes" at bounding box center [891, 497] width 85 height 29
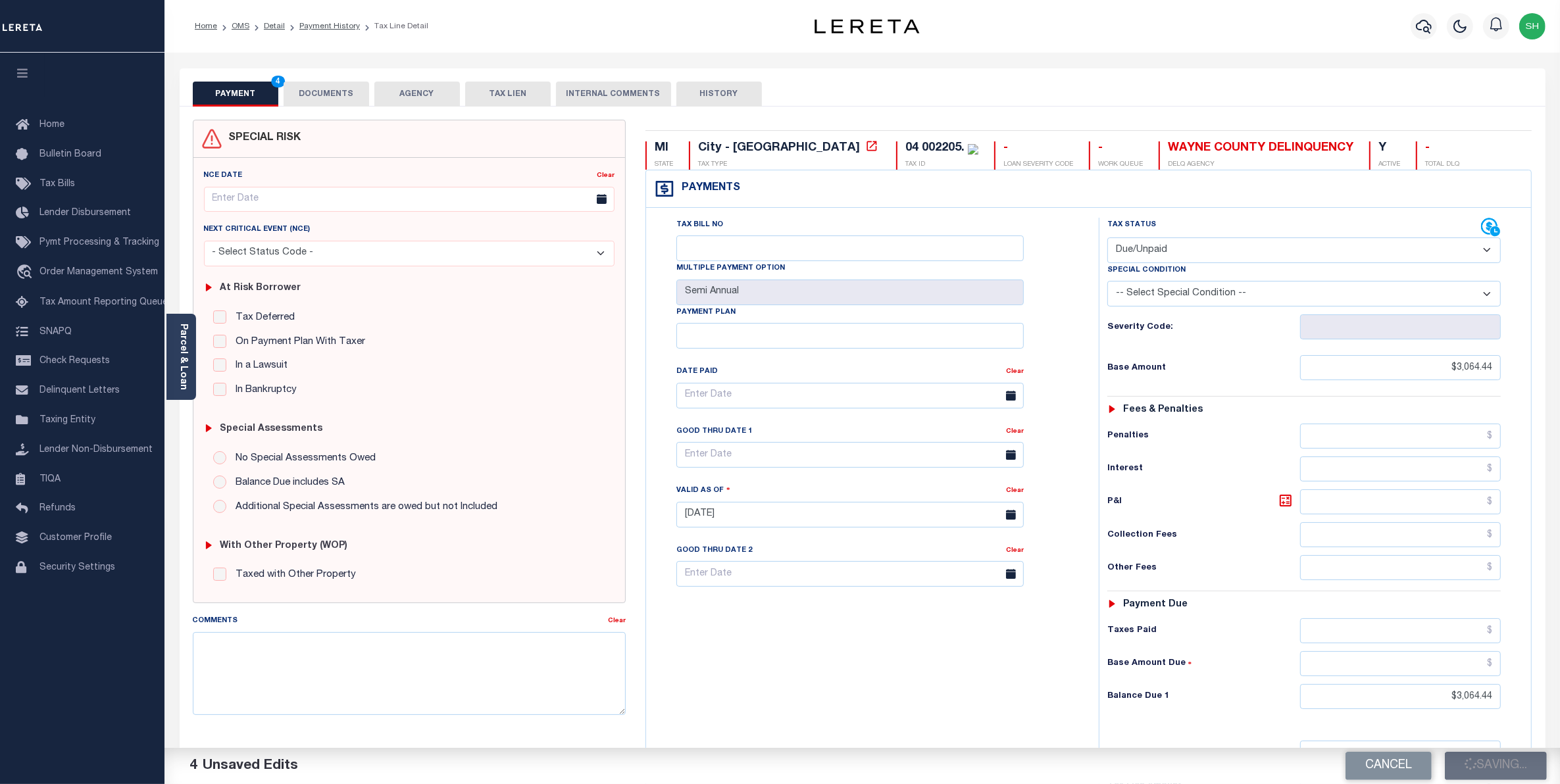
checkbox input "false"
type input "$3,064.44"
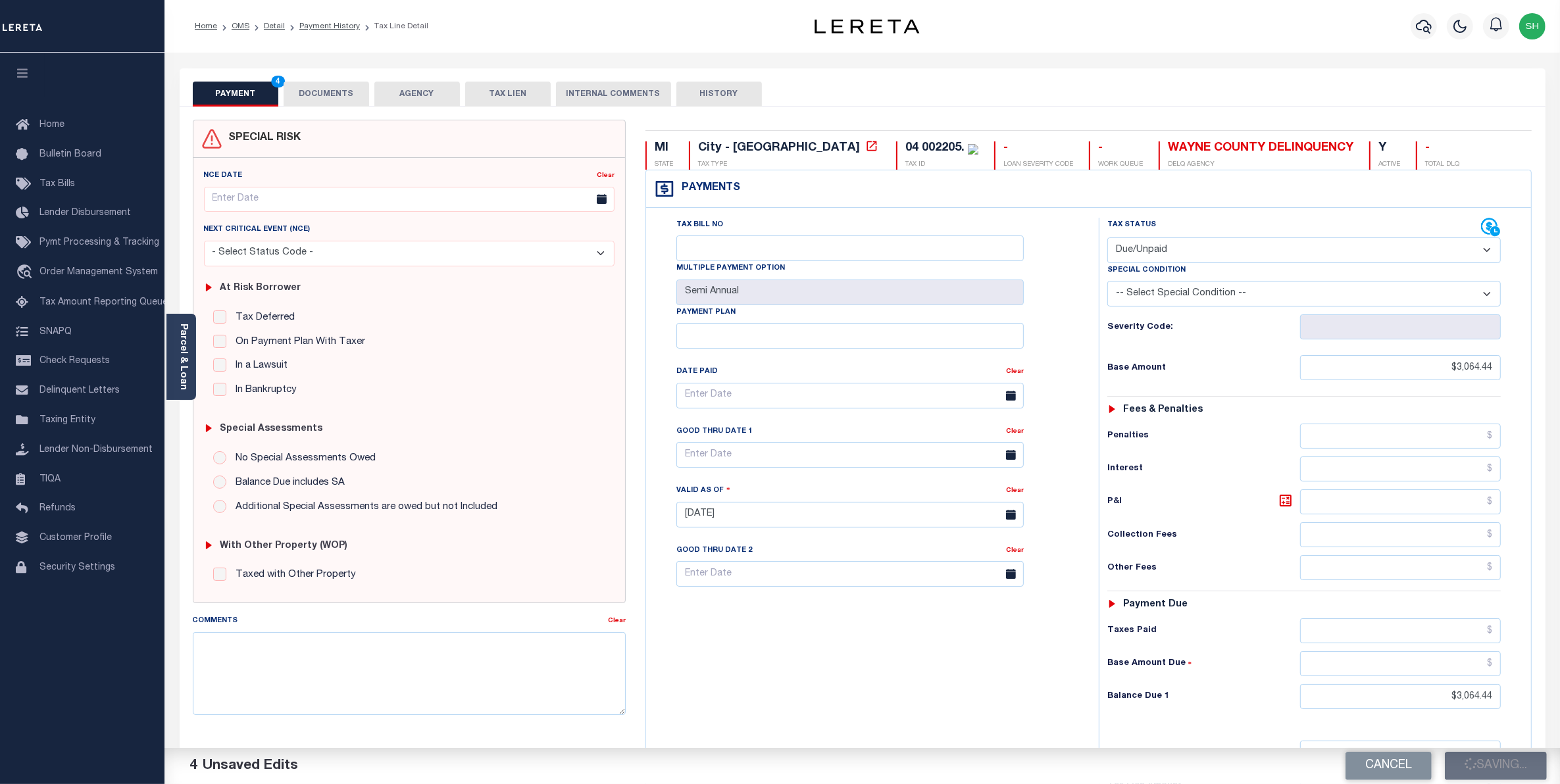
type input "$3,064.44"
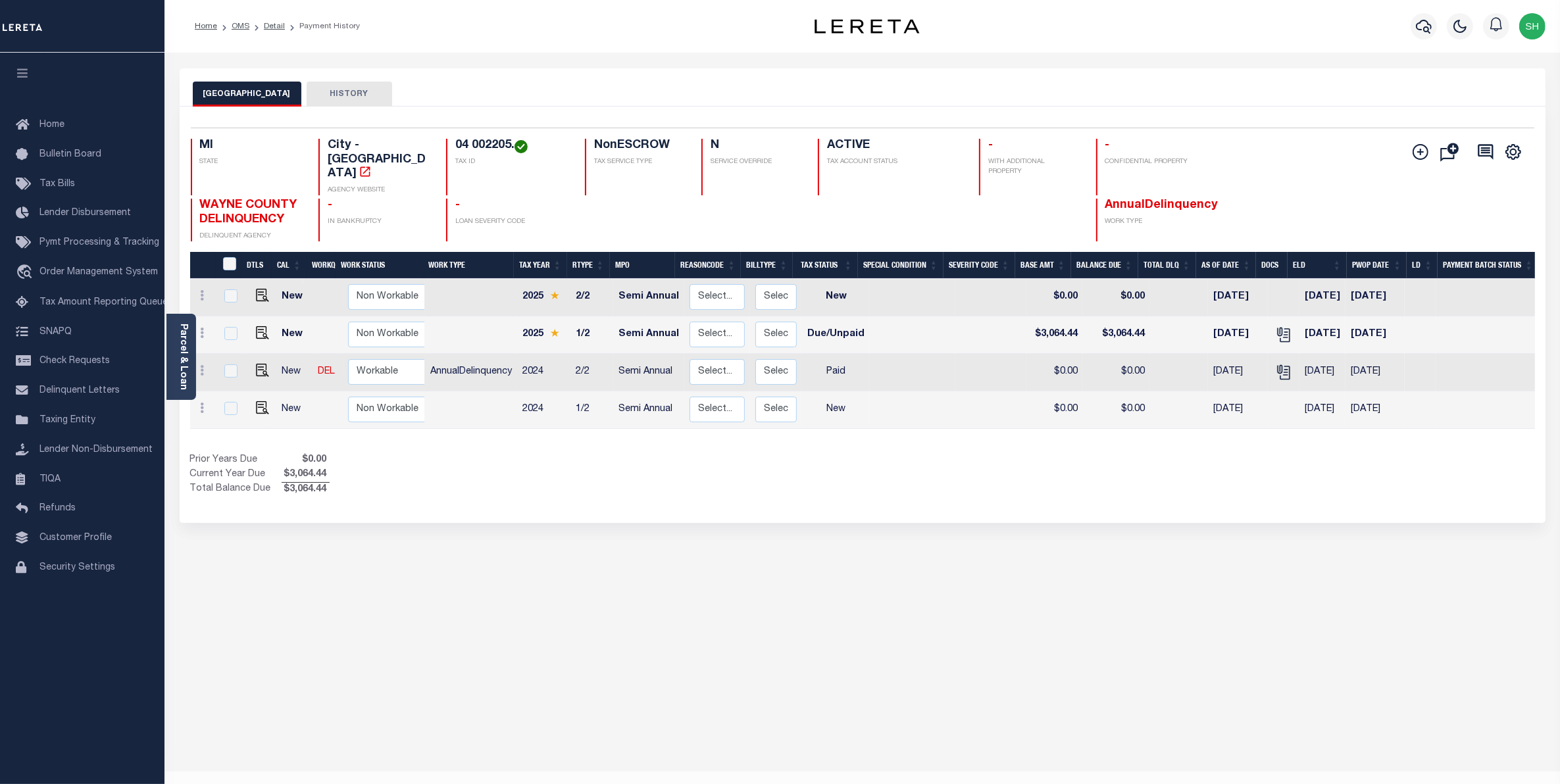
click at [264, 93] on button "[GEOGRAPHIC_DATA]" at bounding box center [247, 93] width 109 height 25
